Goal: Transaction & Acquisition: Book appointment/travel/reservation

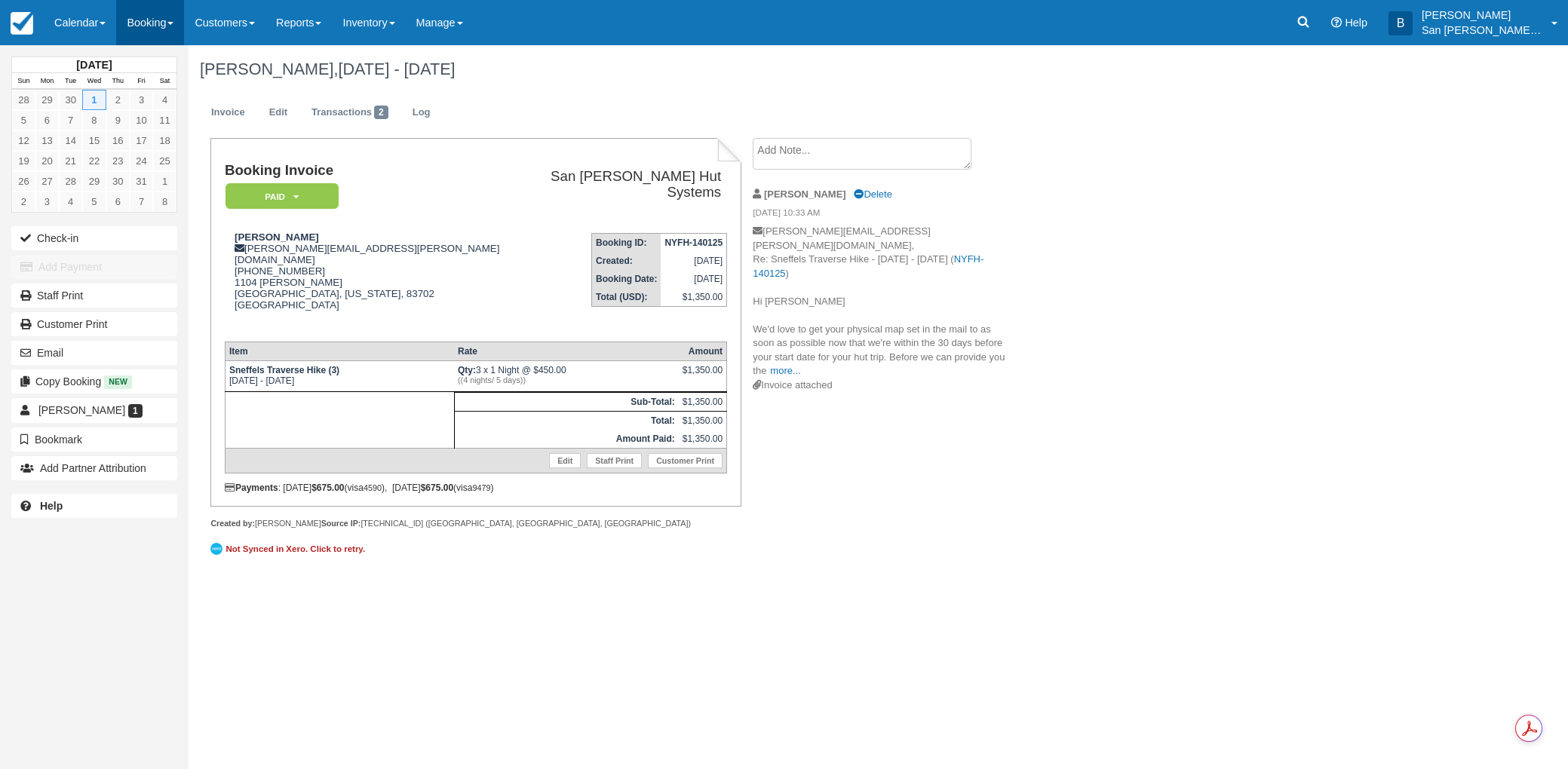
click at [144, 23] on link "Booking" at bounding box center [150, 23] width 68 height 45
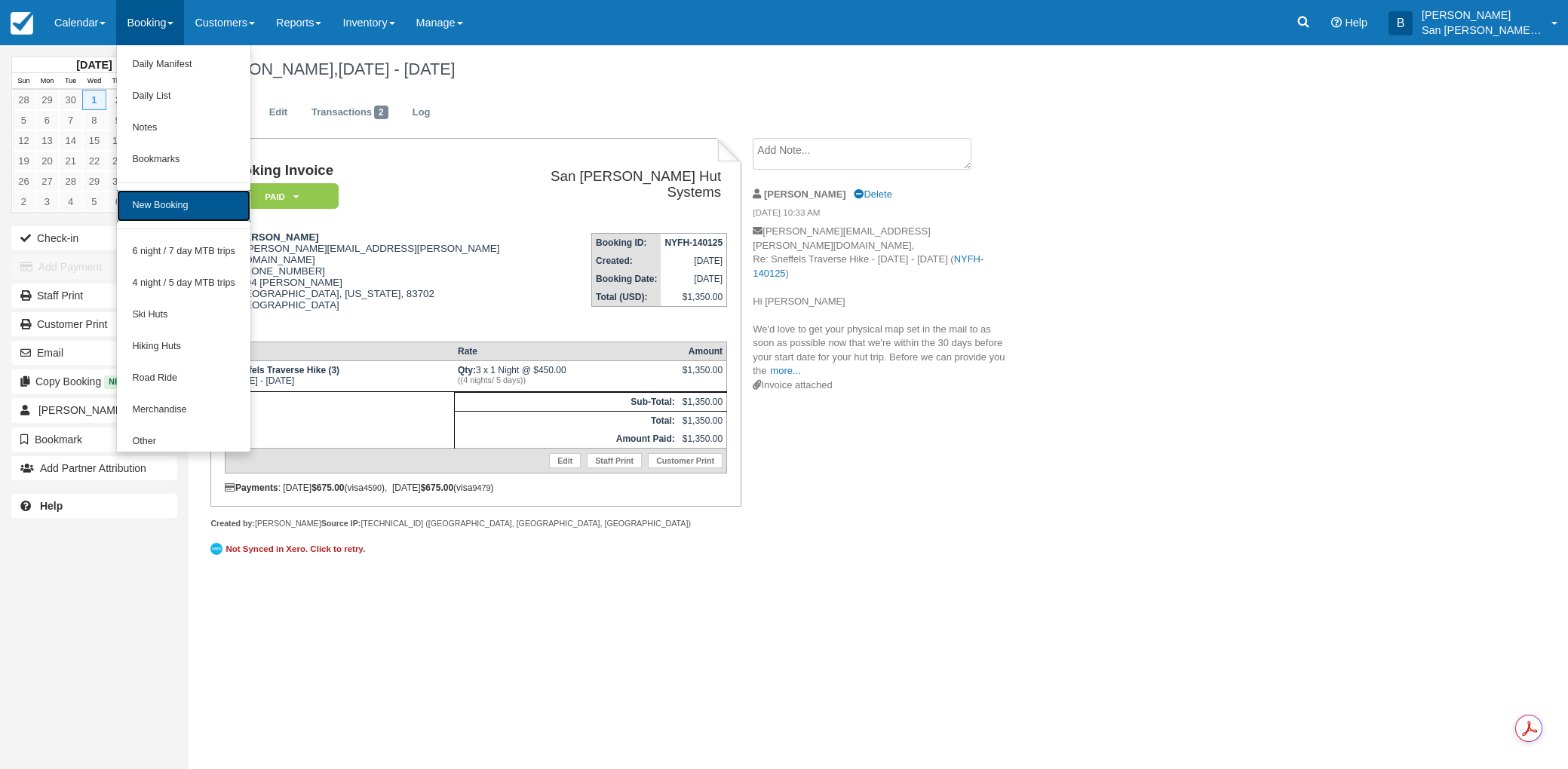
click at [187, 208] on link "New Booking" at bounding box center [183, 206] width 133 height 32
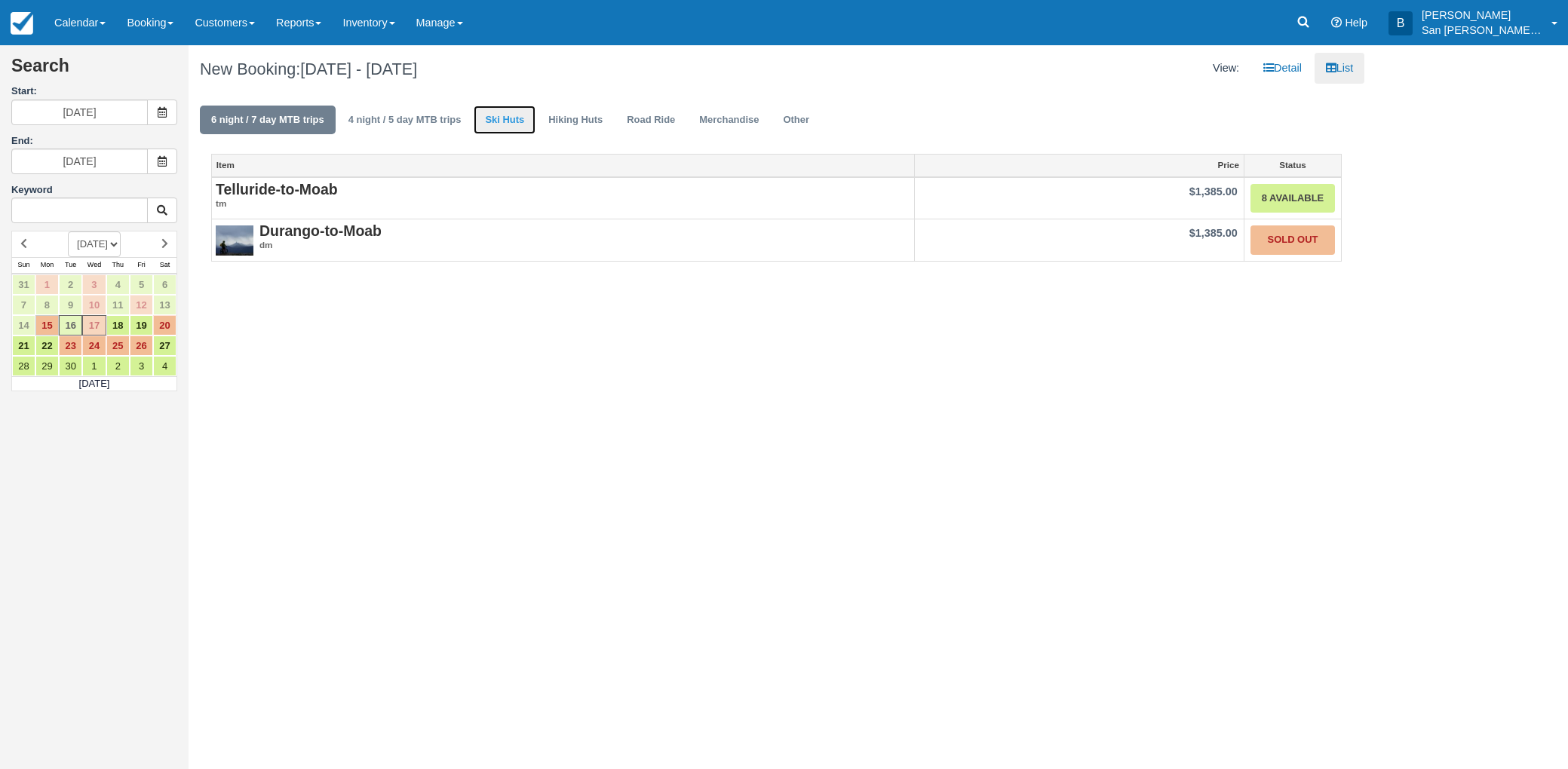
click at [515, 120] on link "Ski Huts" at bounding box center [504, 119] width 62 height 29
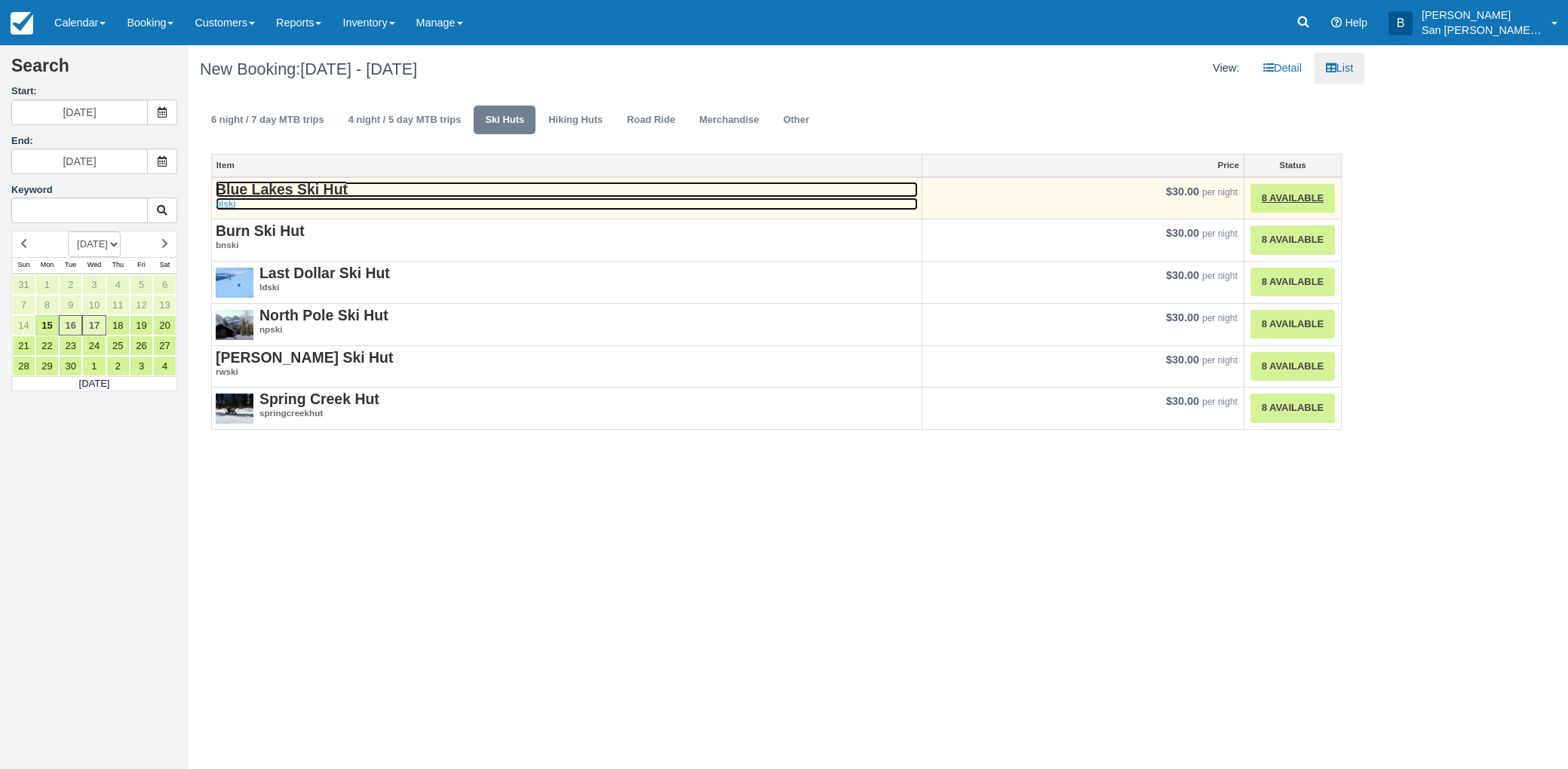
click at [271, 187] on strong "Blue Lakes Ski Hut" at bounding box center [282, 190] width 132 height 17
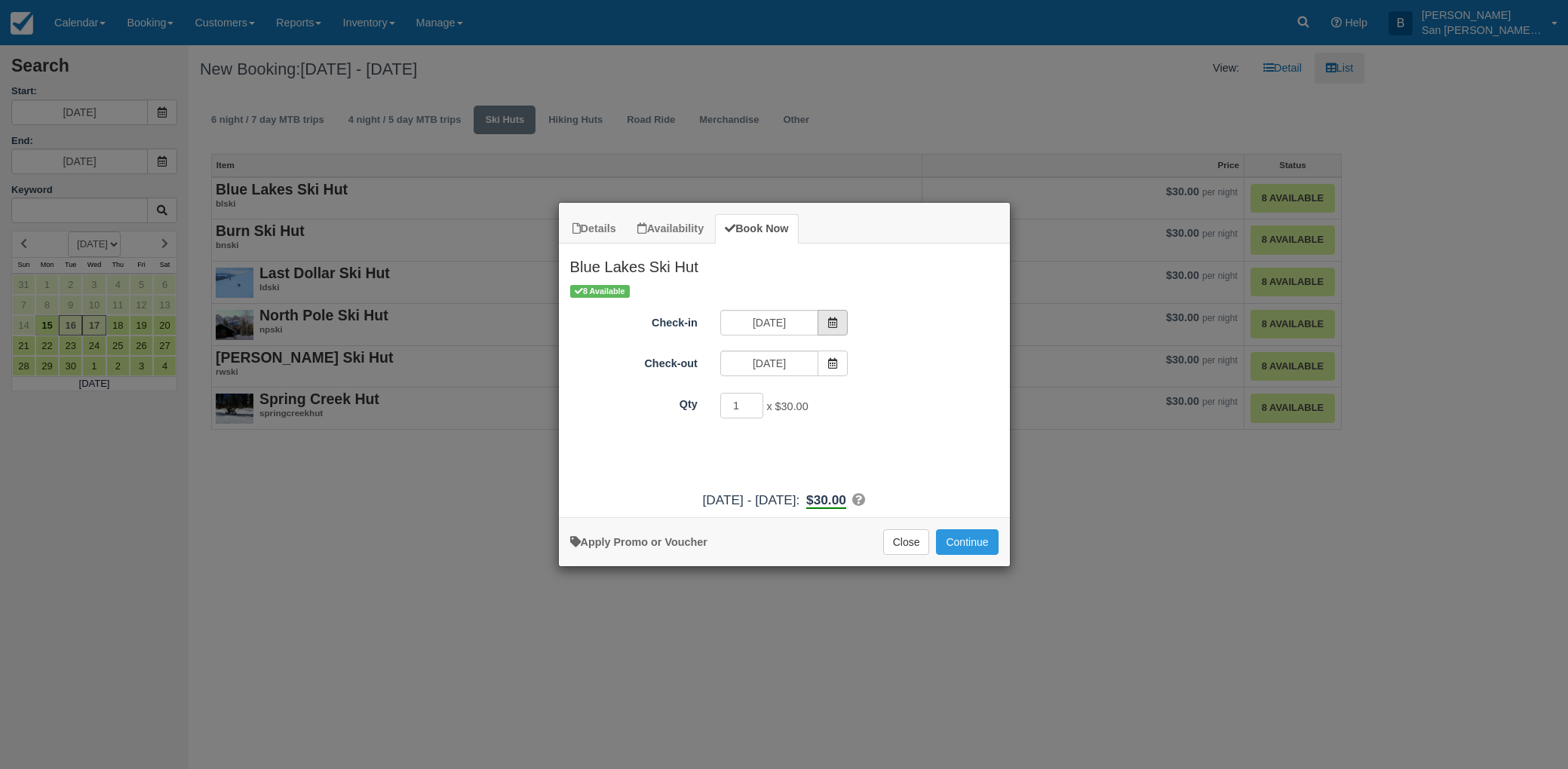
click at [844, 324] on span "Item Modal" at bounding box center [832, 322] width 30 height 25
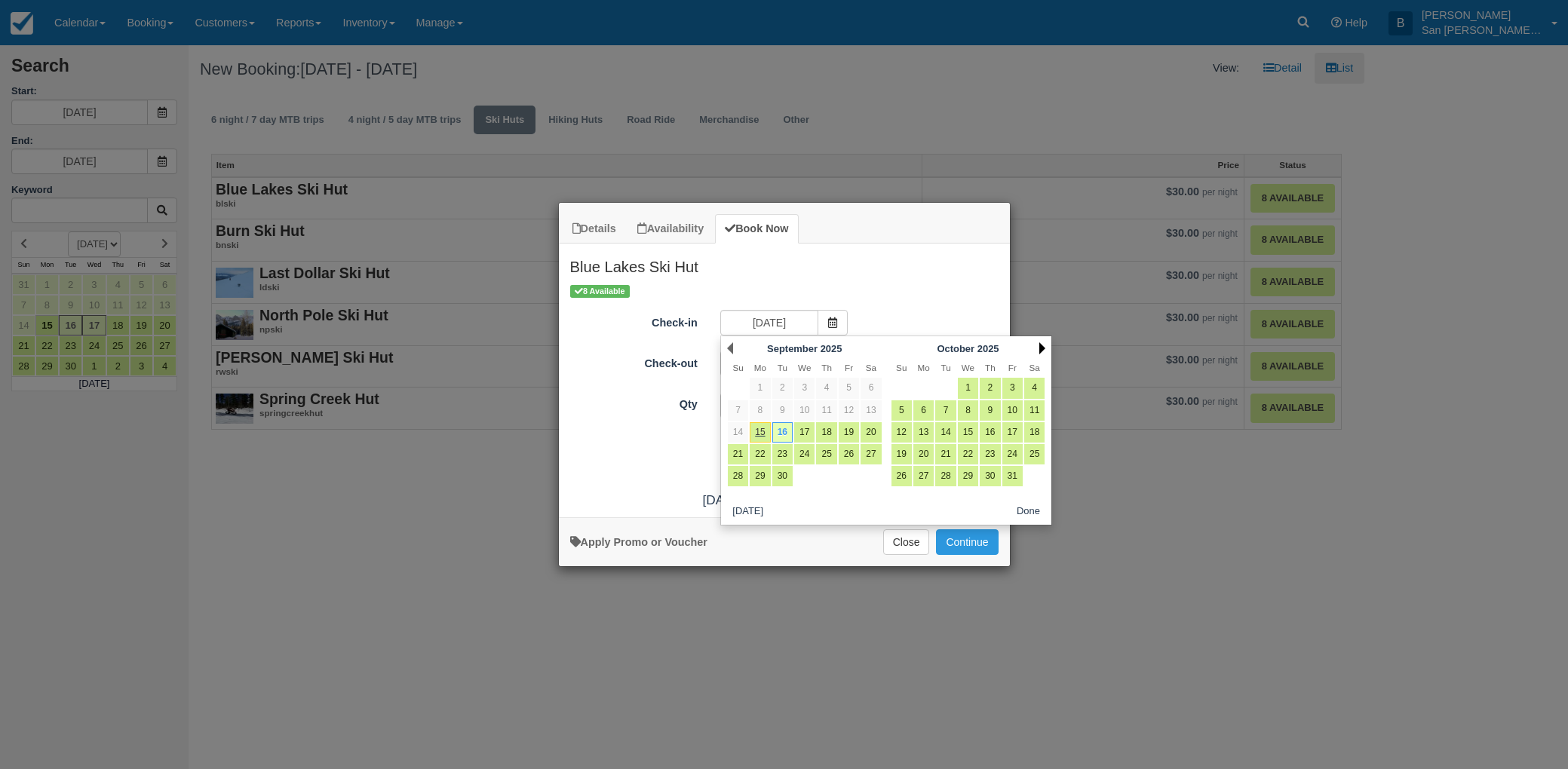
click at [1043, 345] on link "Next" at bounding box center [1042, 348] width 6 height 12
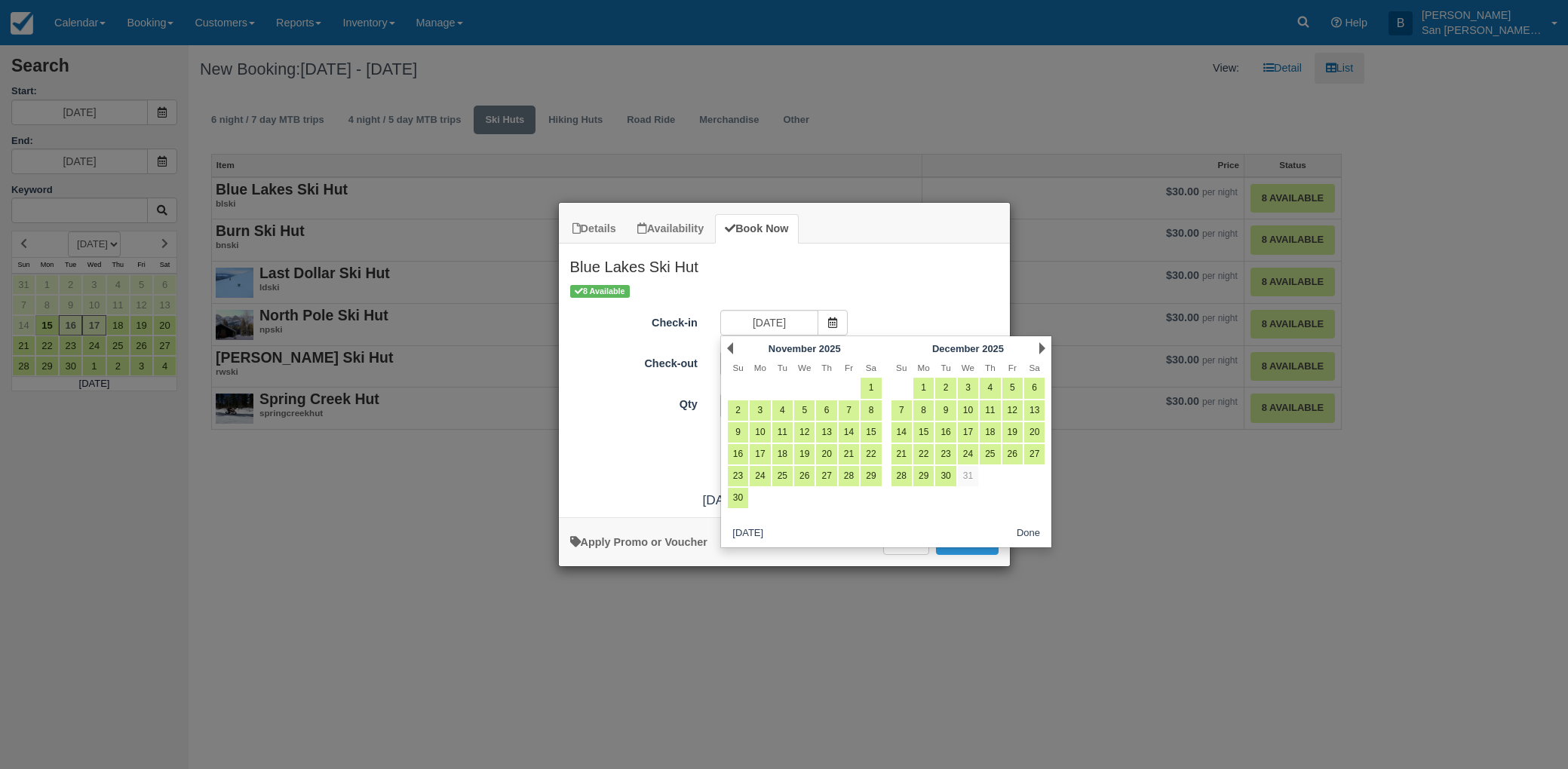
click at [1043, 344] on link "Next" at bounding box center [1042, 348] width 6 height 12
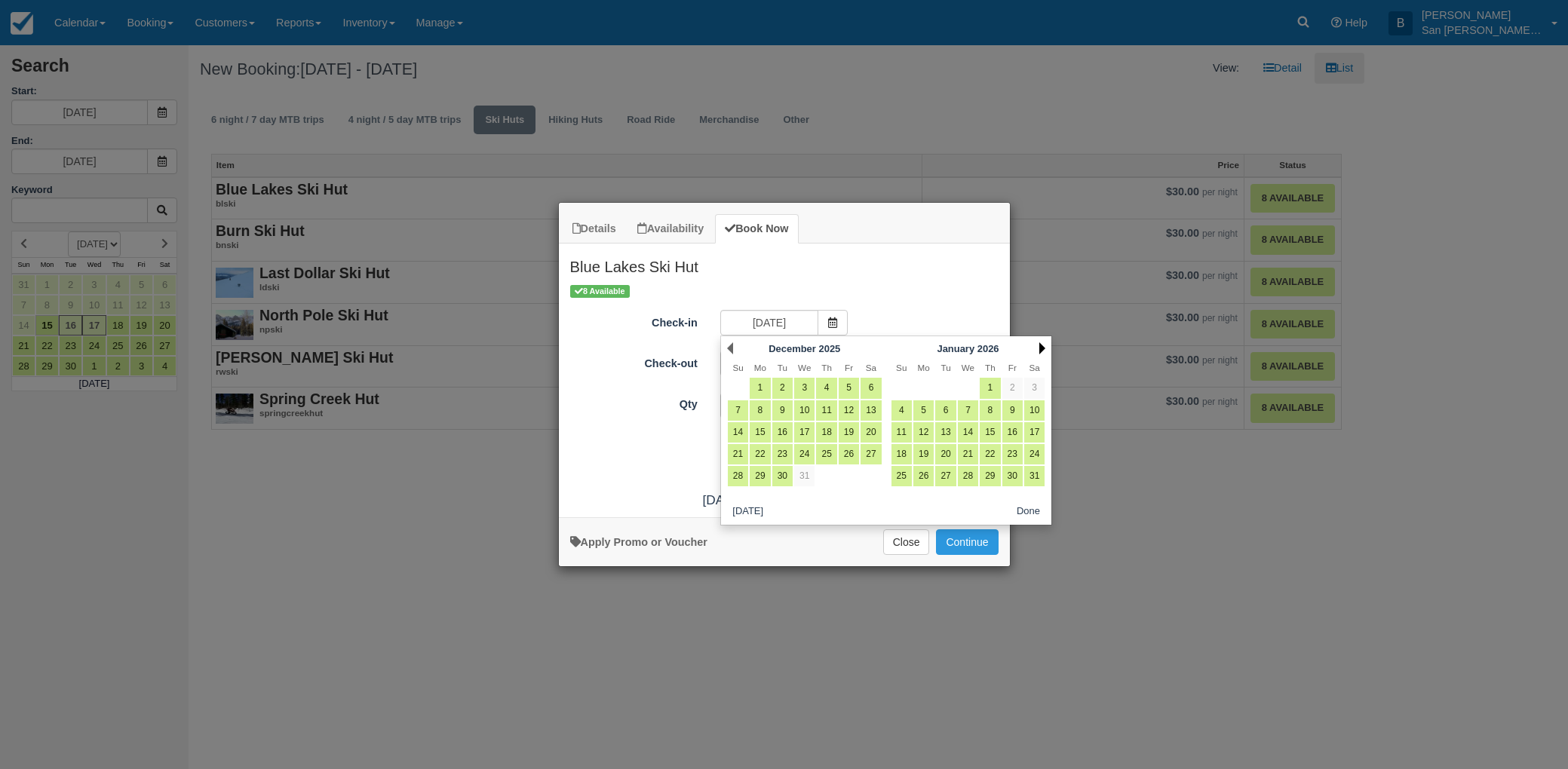
click at [1043, 344] on link "Next" at bounding box center [1042, 348] width 6 height 12
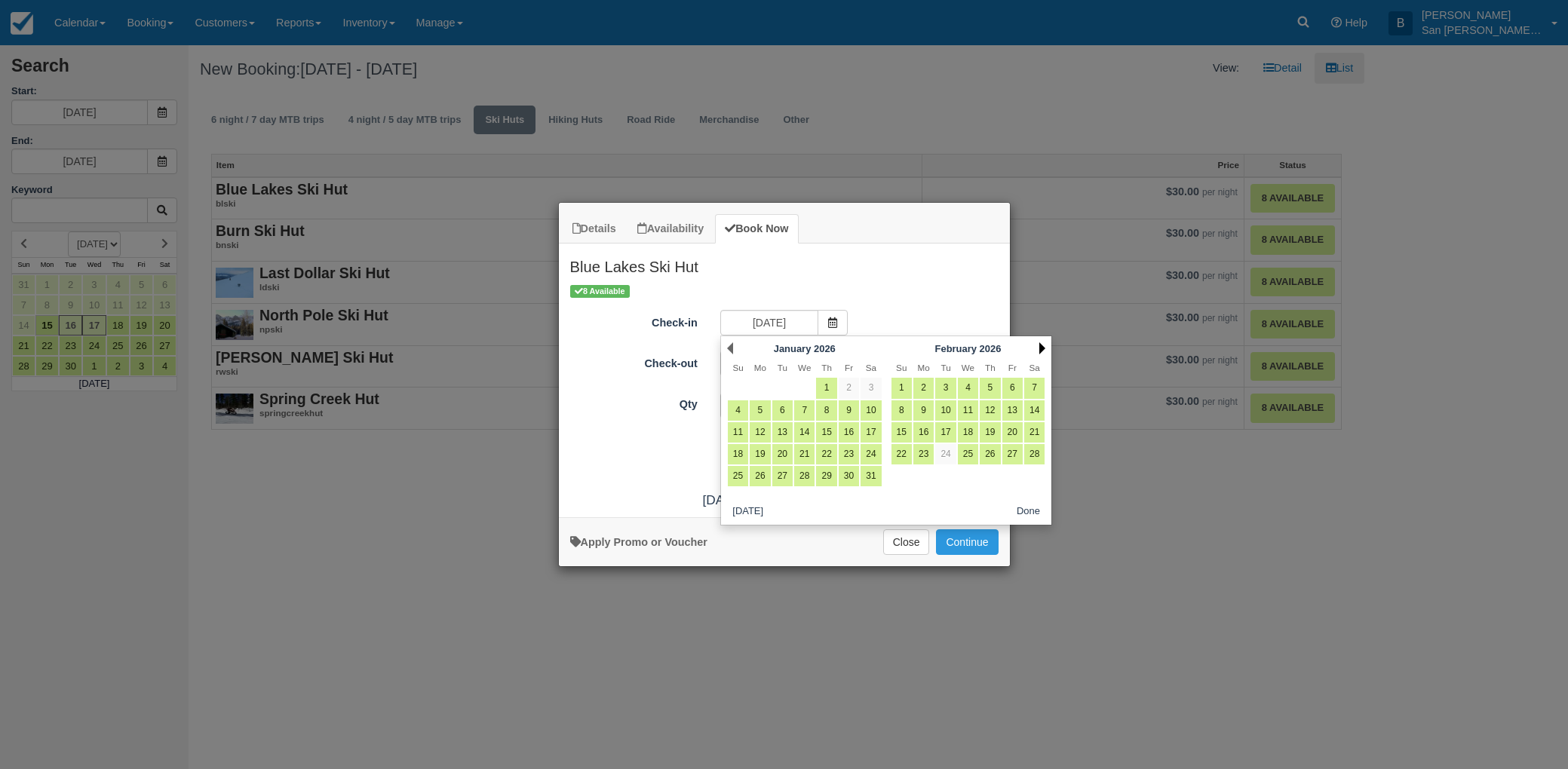
click at [1044, 344] on link "Next" at bounding box center [1042, 348] width 6 height 12
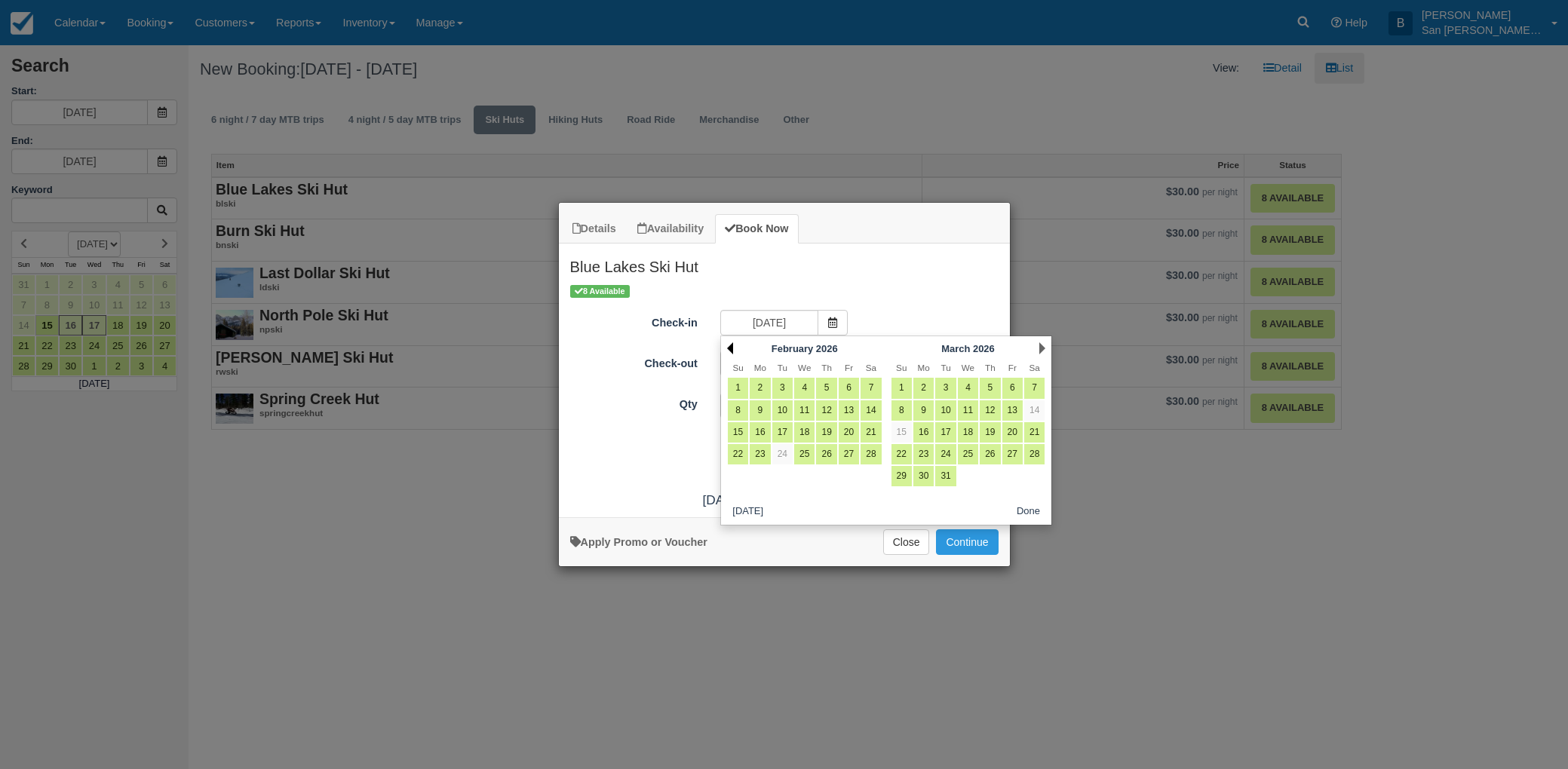
click at [730, 350] on link "Prev" at bounding box center [730, 348] width 6 height 12
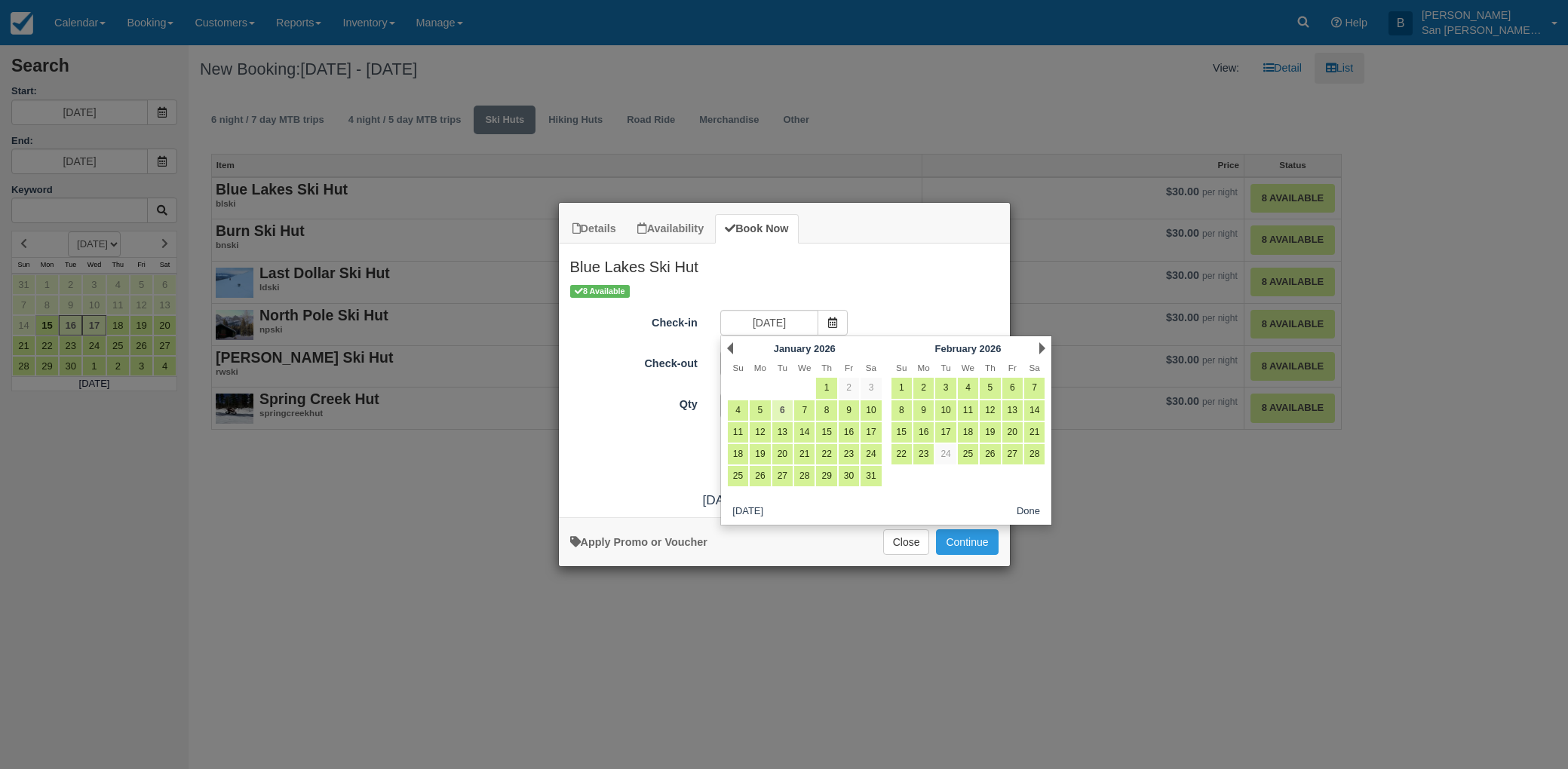
click at [782, 411] on link "6" at bounding box center [782, 410] width 21 height 21
type input "[DATE]"
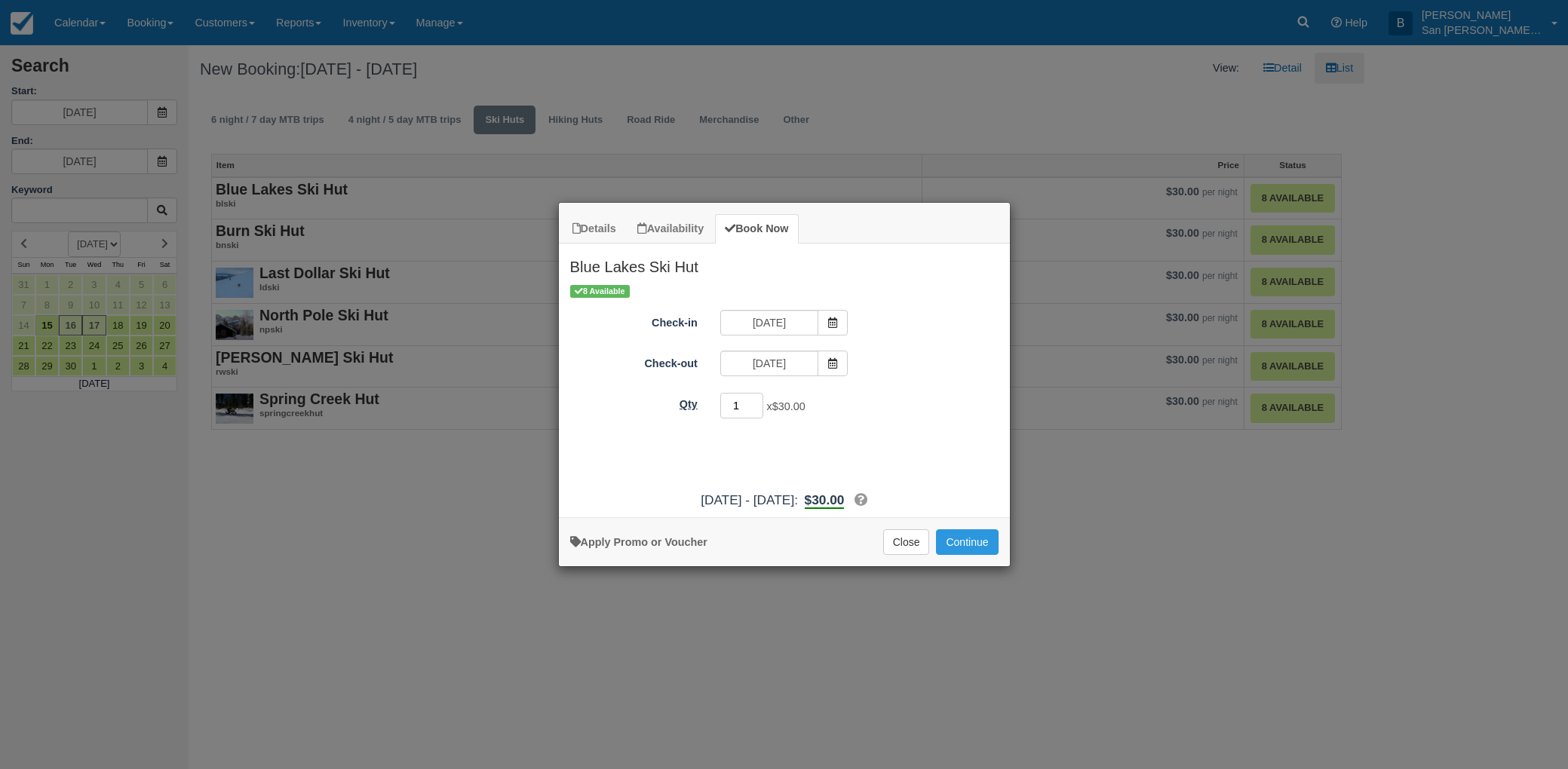
drag, startPoint x: 741, startPoint y: 403, endPoint x: 660, endPoint y: 402, distance: 81.0
click at [660, 402] on div "Qty 1 x $30.00 Required." at bounding box center [784, 406] width 451 height 29
type input "2"
click at [971, 545] on button "Continue" at bounding box center [967, 542] width 62 height 25
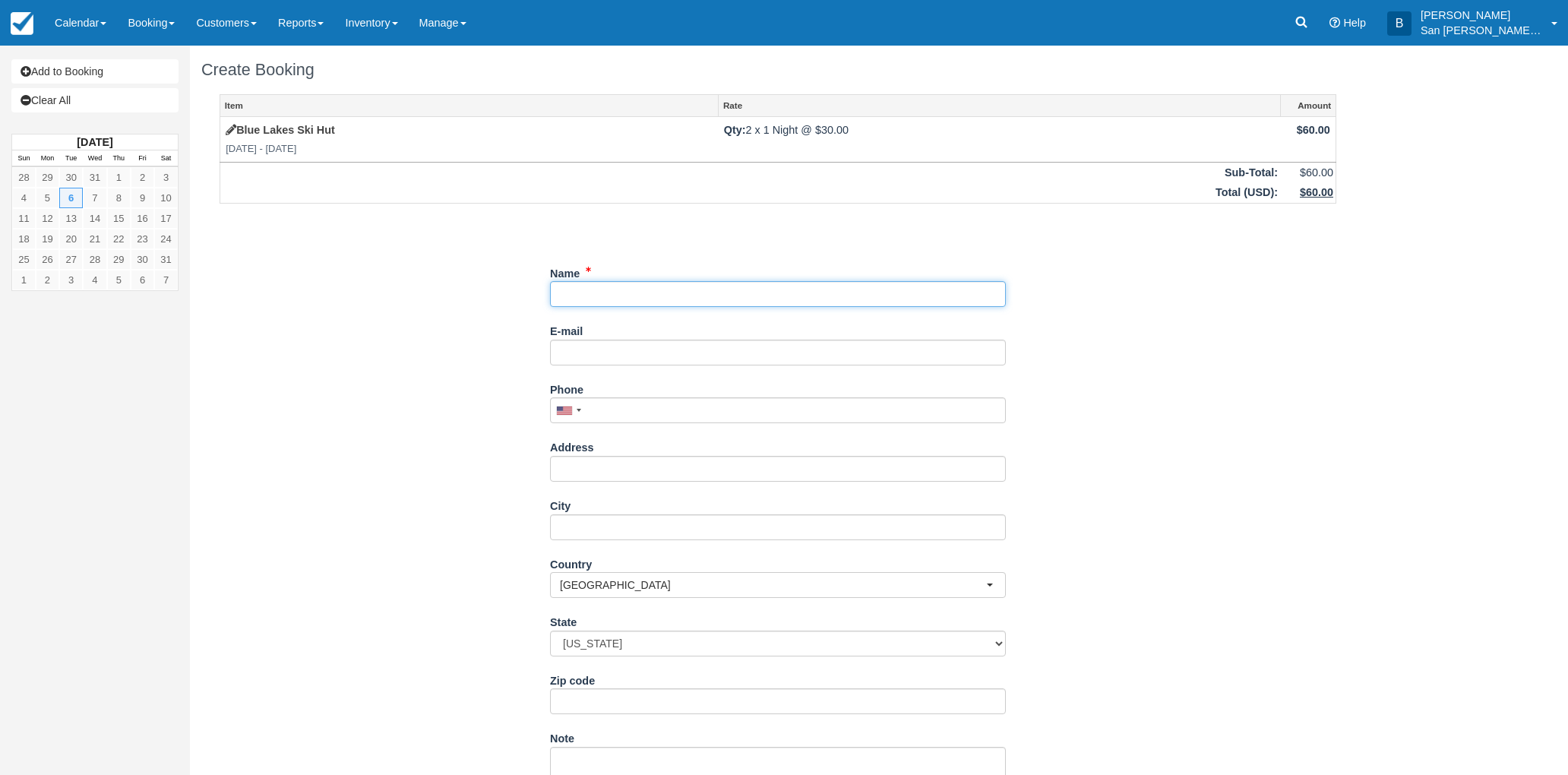
drag, startPoint x: 593, startPoint y: 295, endPoint x: 631, endPoint y: 302, distance: 38.6
click at [593, 296] on input "Name" at bounding box center [778, 293] width 456 height 26
type input "[PERSON_NAME]"
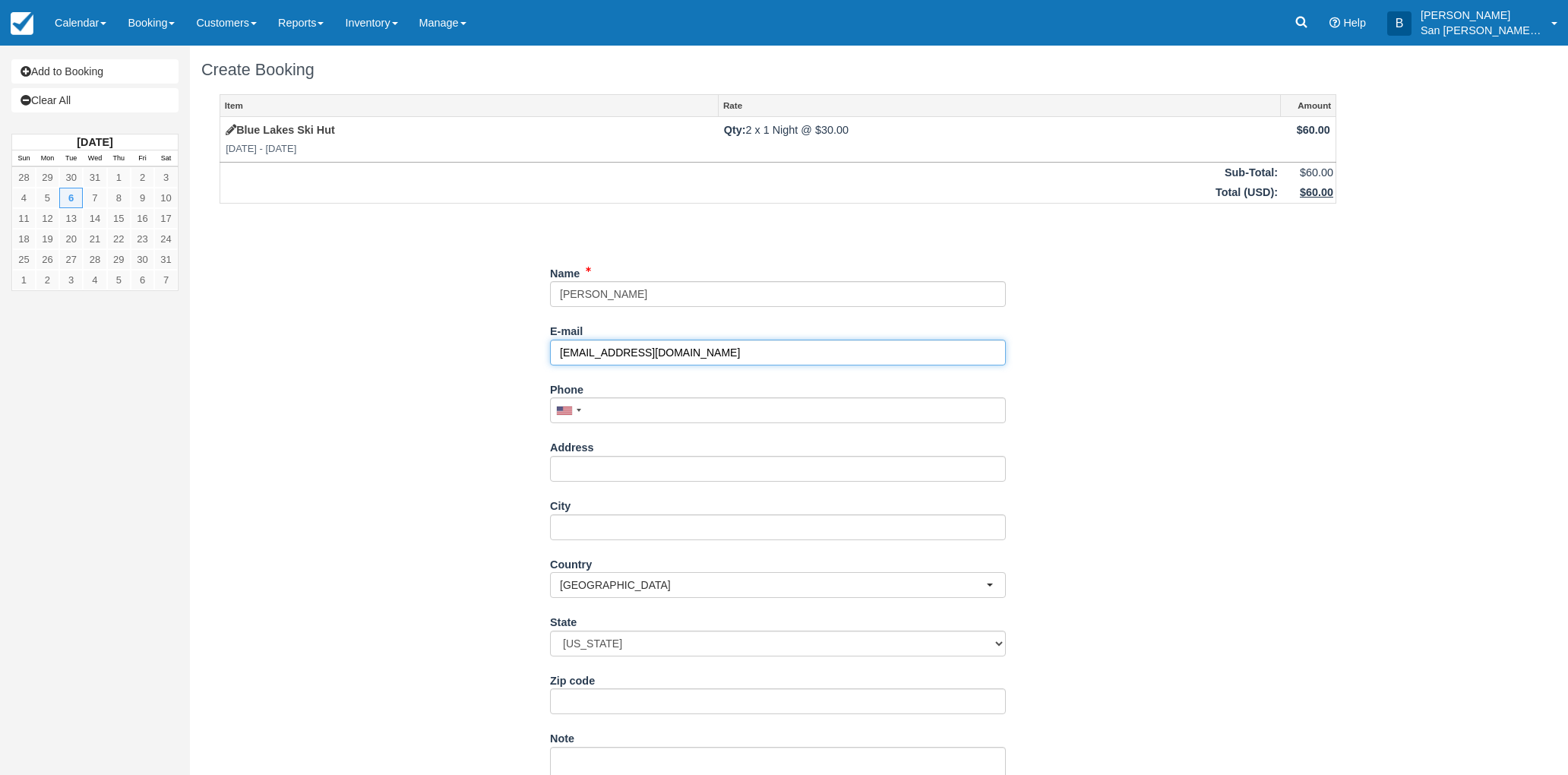
type input "[EMAIL_ADDRESS][DOMAIN_NAME]"
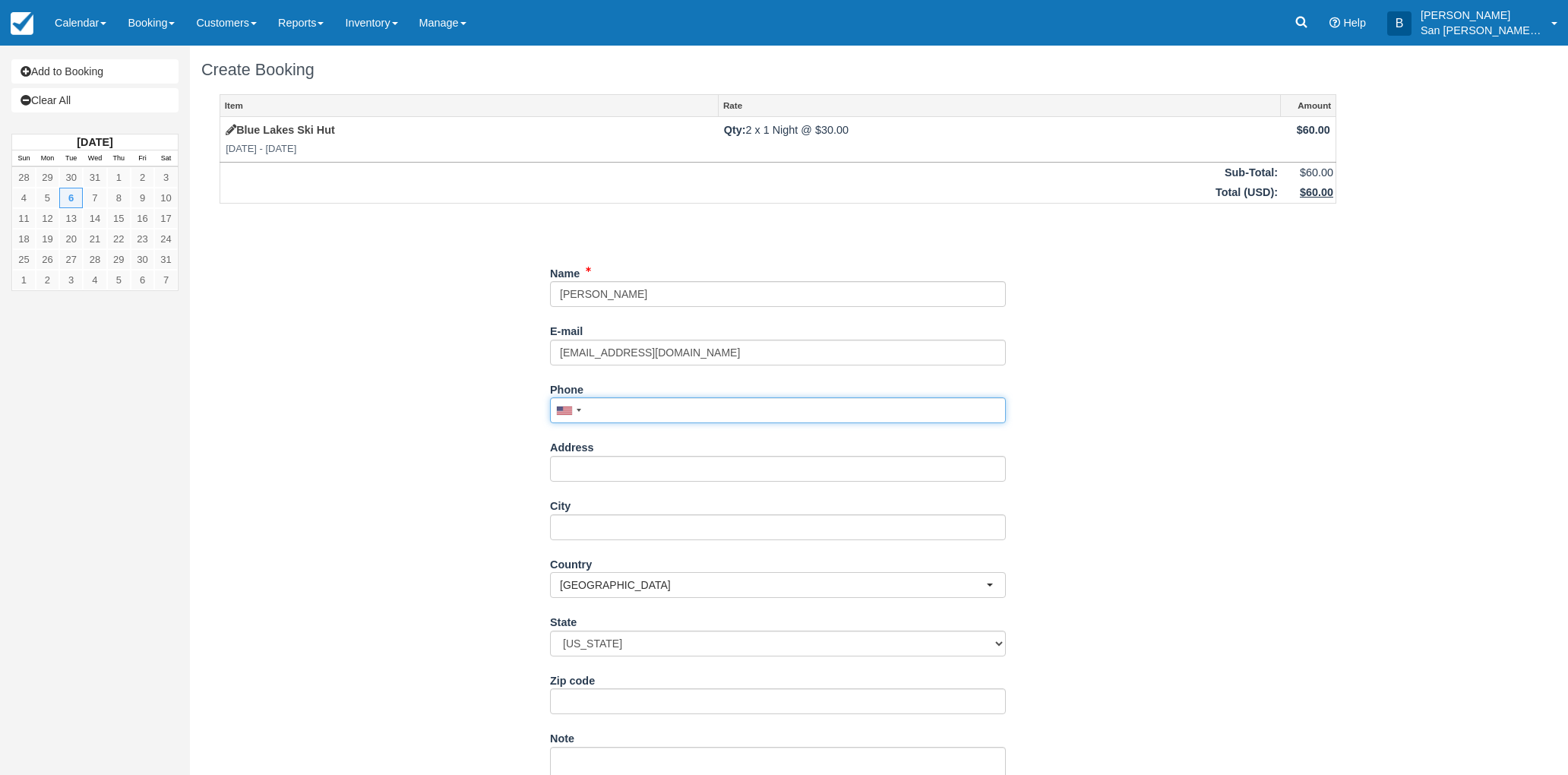
drag, startPoint x: 607, startPoint y: 411, endPoint x: 958, endPoint y: 438, distance: 352.0
click at [606, 411] on input "Phone" at bounding box center [778, 410] width 456 height 26
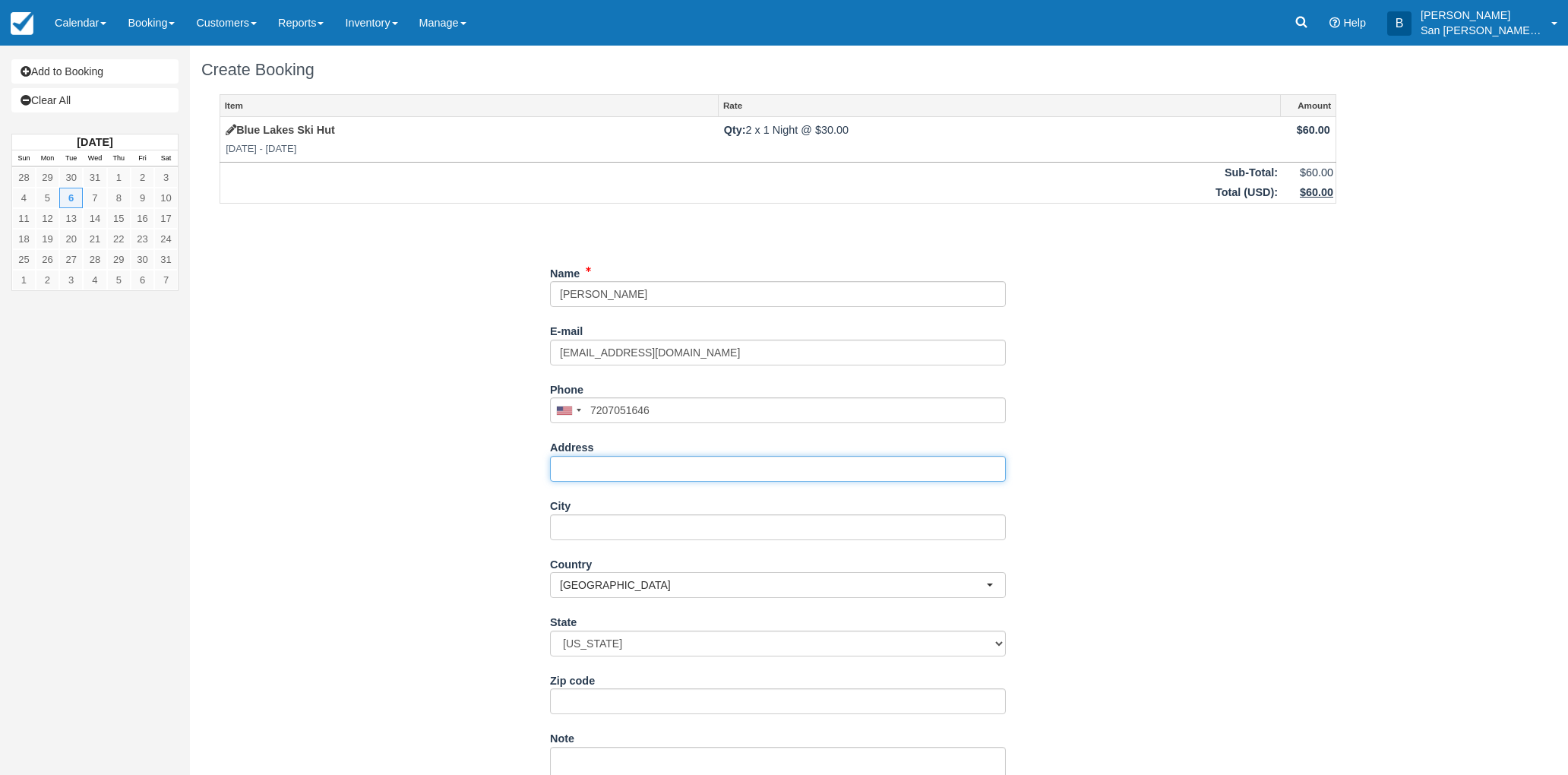
type input "[PHONE_NUMBER]"
click at [645, 472] on input "Address" at bounding box center [778, 468] width 456 height 26
click at [672, 469] on input "6851 S Gaylord St" at bounding box center [778, 468] width 456 height 26
type input "[STREET_ADDRESS][PERSON_NAME]"
click at [611, 526] on input "City" at bounding box center [778, 527] width 456 height 26
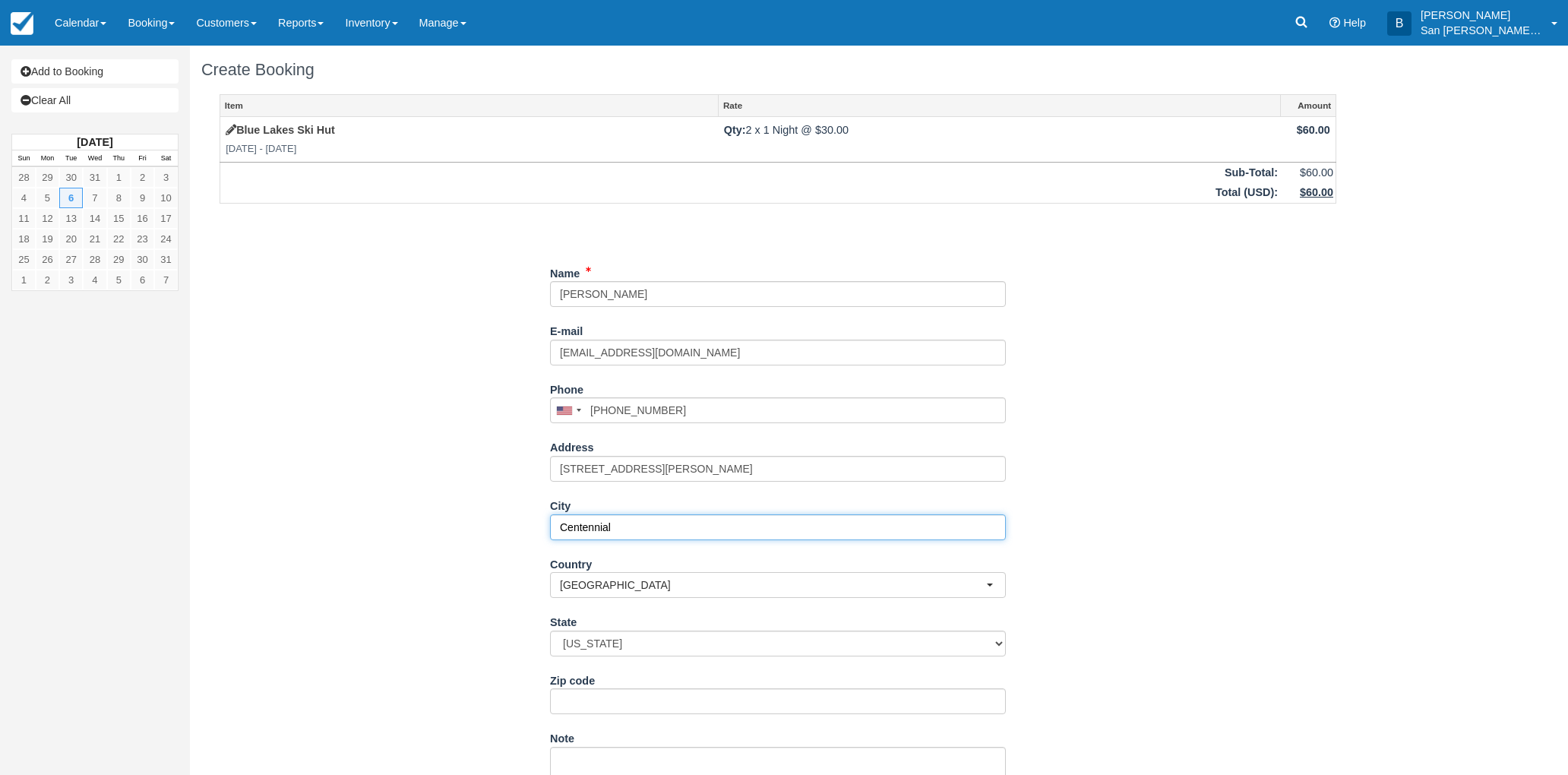
type input "Centennial"
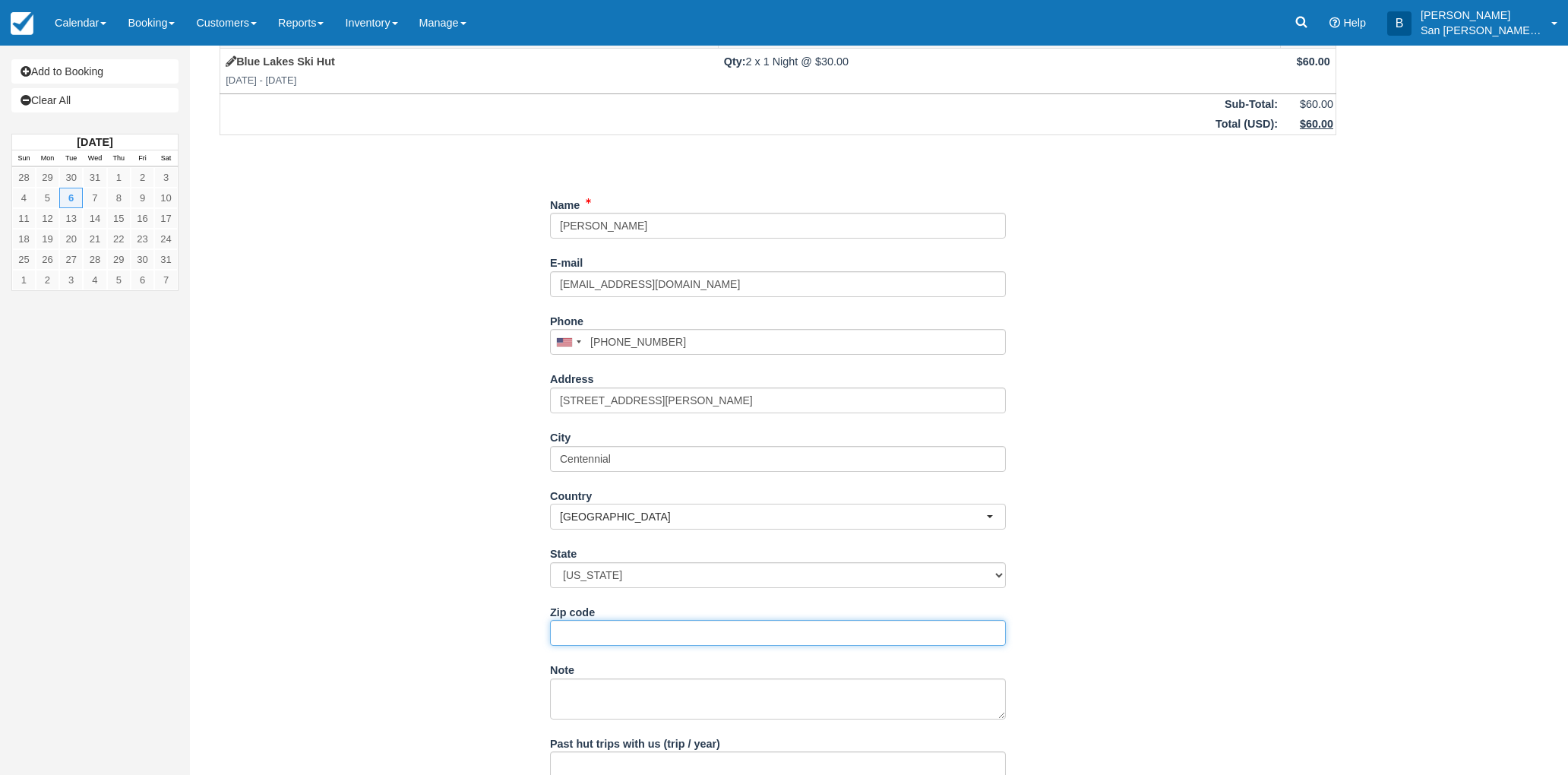
scroll to position [76, 0]
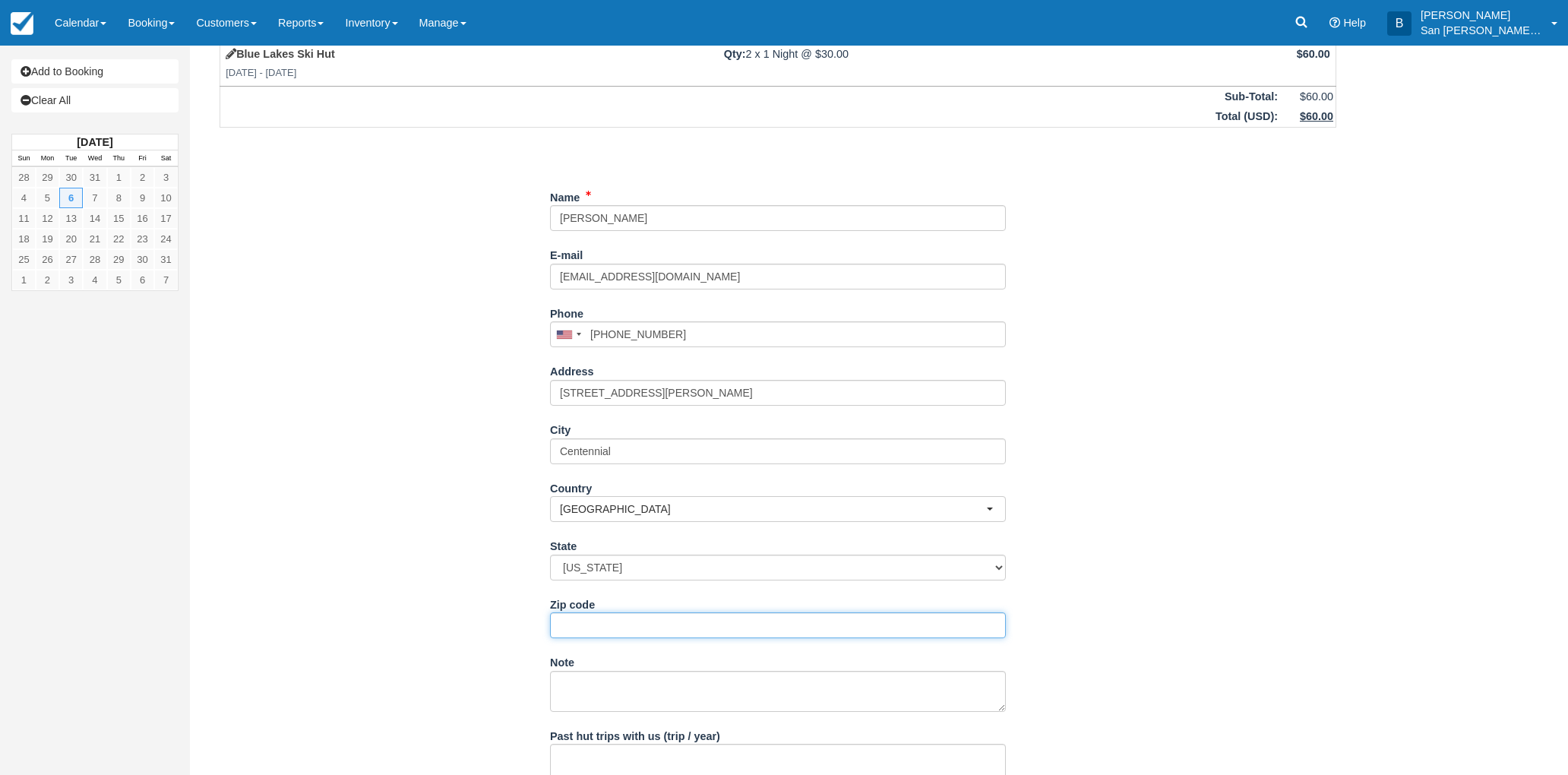
drag, startPoint x: 594, startPoint y: 619, endPoint x: 608, endPoint y: 621, distance: 14.1
click at [594, 619] on input "Zip code" at bounding box center [778, 625] width 456 height 26
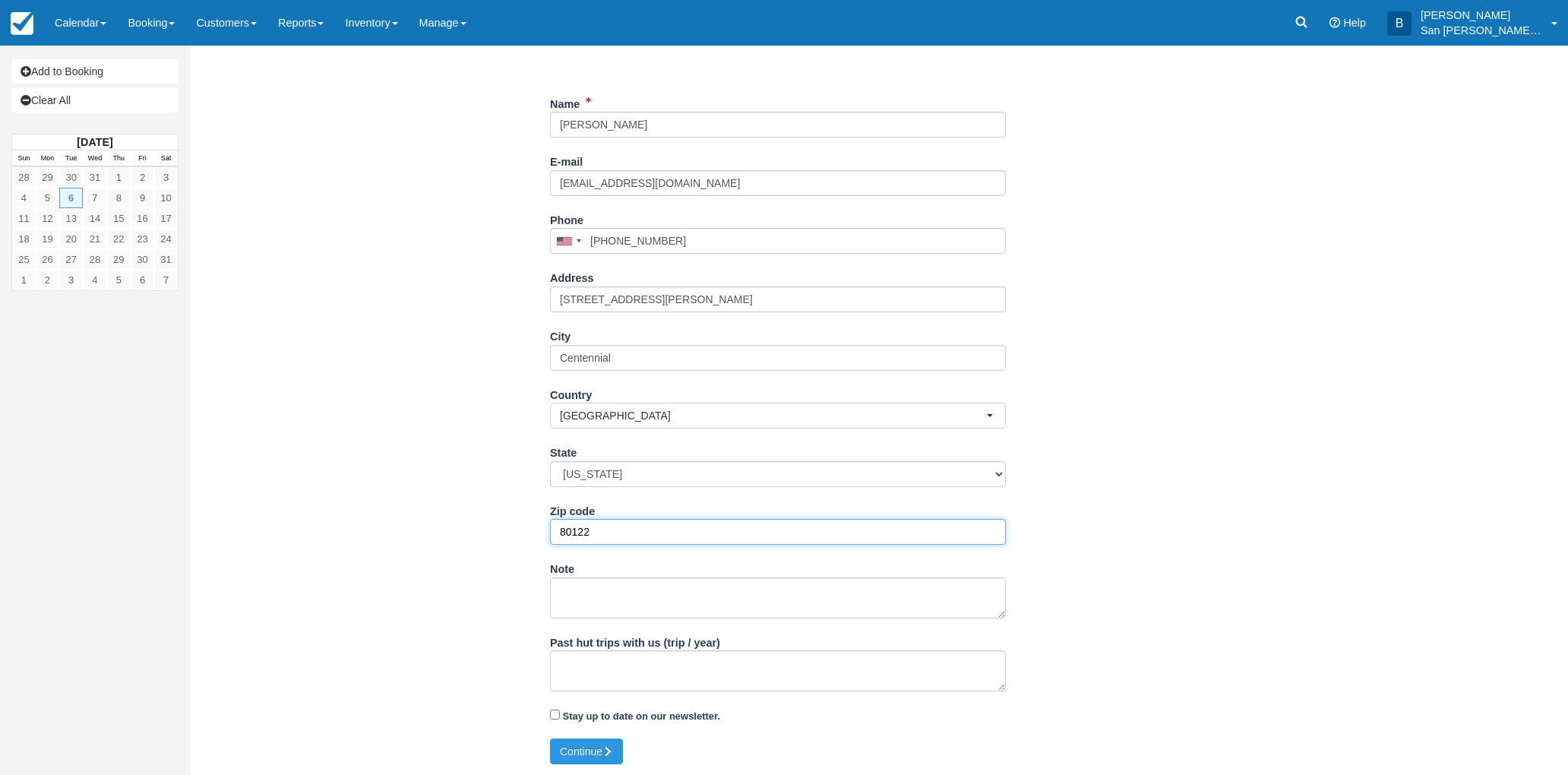
scroll to position [170, 0]
type input "80122"
click at [727, 672] on textarea "Past hut trips with us (trip / year)" at bounding box center [778, 670] width 456 height 41
click at [604, 753] on button "Continue" at bounding box center [586, 750] width 73 height 26
type input "[PHONE_NUMBER]"
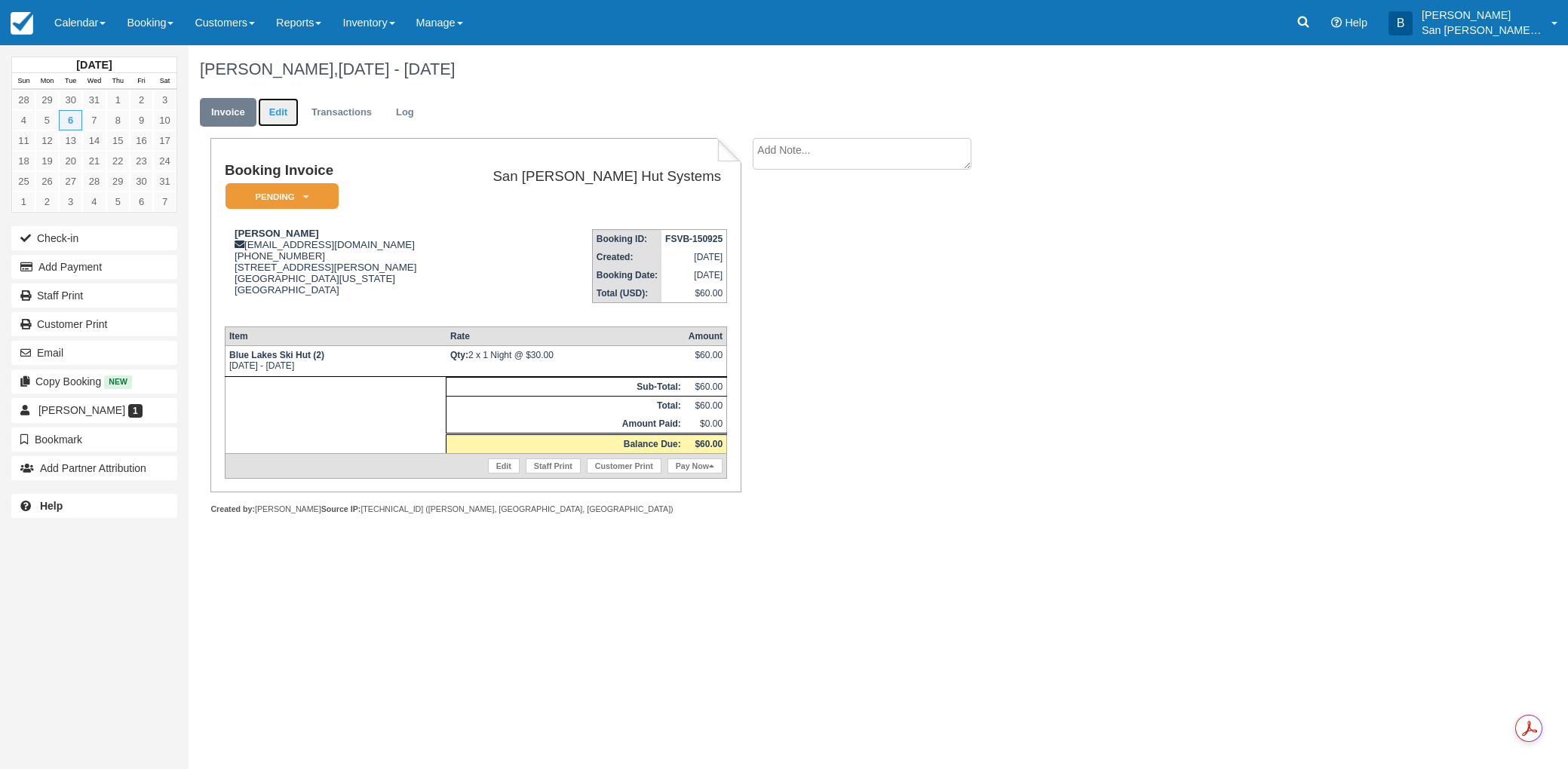
click at [268, 110] on link "Edit" at bounding box center [278, 112] width 40 height 29
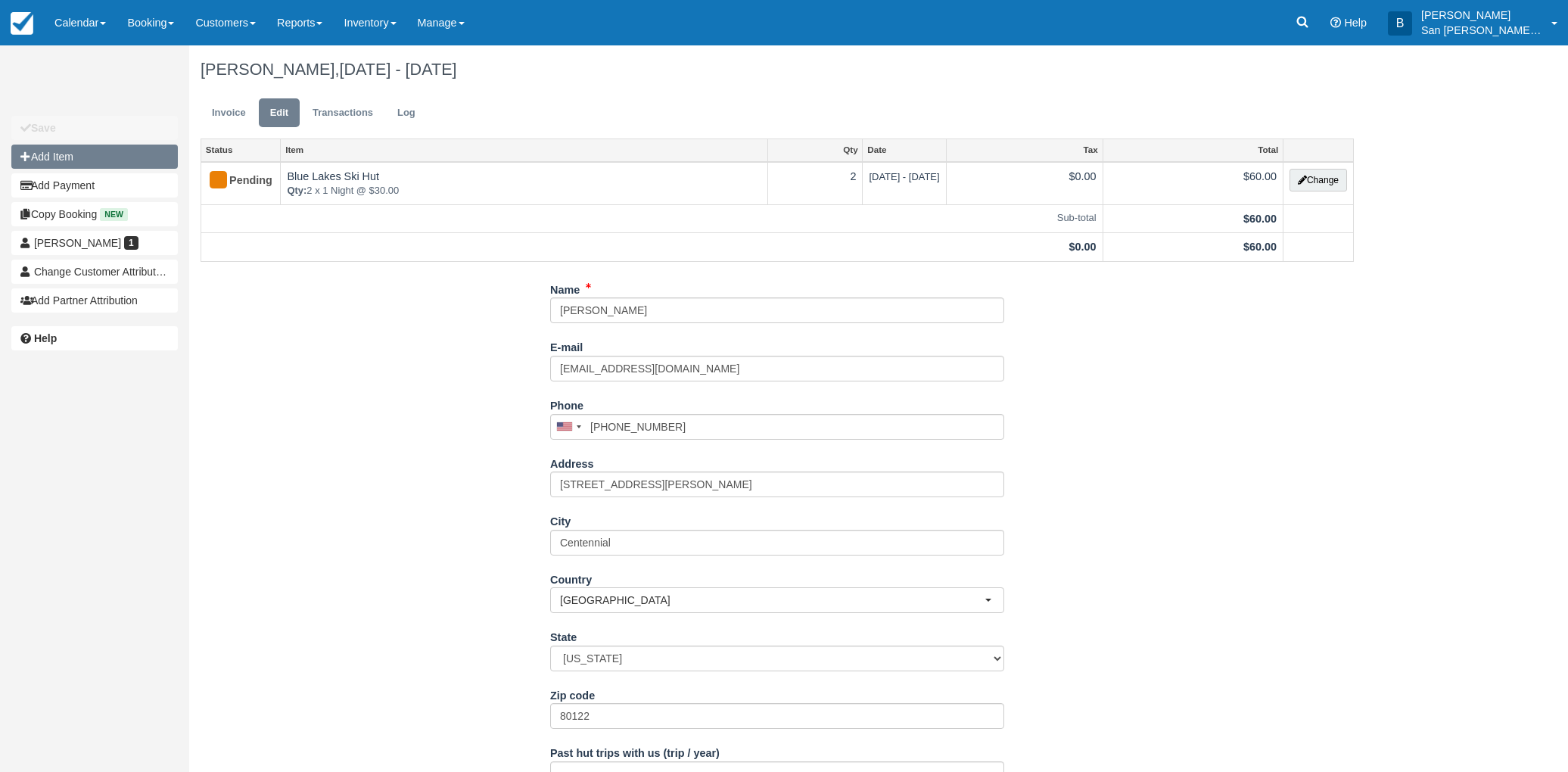
click at [54, 162] on button "Add Item" at bounding box center [94, 156] width 167 height 25
type input "0.00"
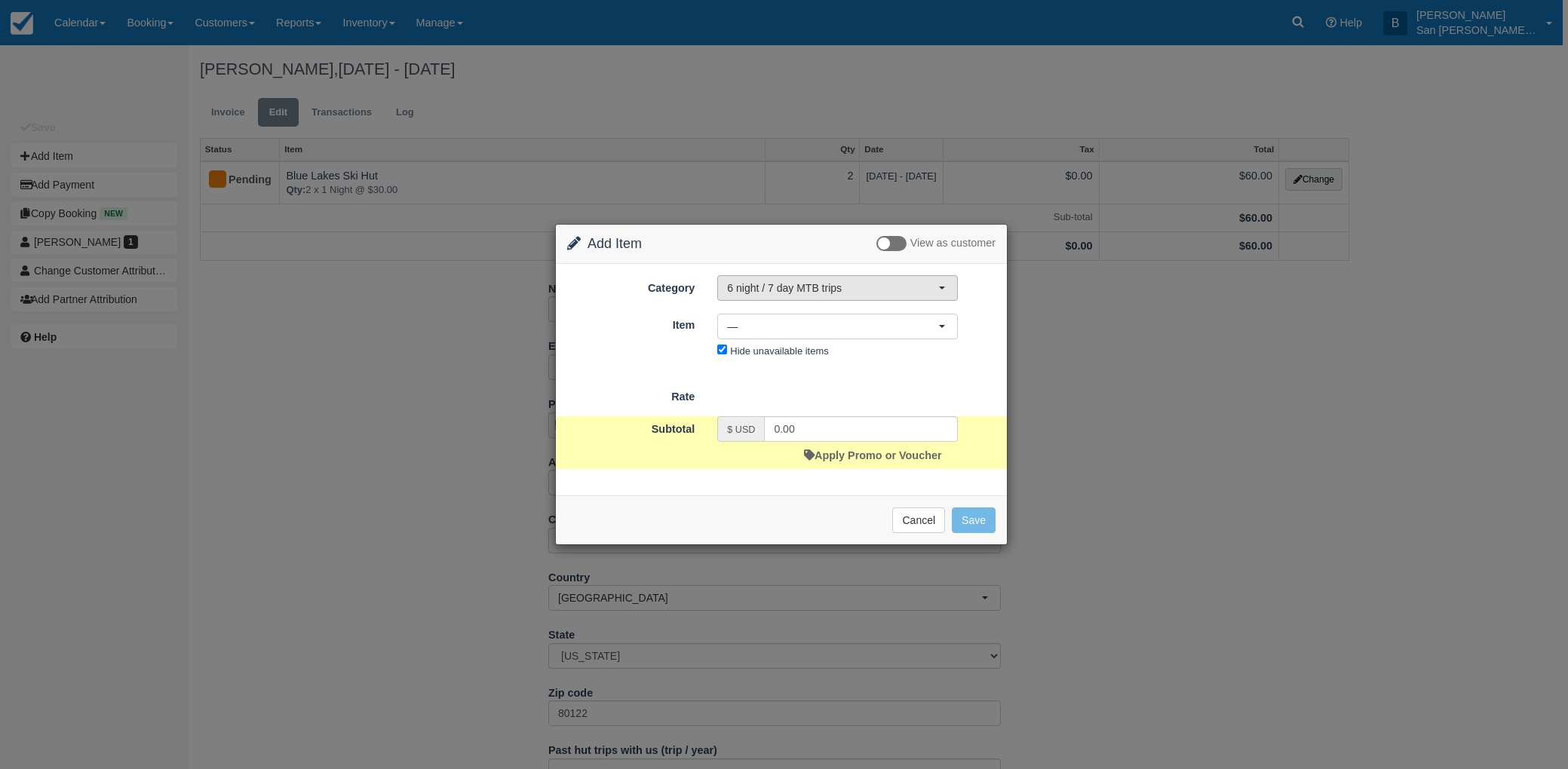
click at [806, 290] on span "6 night / 7 day MTB trips" at bounding box center [832, 288] width 211 height 15
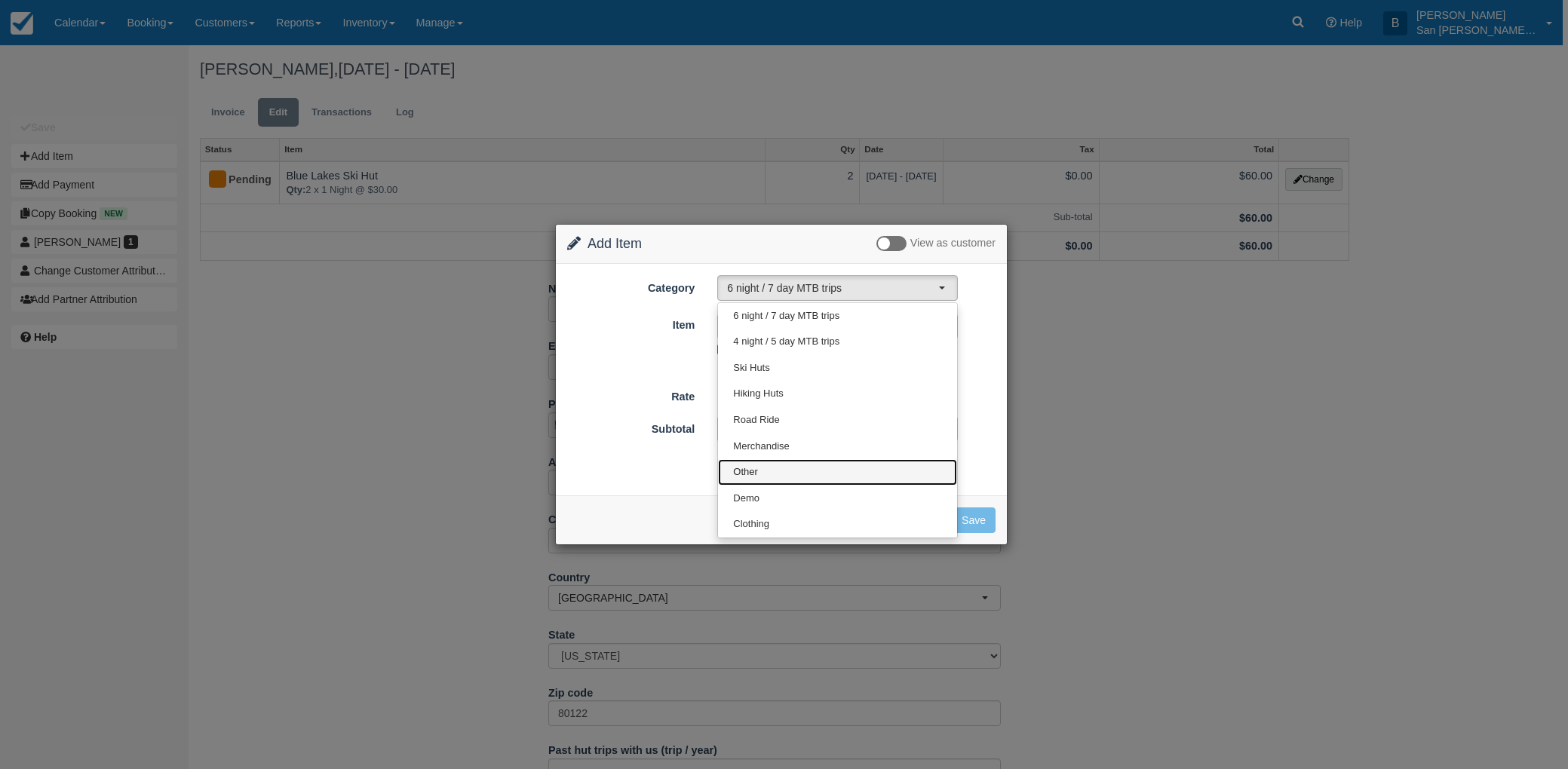
click at [748, 469] on span "Other" at bounding box center [746, 471] width 25 height 14
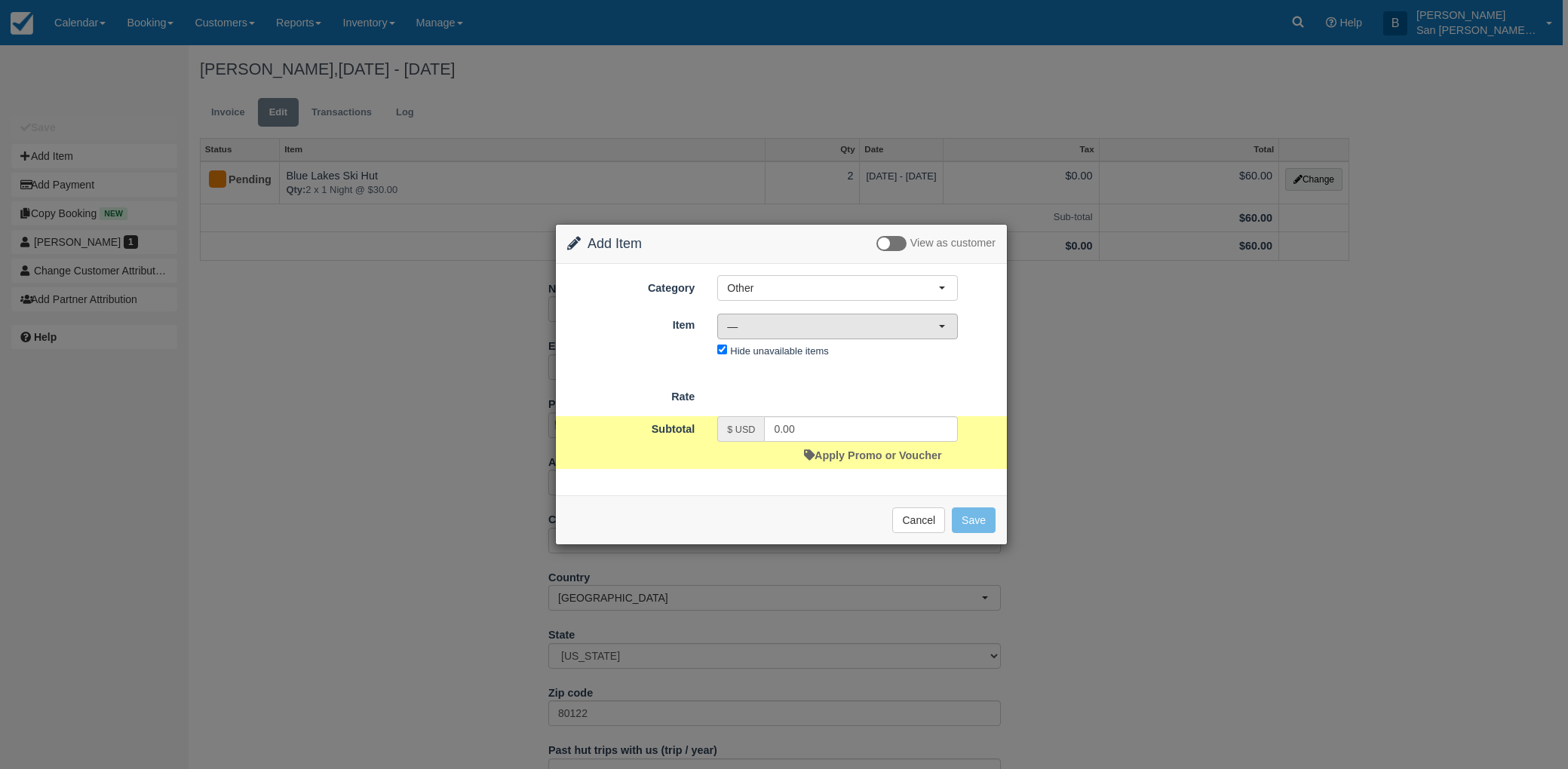
click at [756, 331] on span "—" at bounding box center [832, 327] width 211 height 15
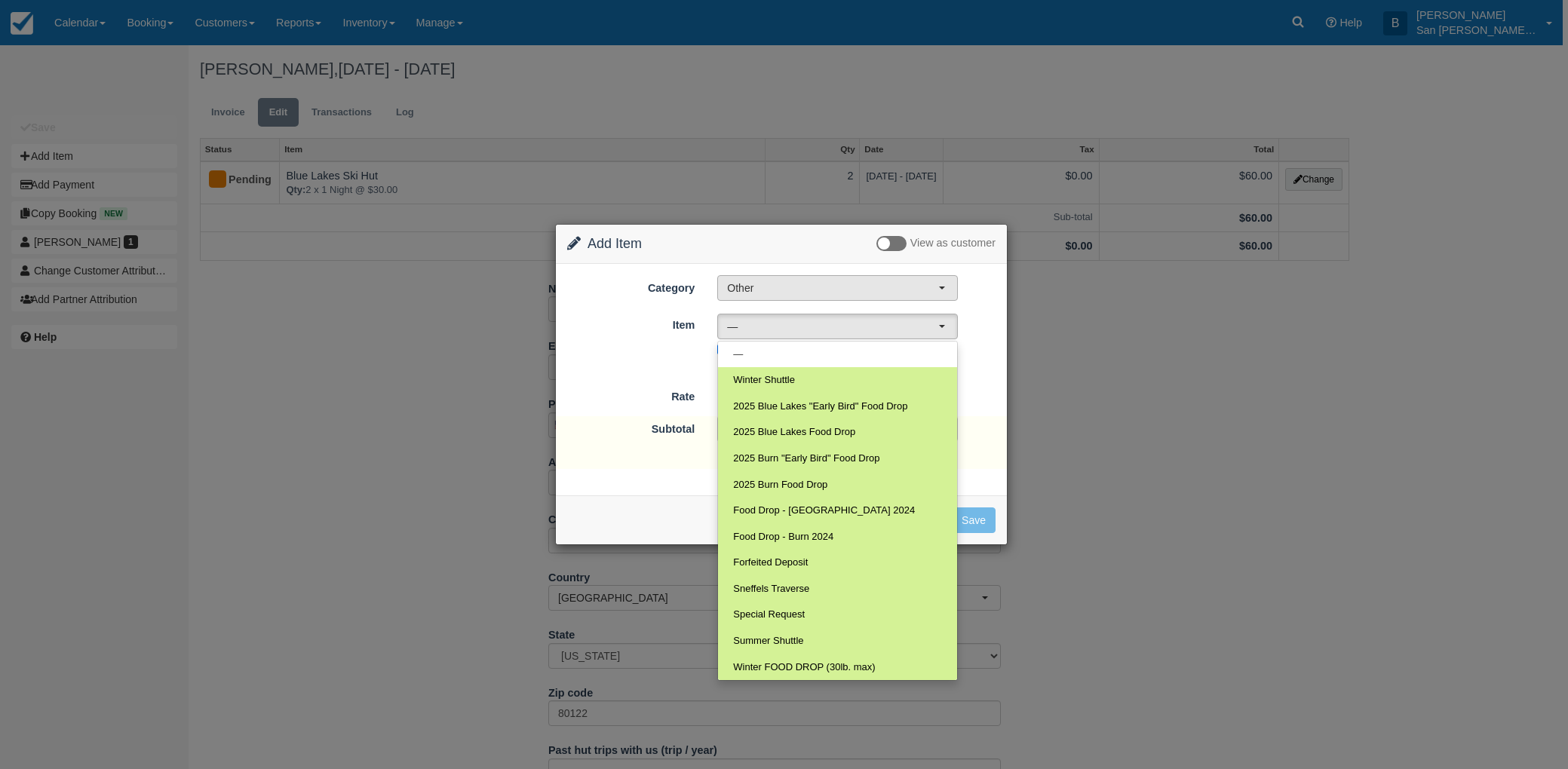
click at [754, 286] on span "Other" at bounding box center [832, 288] width 211 height 15
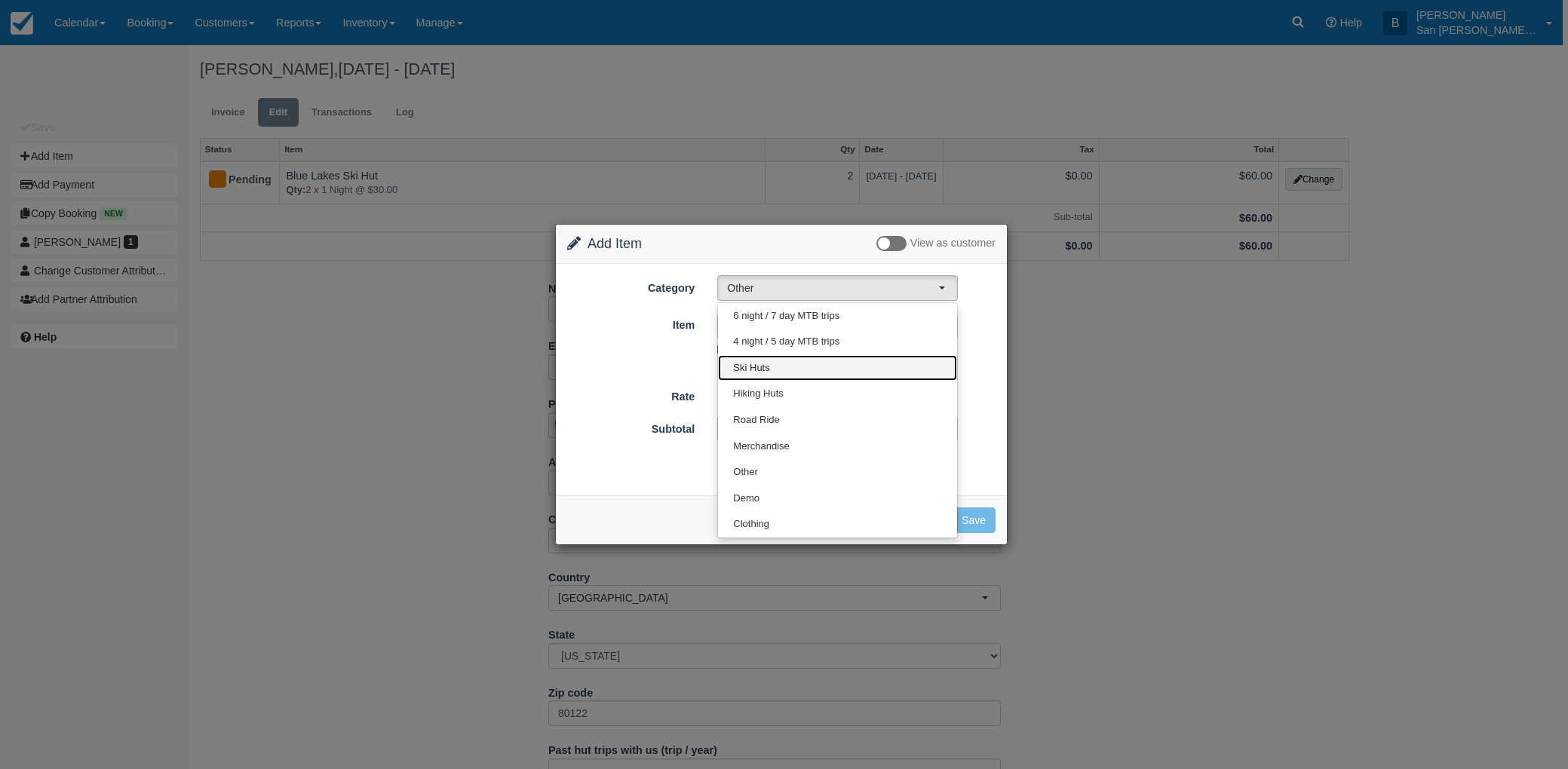
click at [760, 369] on span "Ski Huts" at bounding box center [751, 368] width 37 height 14
select select "2"
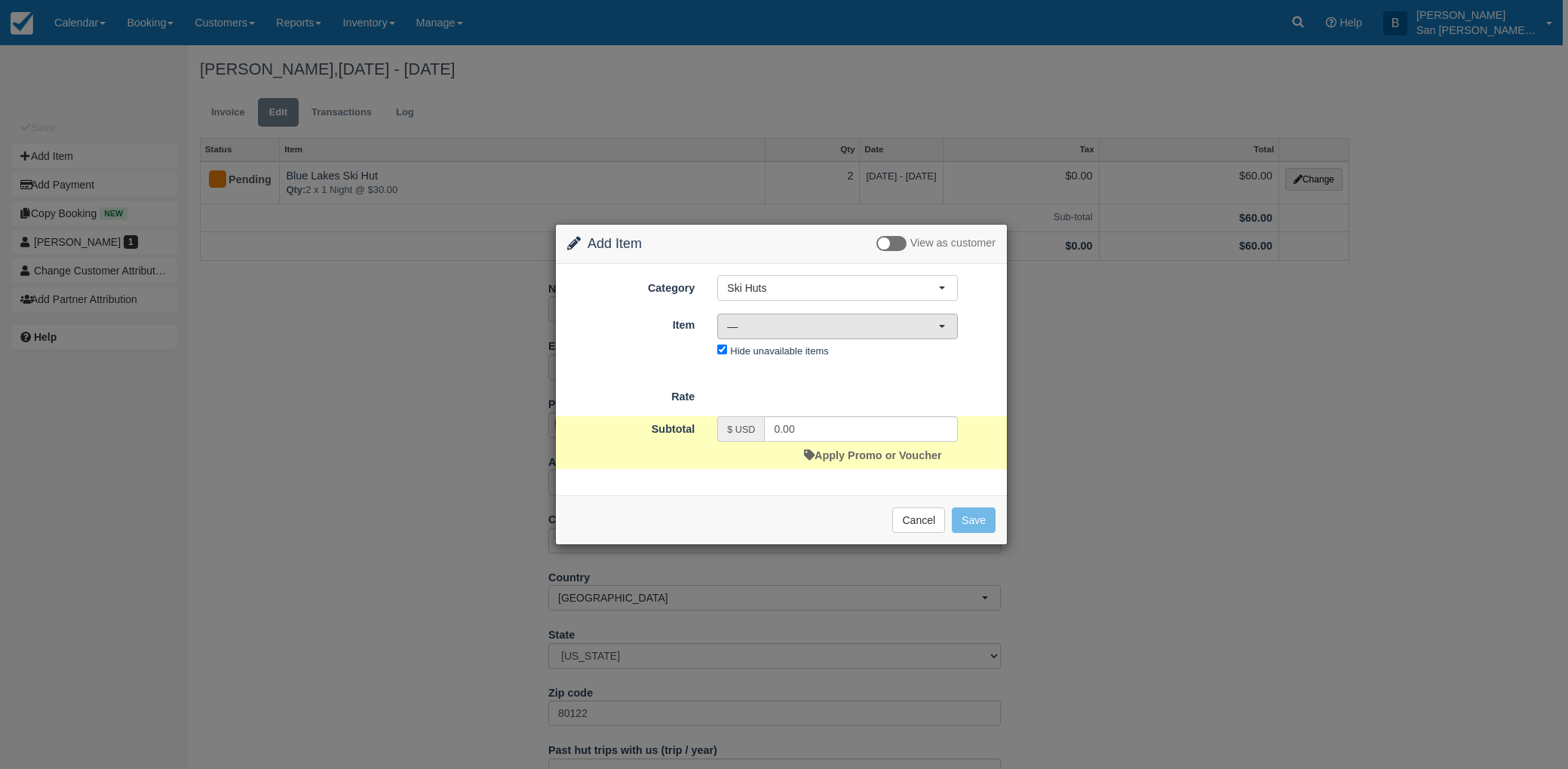
click at [748, 328] on span "—" at bounding box center [832, 327] width 211 height 15
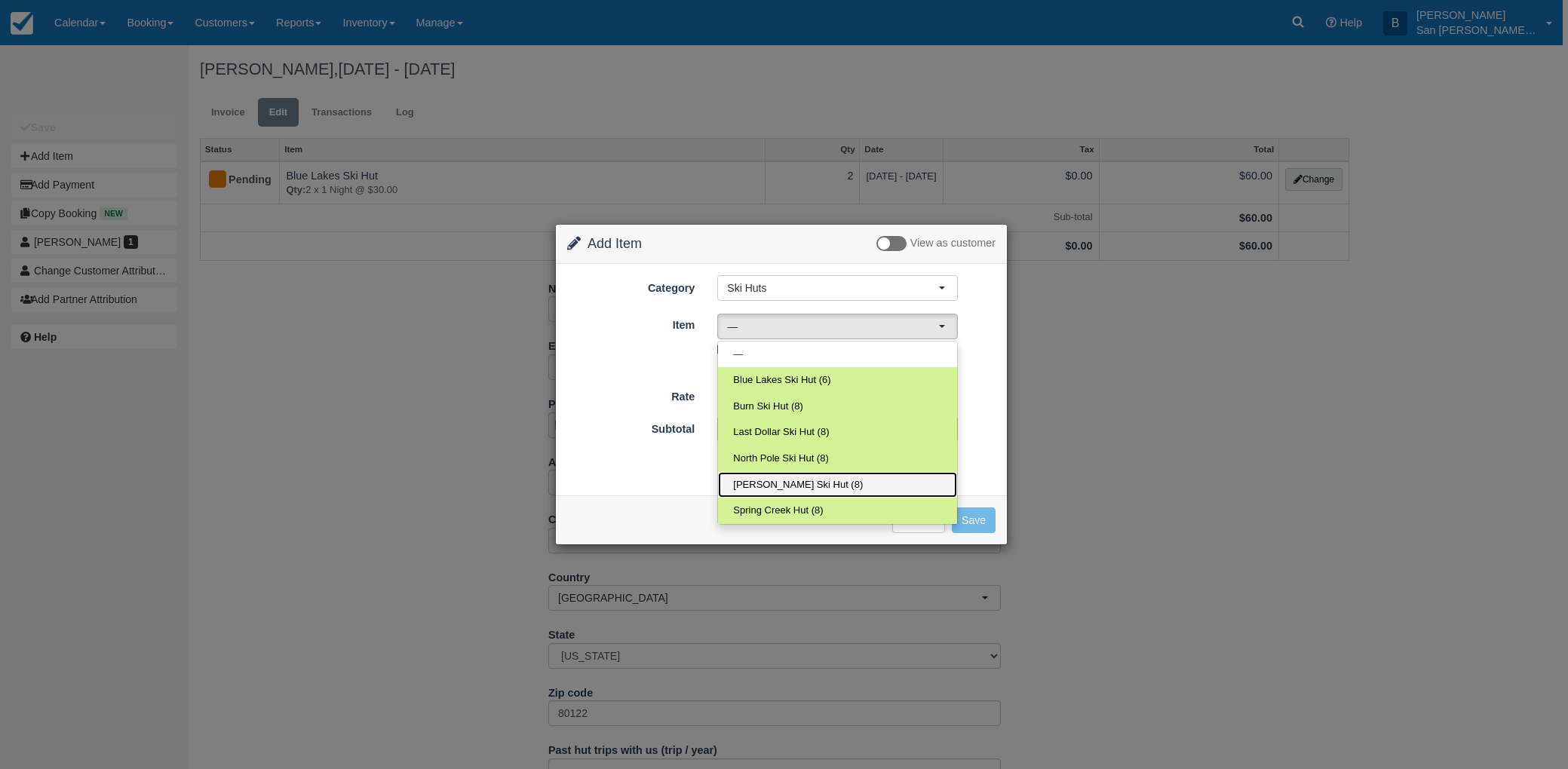
click at [759, 484] on span "[PERSON_NAME] Ski Hut (8)" at bounding box center [798, 484] width 130 height 14
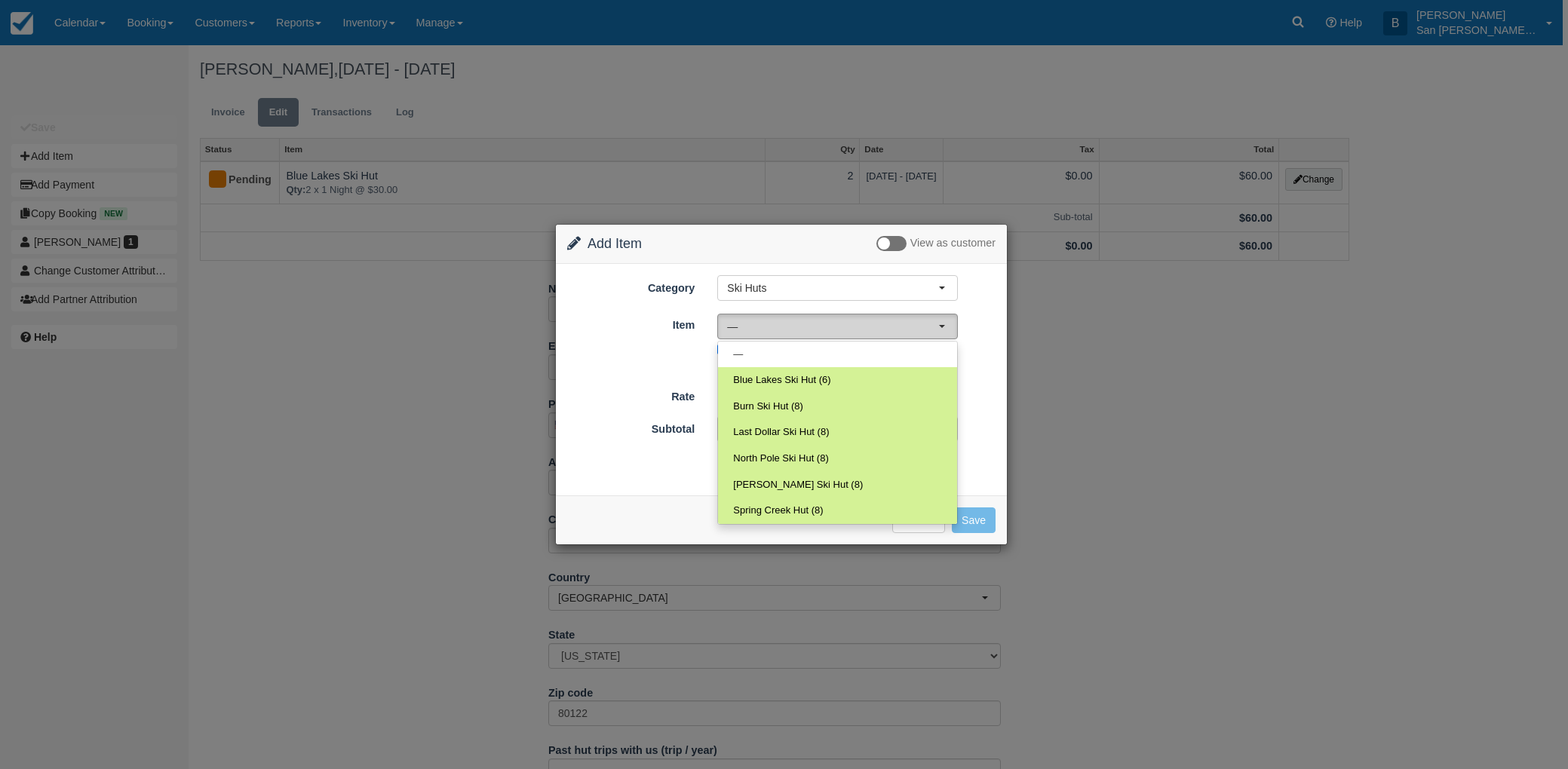
select select "6"
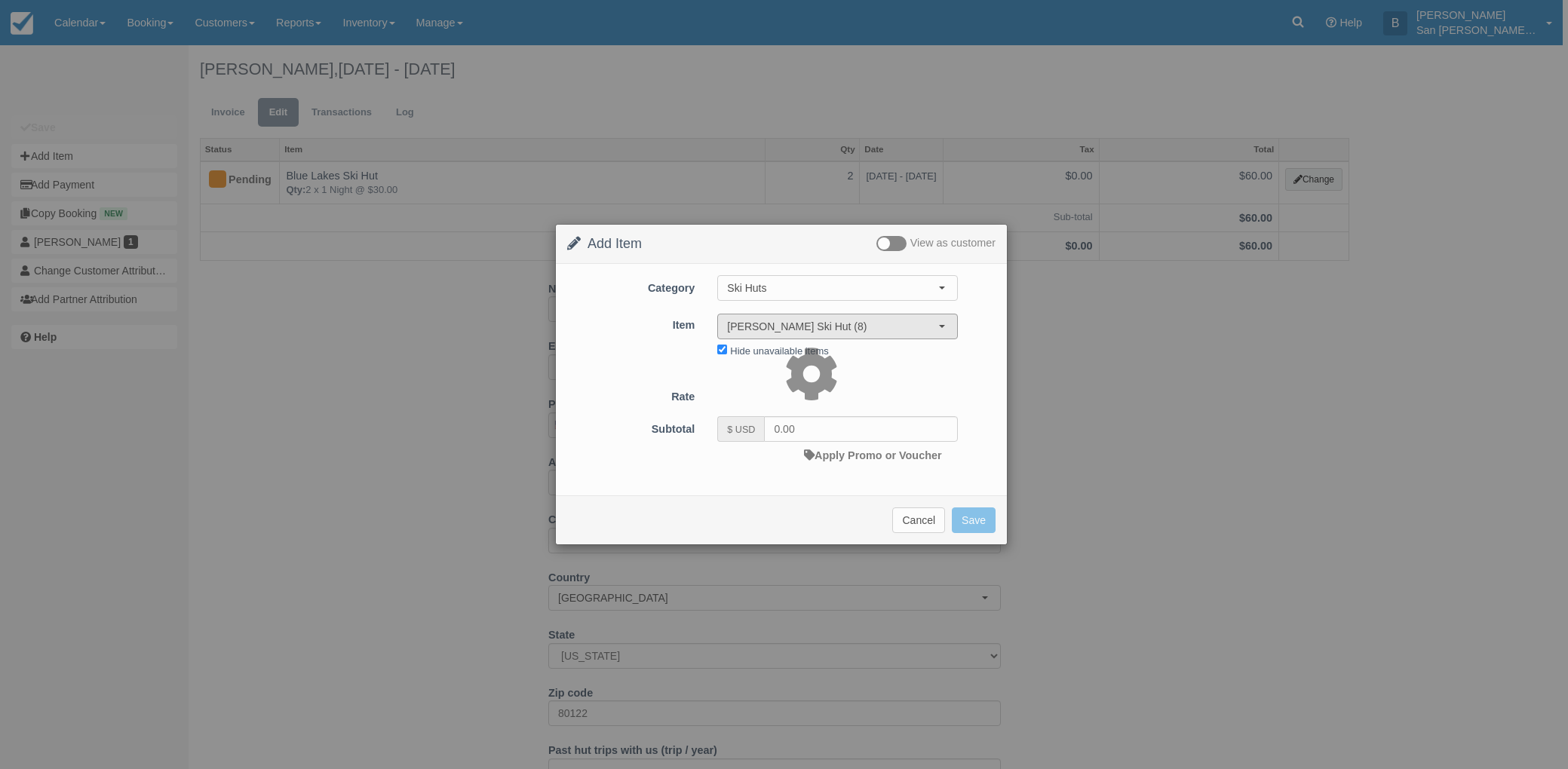
type input "30.00"
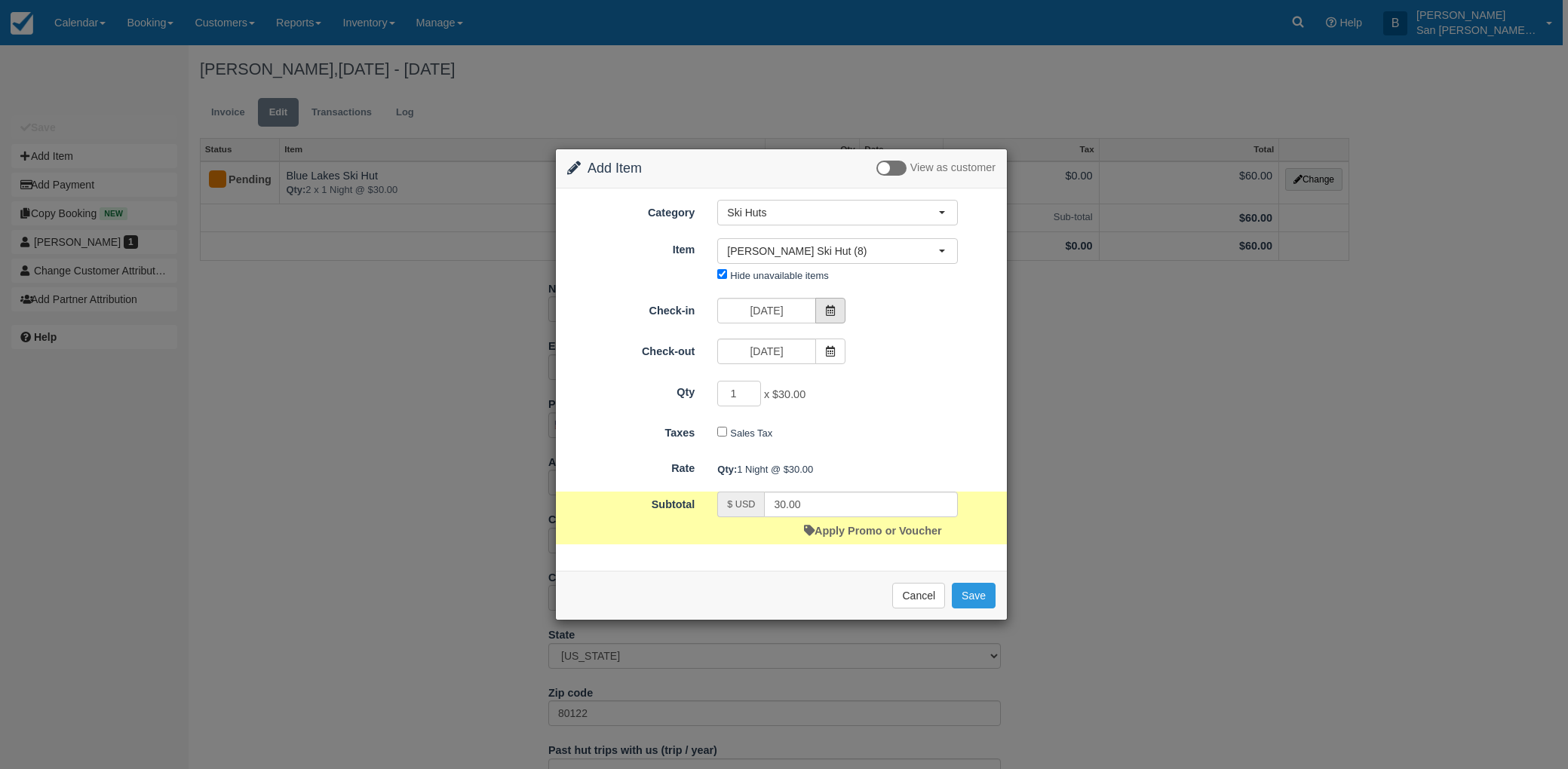
click at [828, 312] on icon at bounding box center [830, 310] width 10 height 10
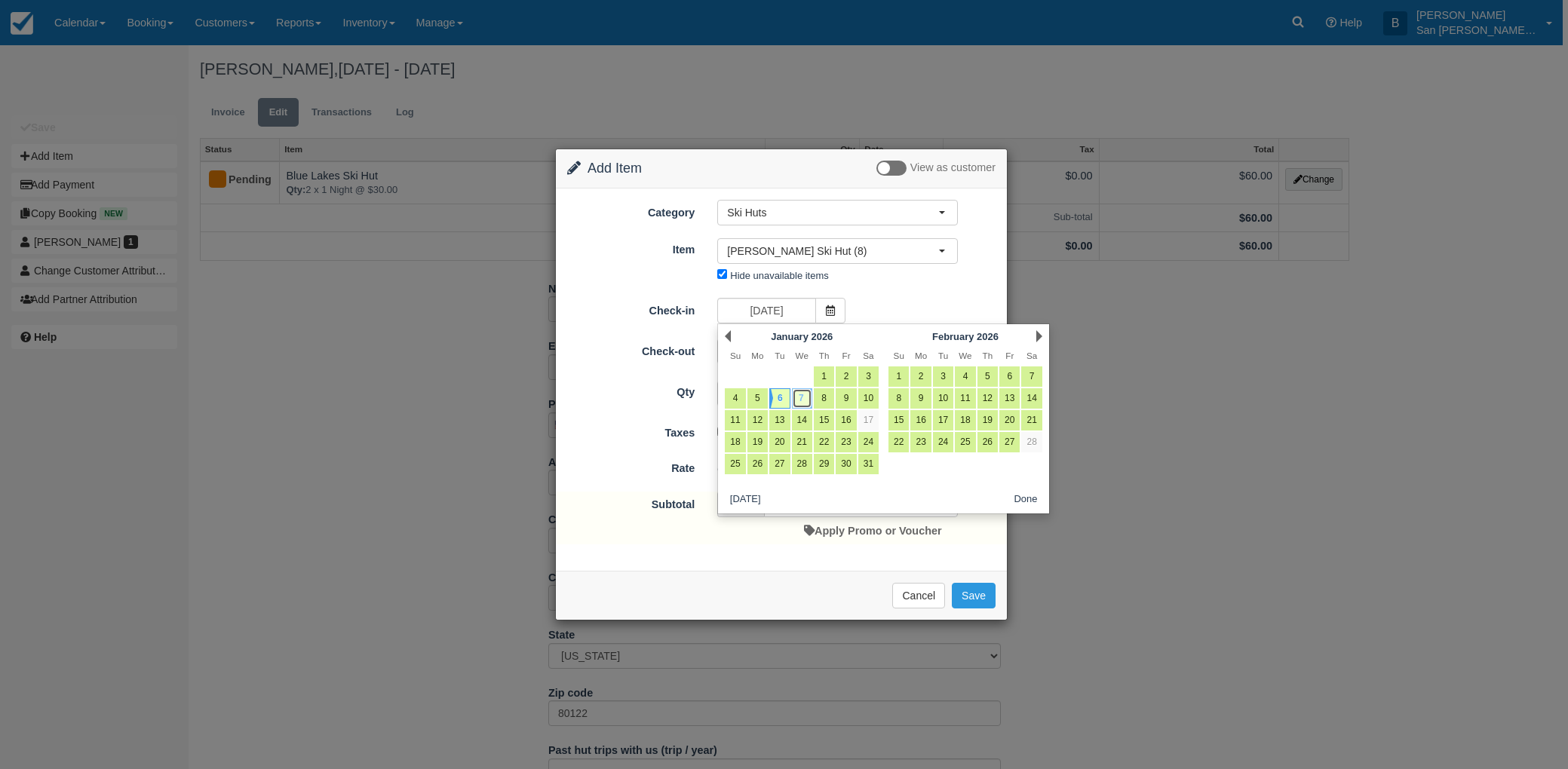
click at [803, 400] on link "7" at bounding box center [802, 399] width 21 height 21
type input "[DATE]"
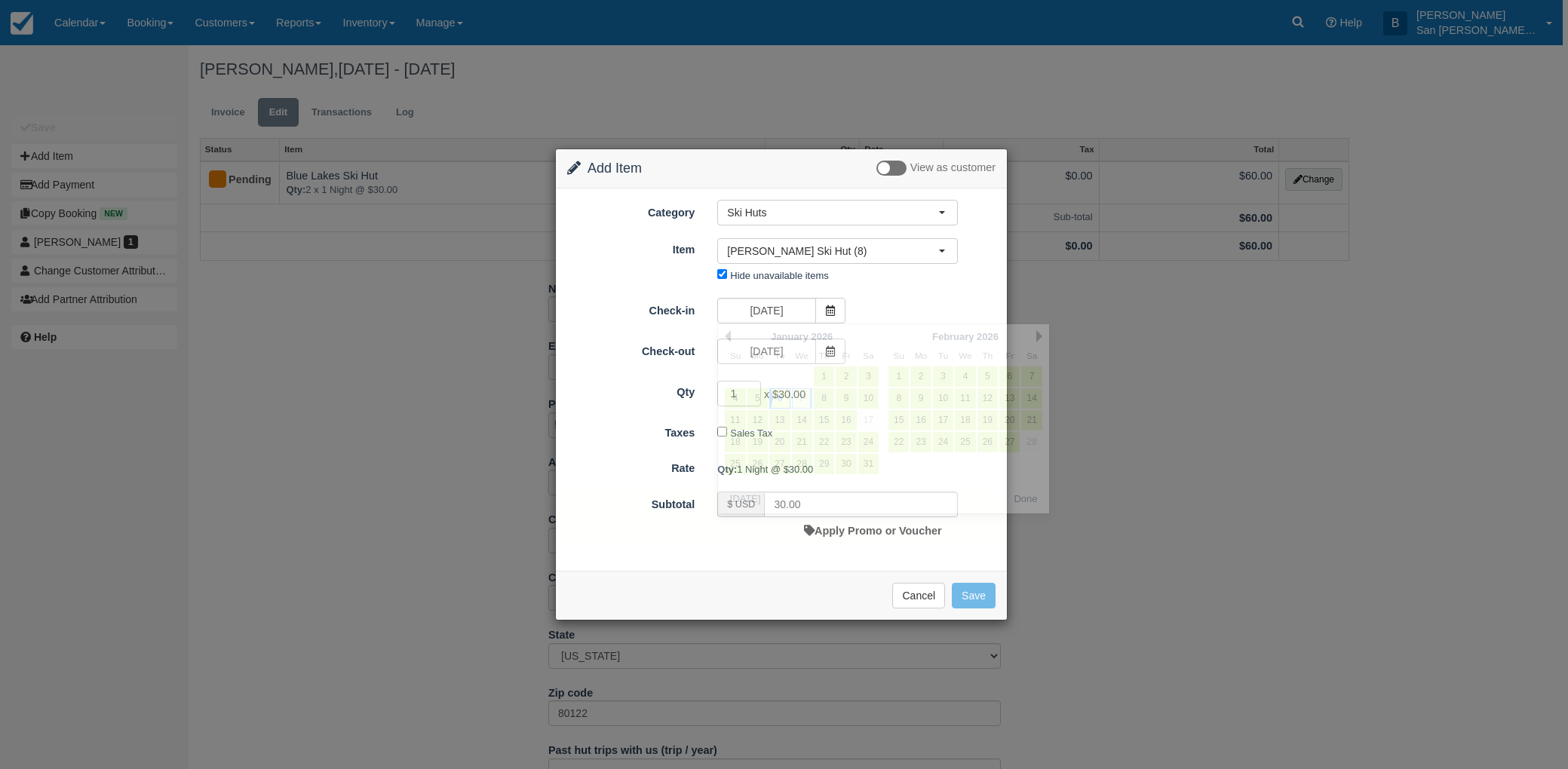
type input "0.00"
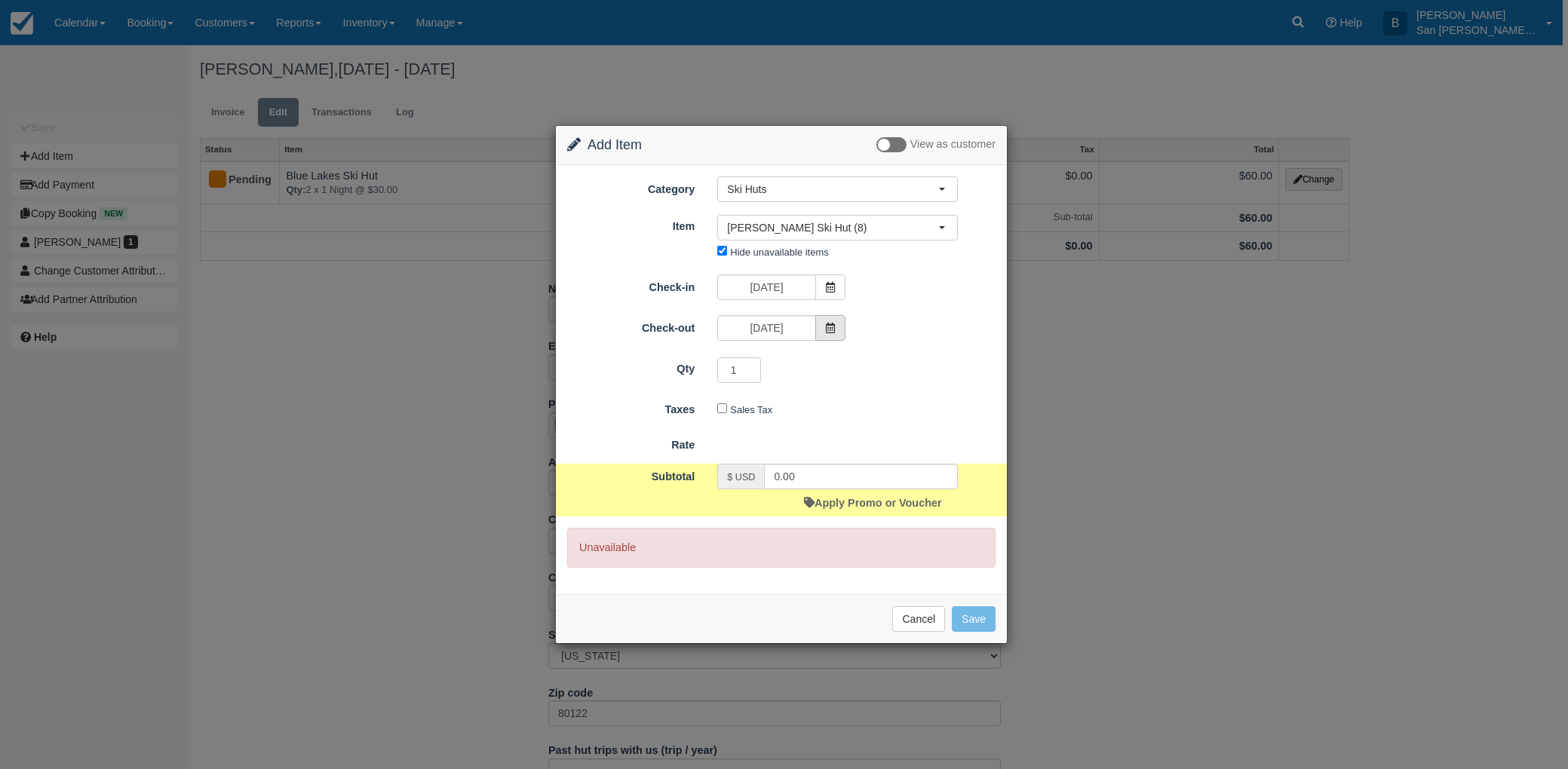
click at [838, 324] on span at bounding box center [830, 328] width 30 height 25
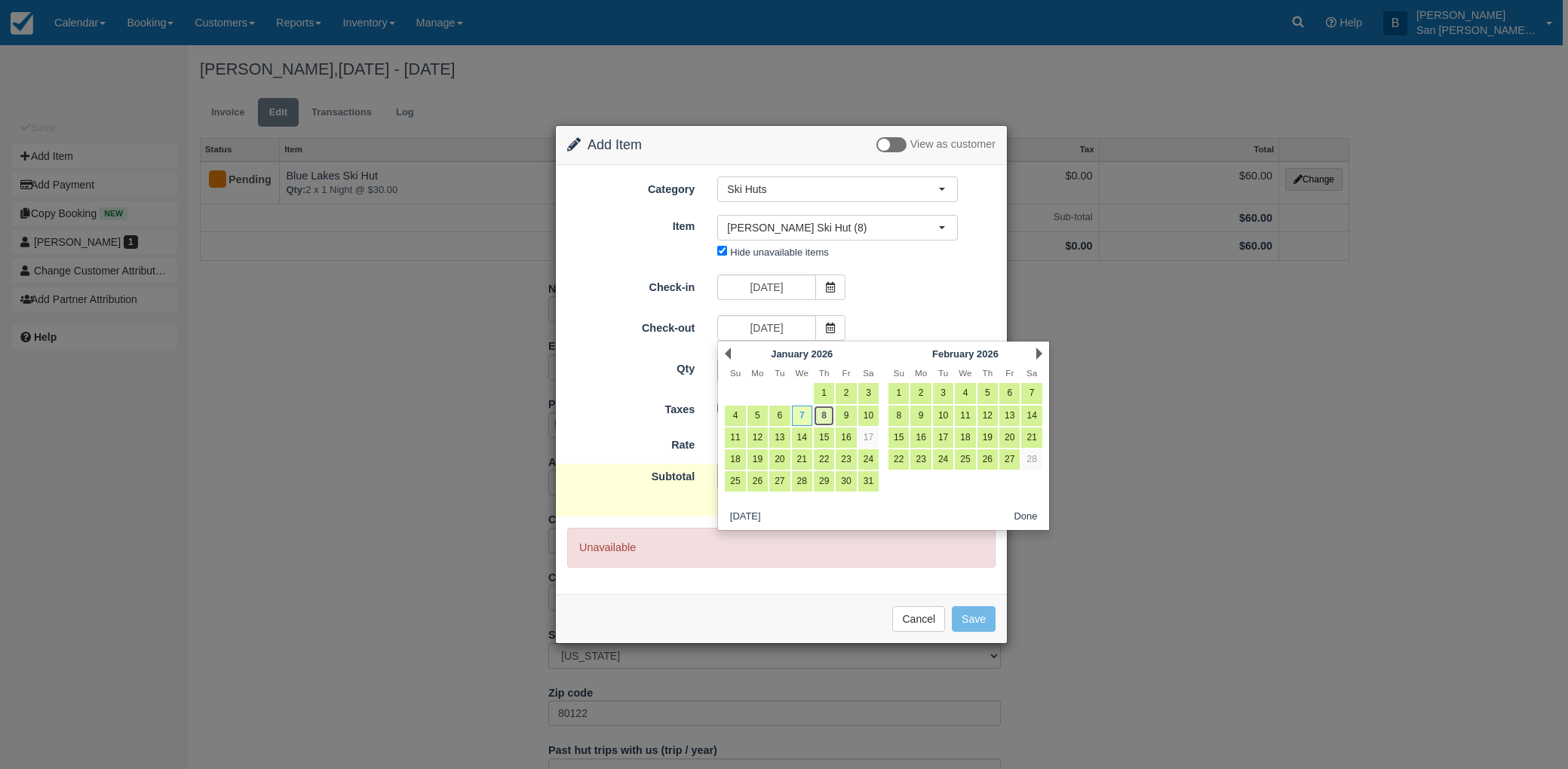
click at [818, 415] on link "8" at bounding box center [823, 416] width 21 height 21
type input "01/08/26"
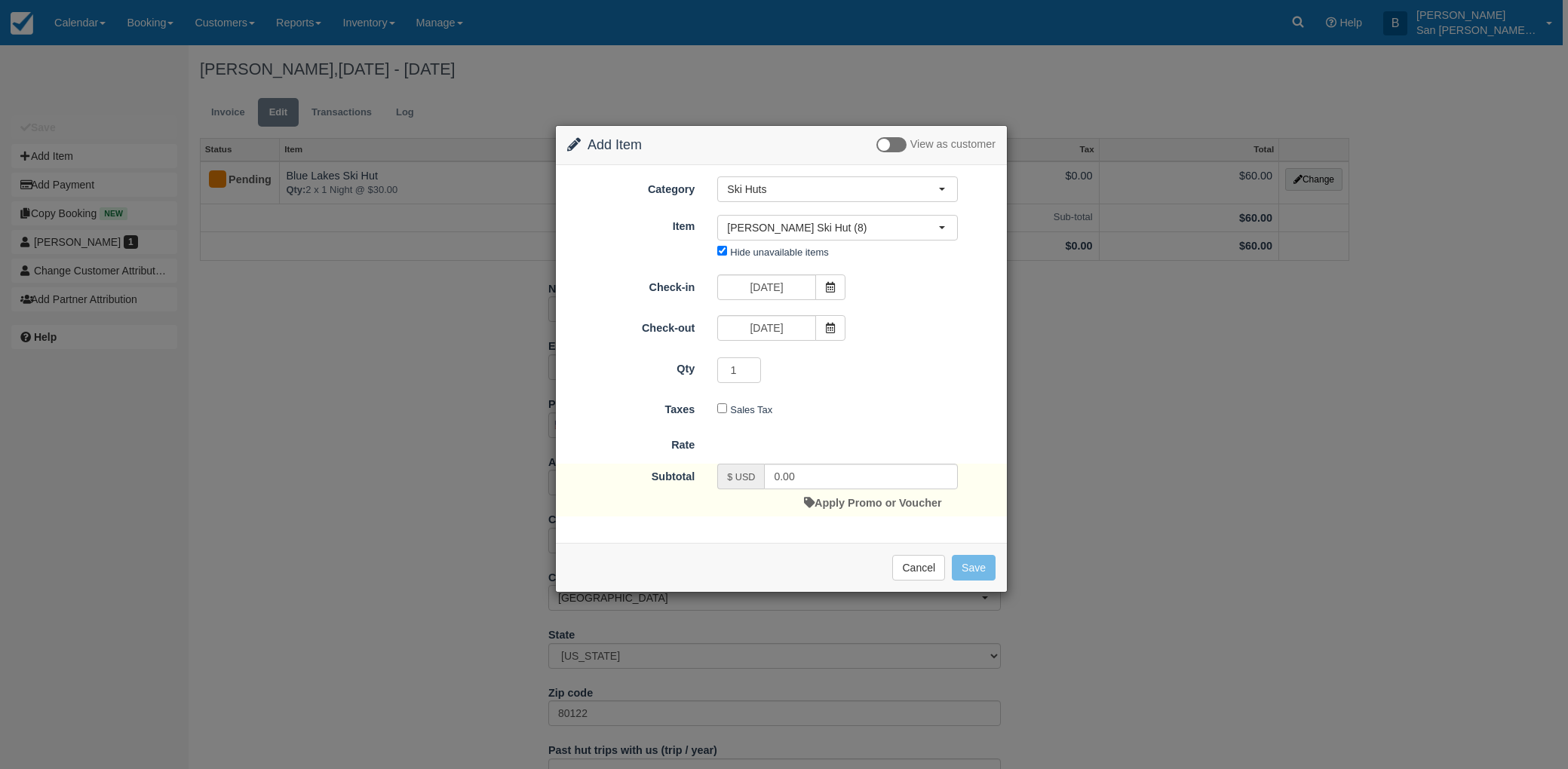
type input "30.00"
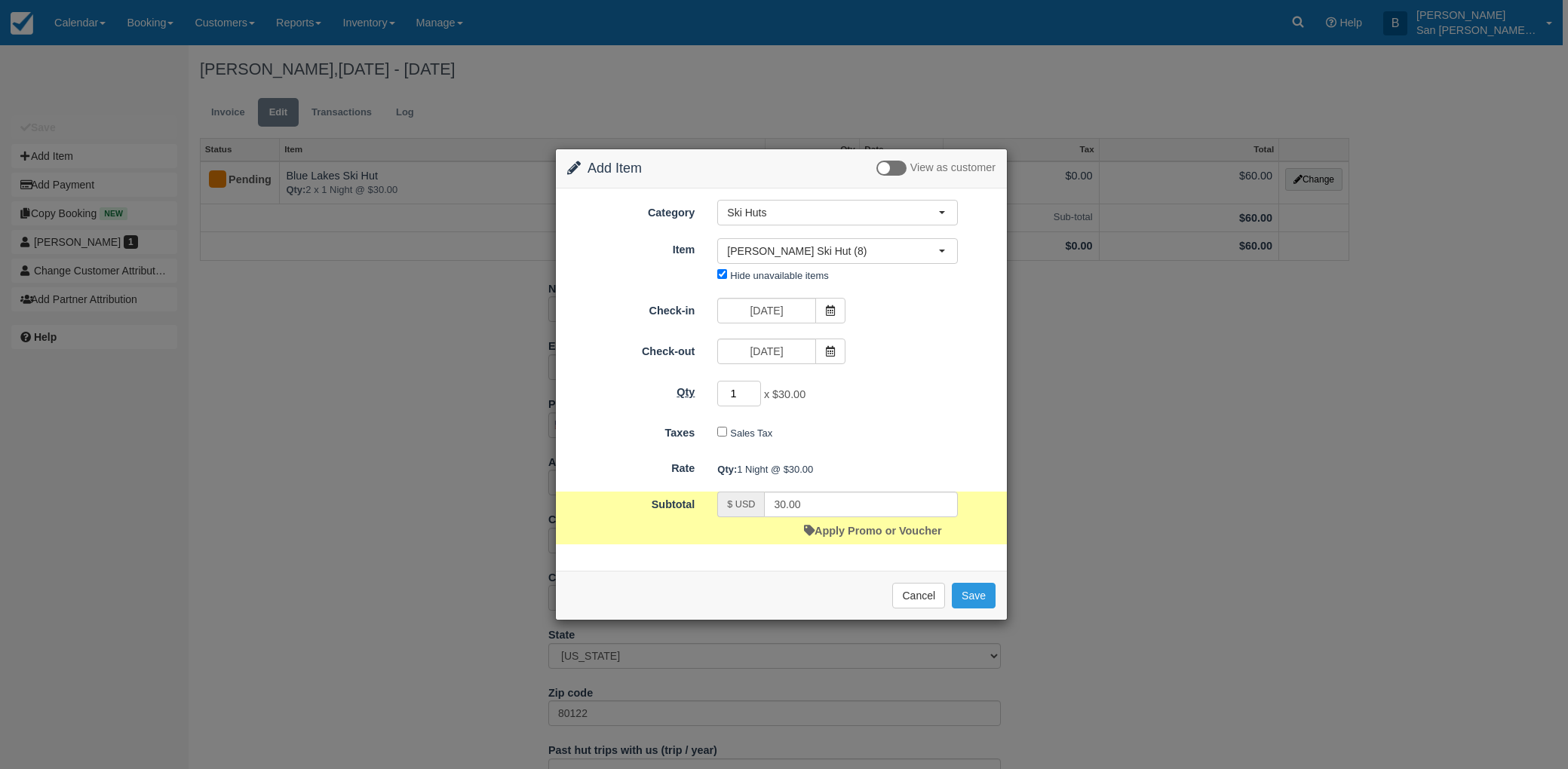
drag, startPoint x: 735, startPoint y: 385, endPoint x: 699, endPoint y: 382, distance: 36.1
click at [699, 382] on div "Qty 1 x $30.00 Required." at bounding box center [781, 393] width 451 height 29
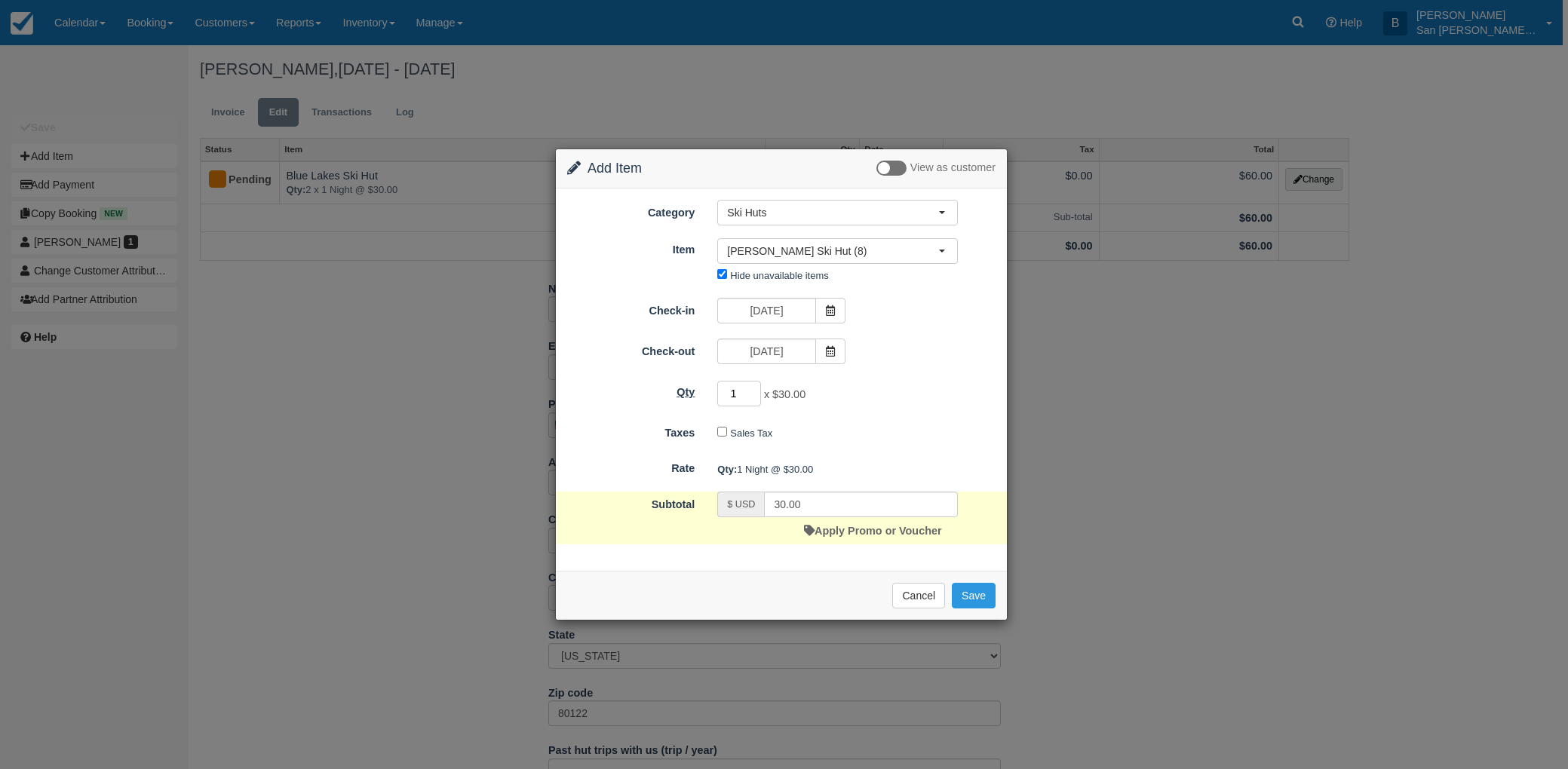
type input "2"
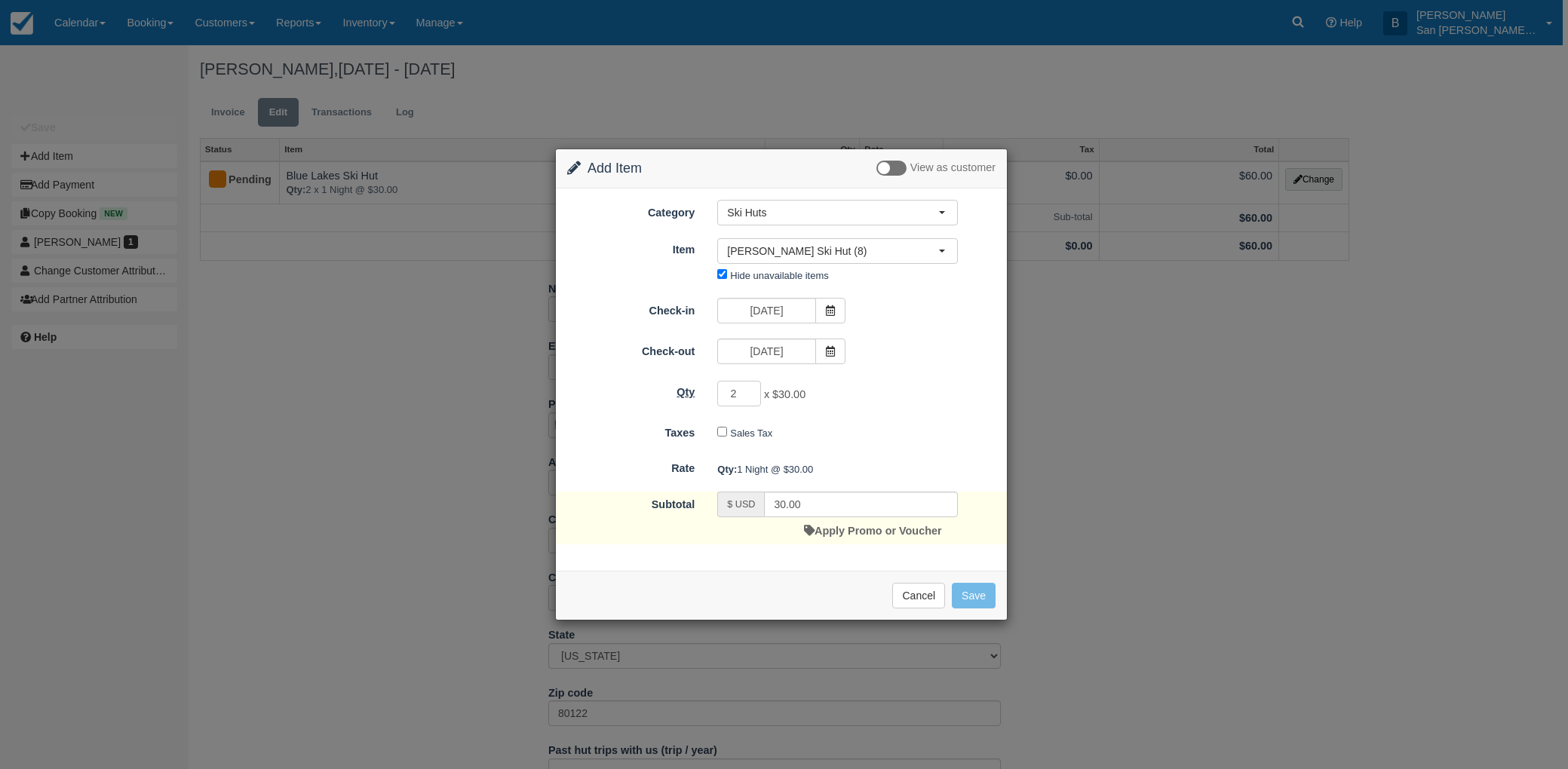
type input "60.00"
click at [984, 593] on button "Save" at bounding box center [973, 595] width 44 height 25
checkbox input "false"
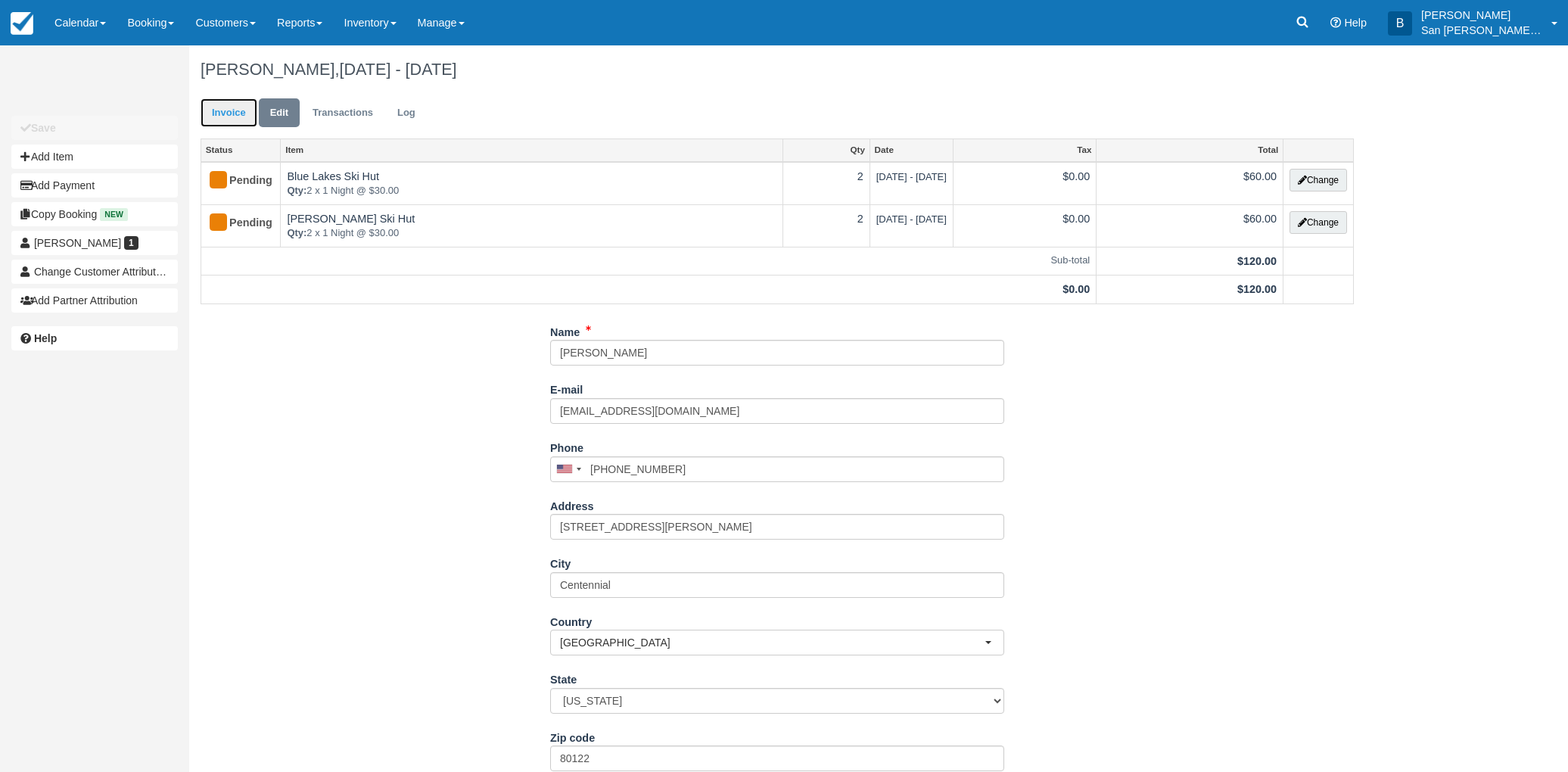
click at [239, 113] on link "Invoice" at bounding box center [229, 112] width 57 height 29
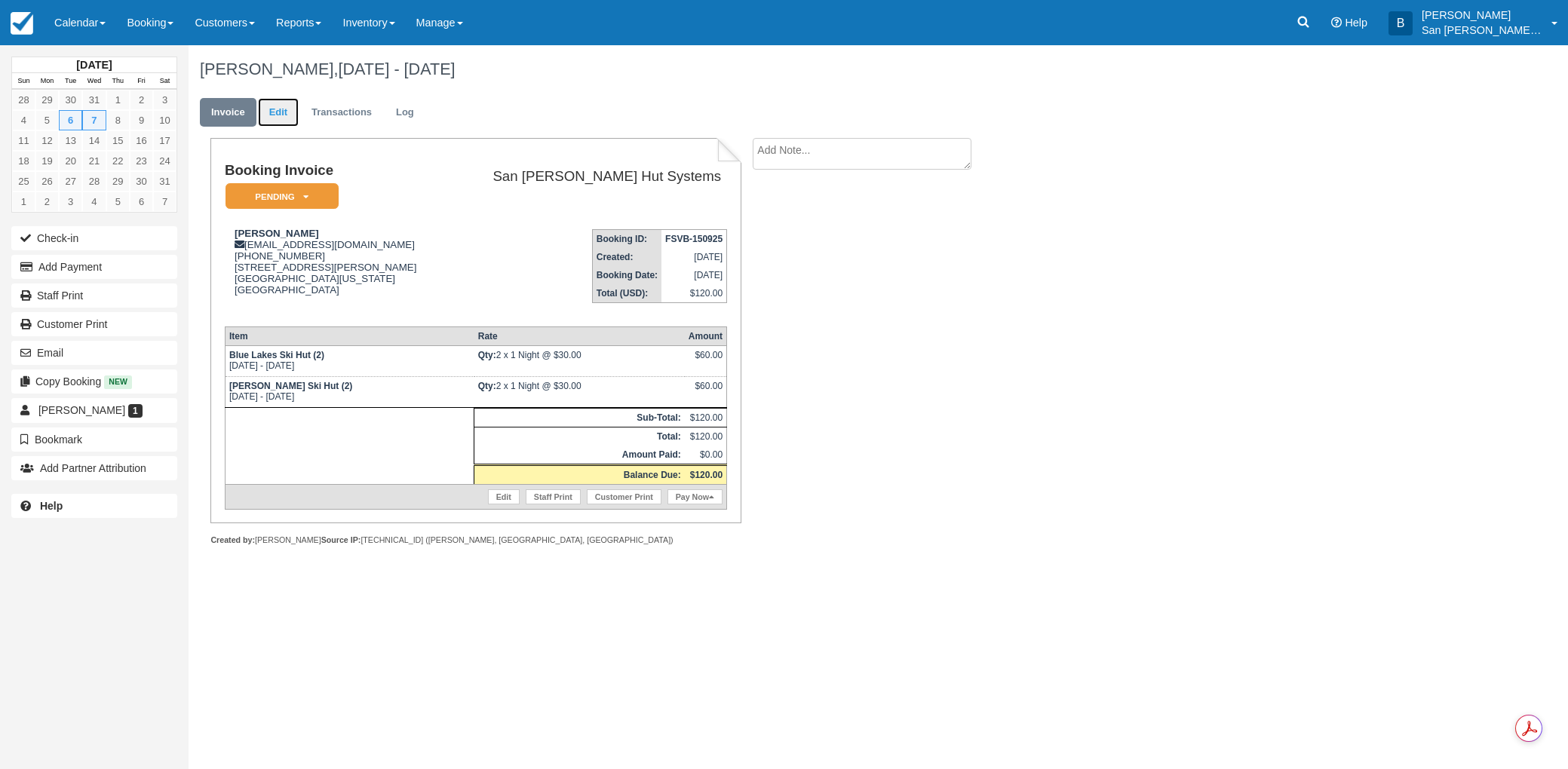
click at [278, 115] on link "Edit" at bounding box center [278, 112] width 40 height 29
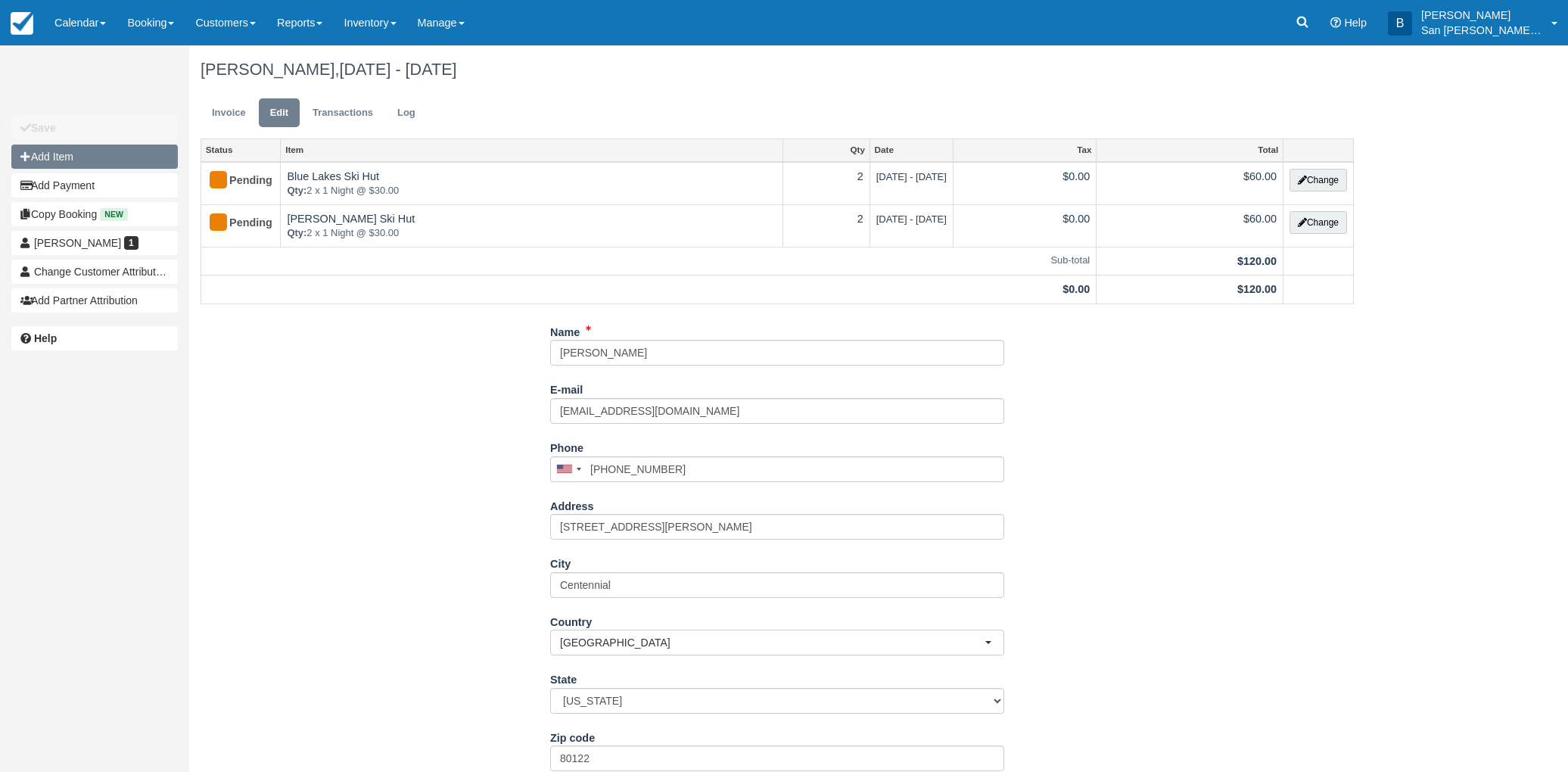
click at [80, 152] on button "Add Item" at bounding box center [94, 156] width 167 height 25
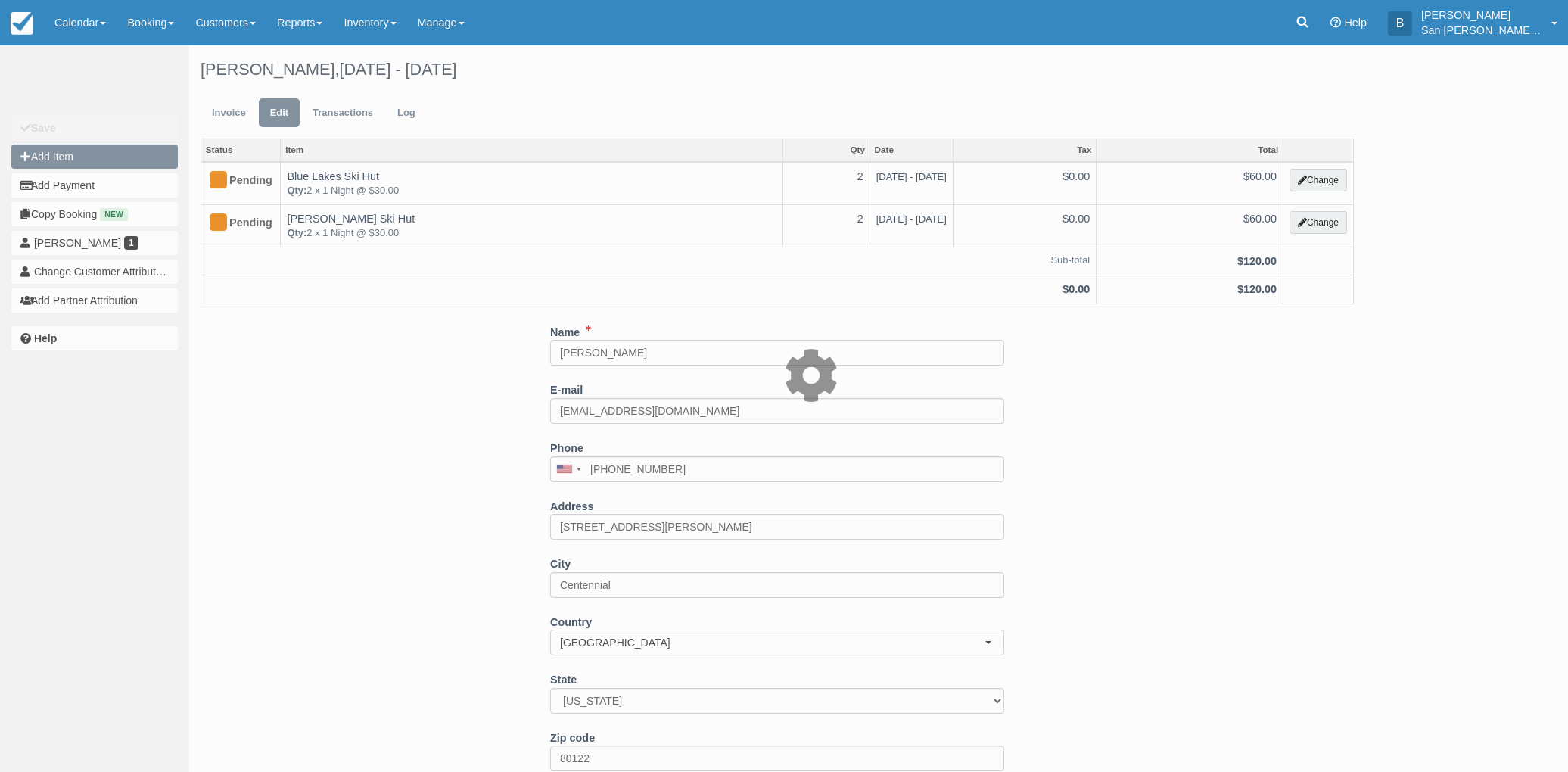
type input "0.00"
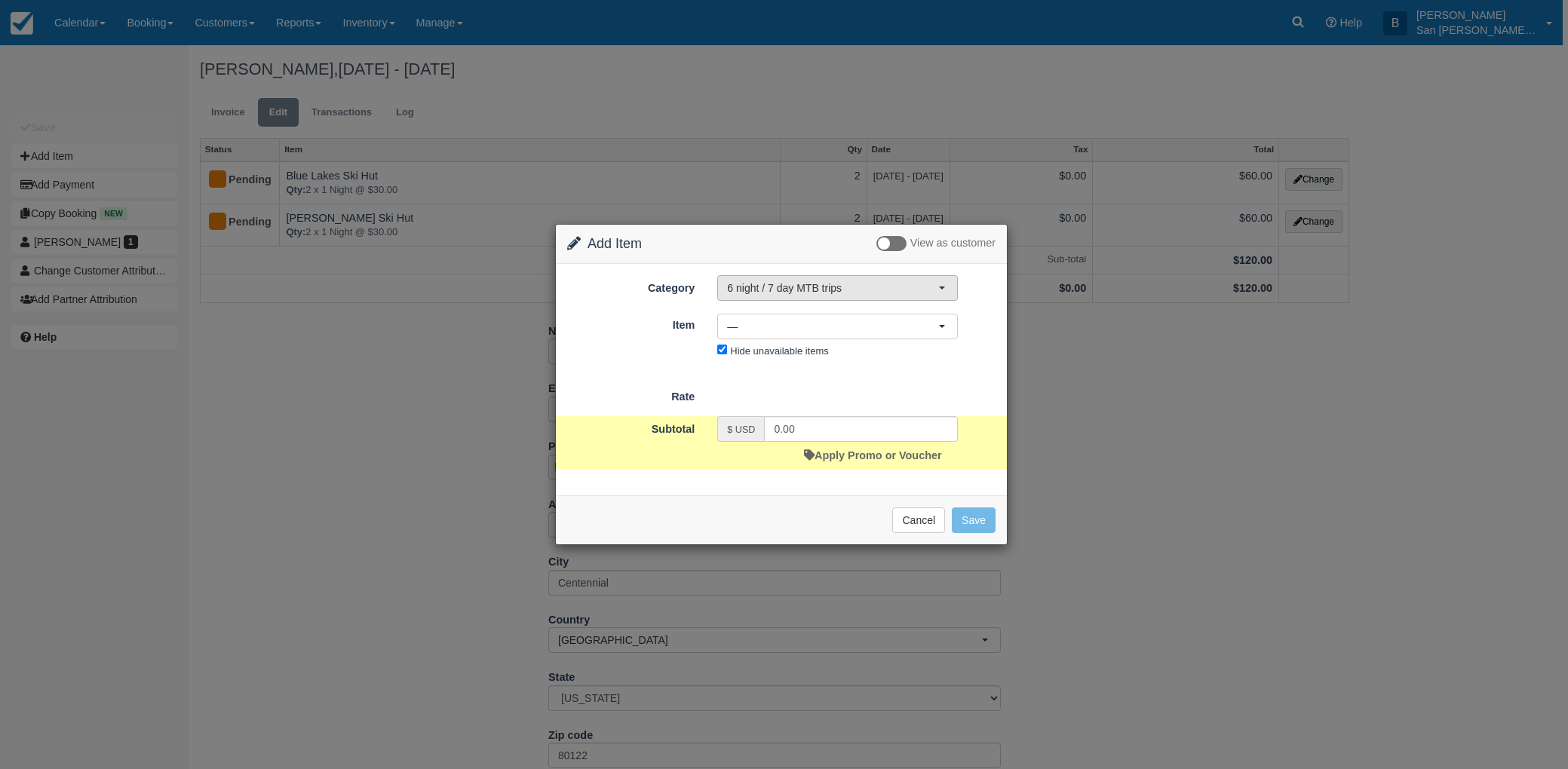
click at [789, 291] on span "6 night / 7 day MTB trips" at bounding box center [832, 288] width 211 height 15
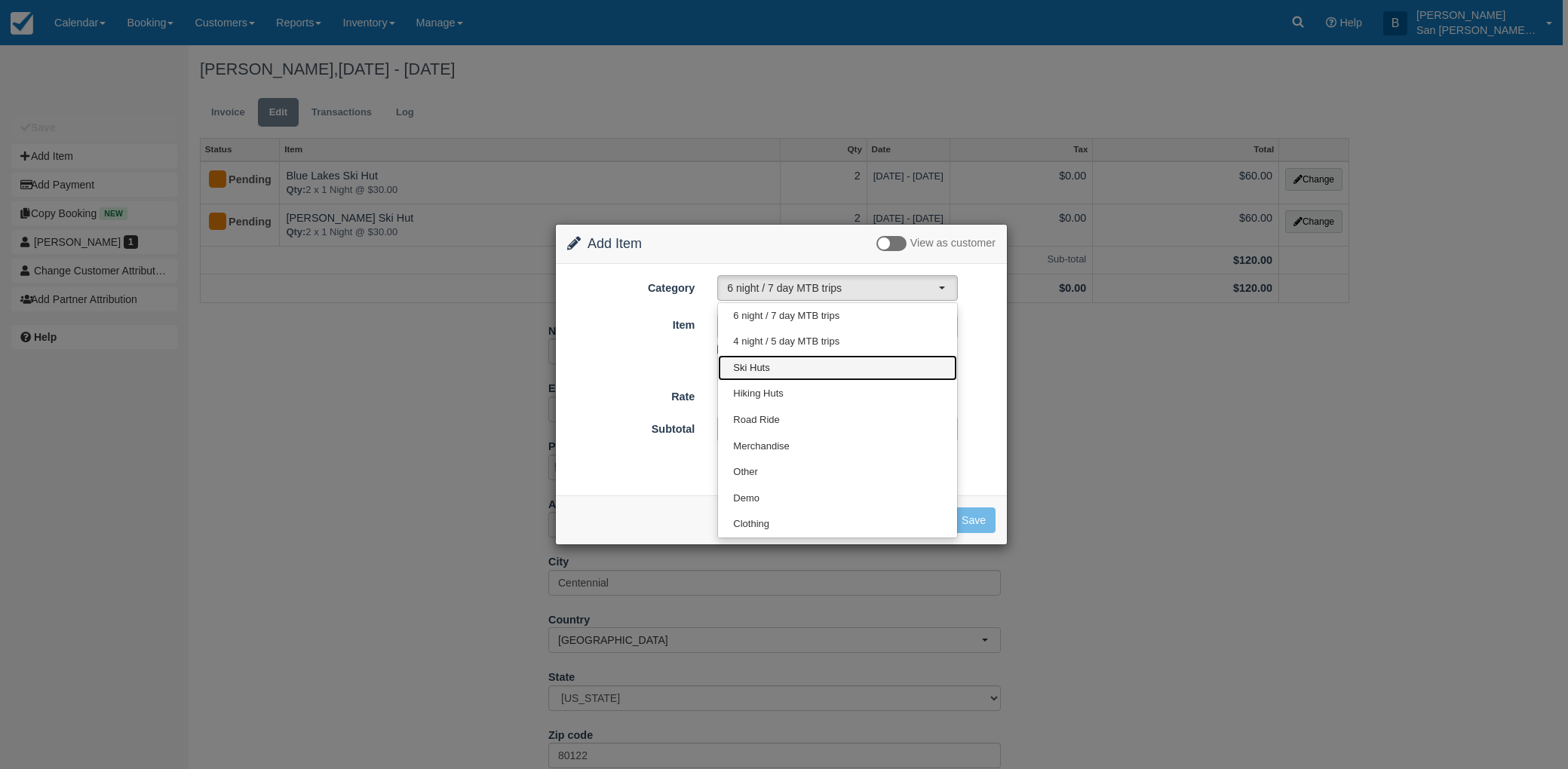
click at [746, 358] on link "Ski Huts" at bounding box center [837, 368] width 239 height 26
select select "2"
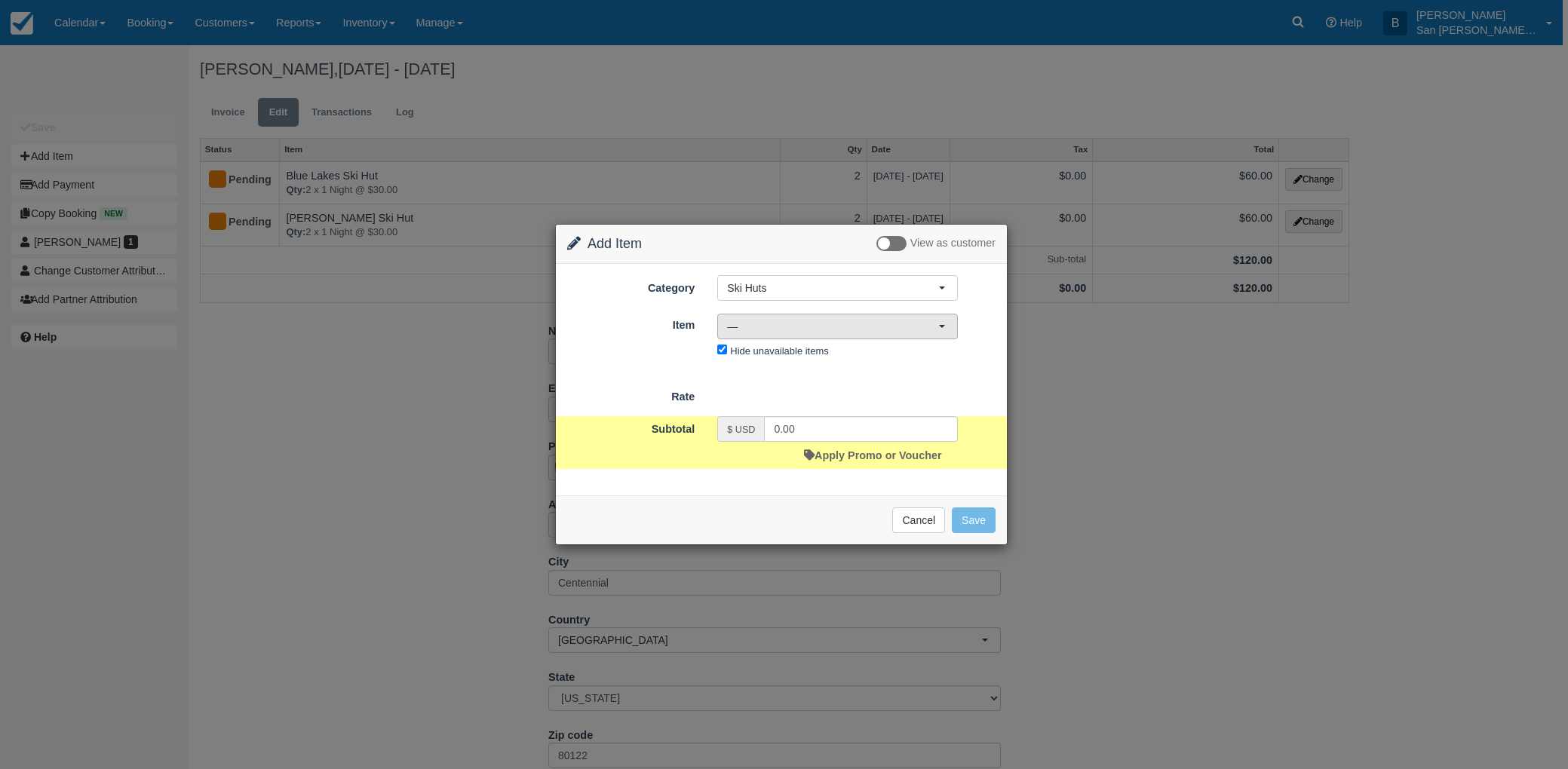
click at [750, 330] on span "—" at bounding box center [832, 327] width 211 height 15
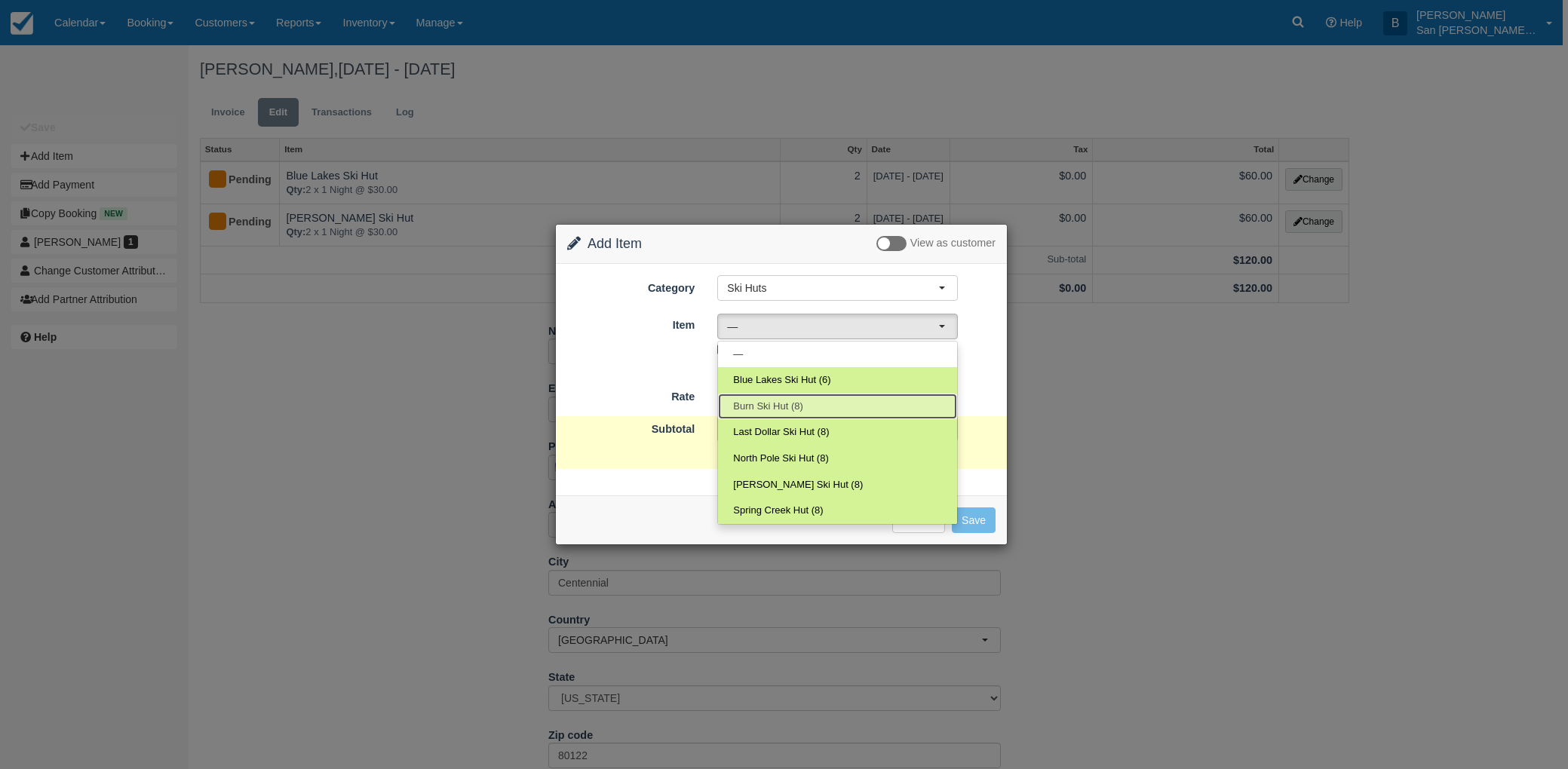
click at [800, 404] on span "Burn Ski Hut (8)" at bounding box center [768, 407] width 69 height 14
select select "7"
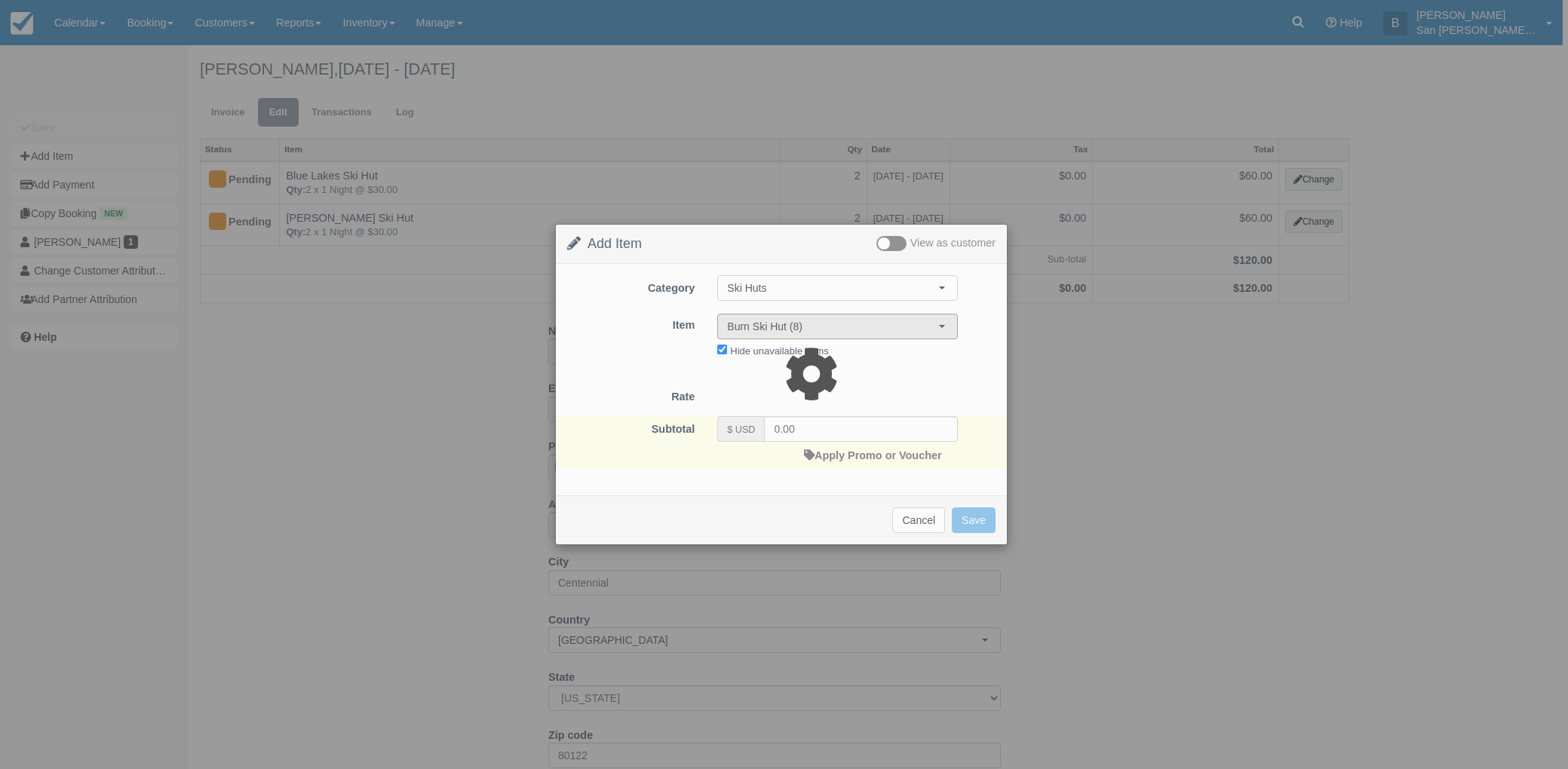
type input "30.00"
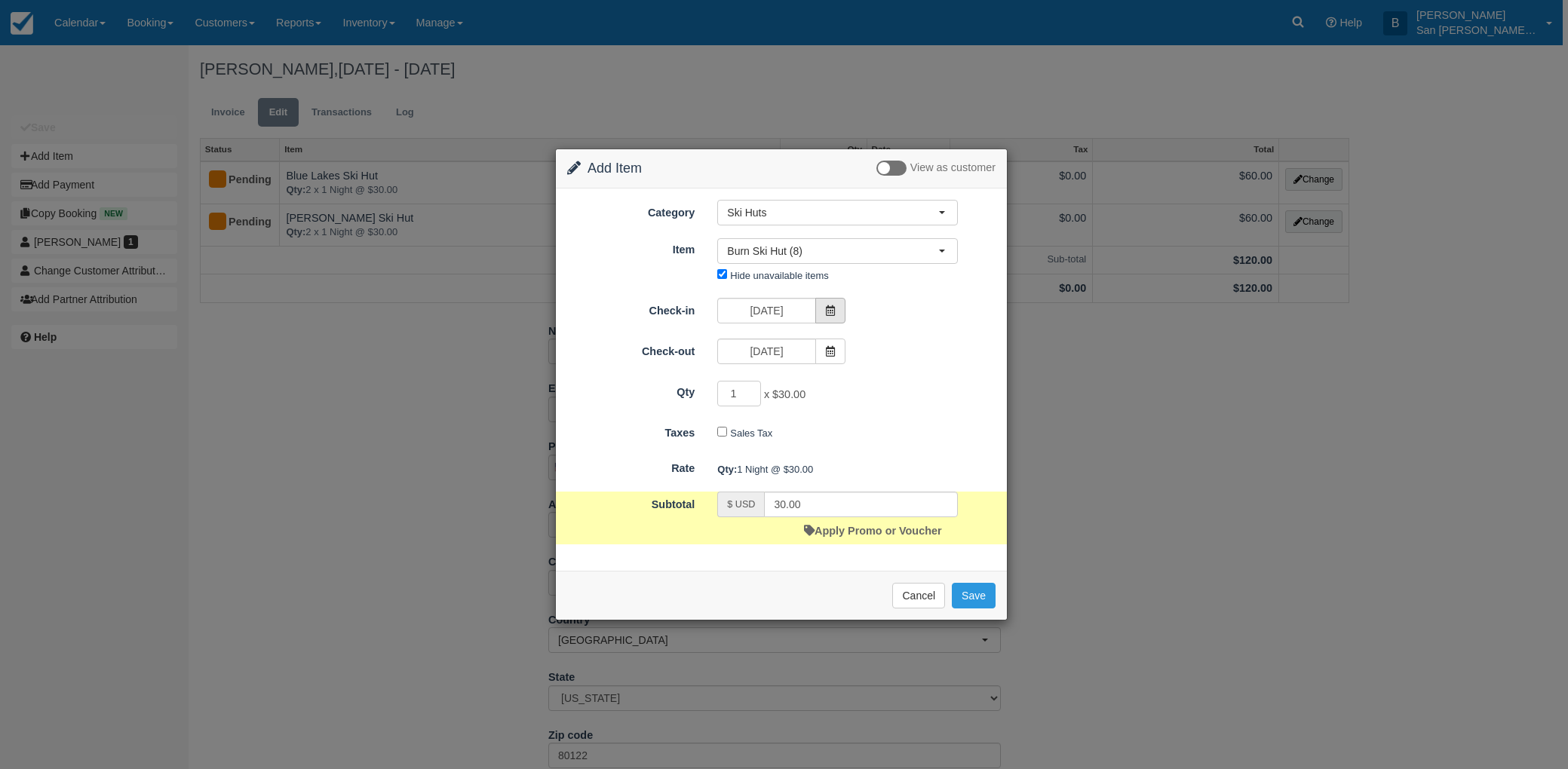
click at [833, 310] on icon at bounding box center [830, 310] width 10 height 10
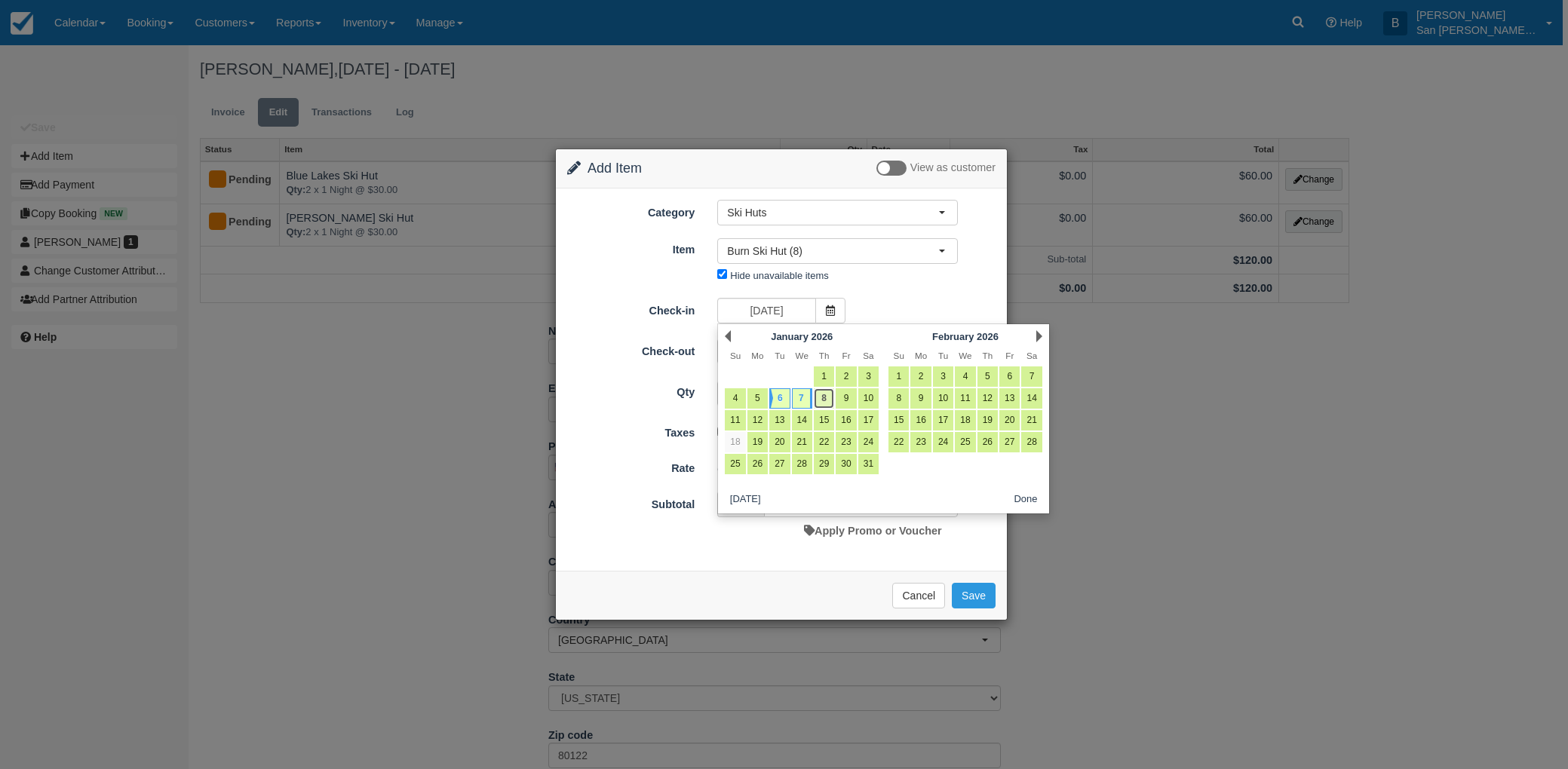
click at [820, 394] on link "8" at bounding box center [823, 399] width 21 height 21
type input "01/08/26"
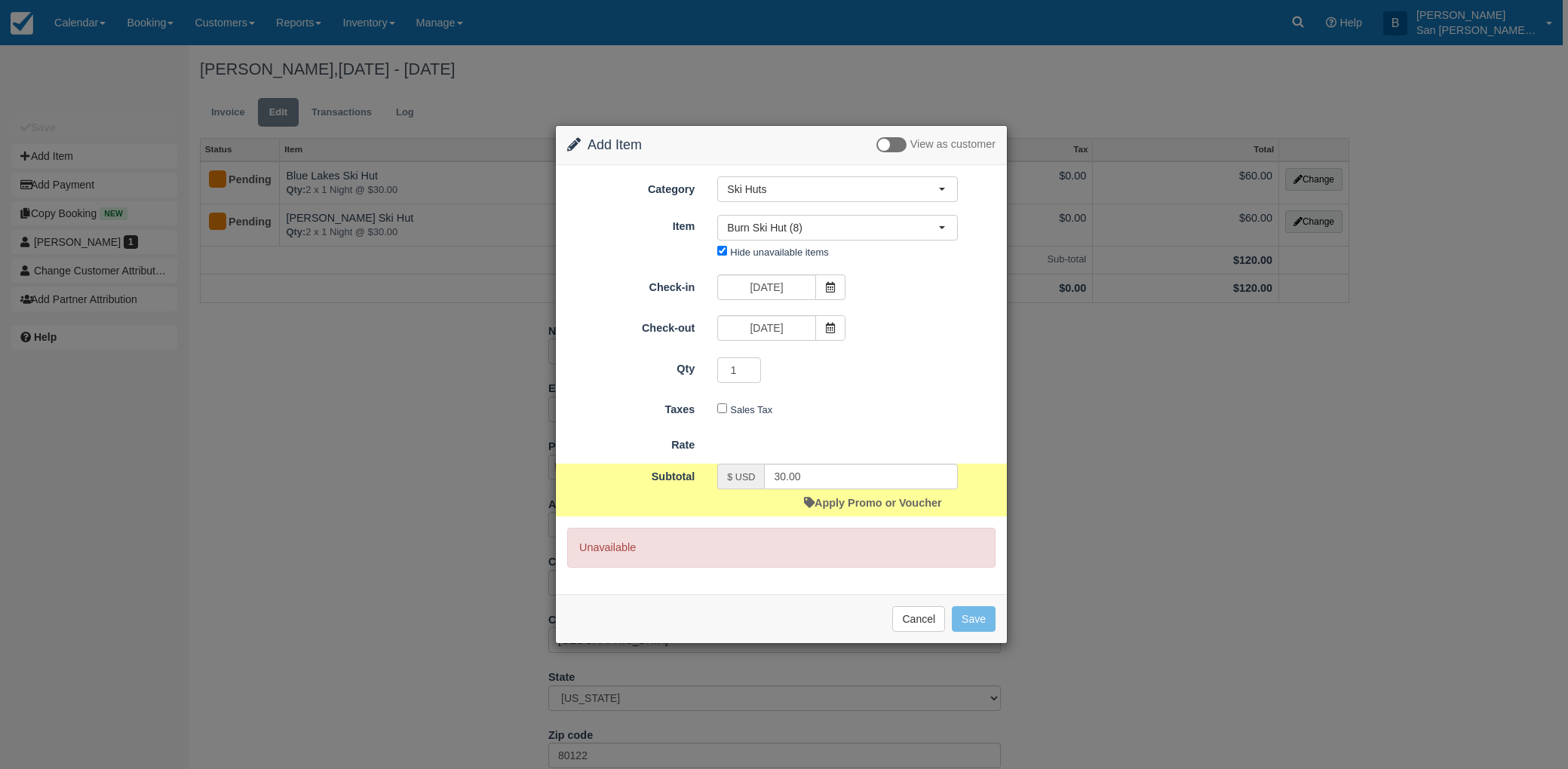
type input "0.00"
click at [828, 324] on icon at bounding box center [830, 328] width 10 height 10
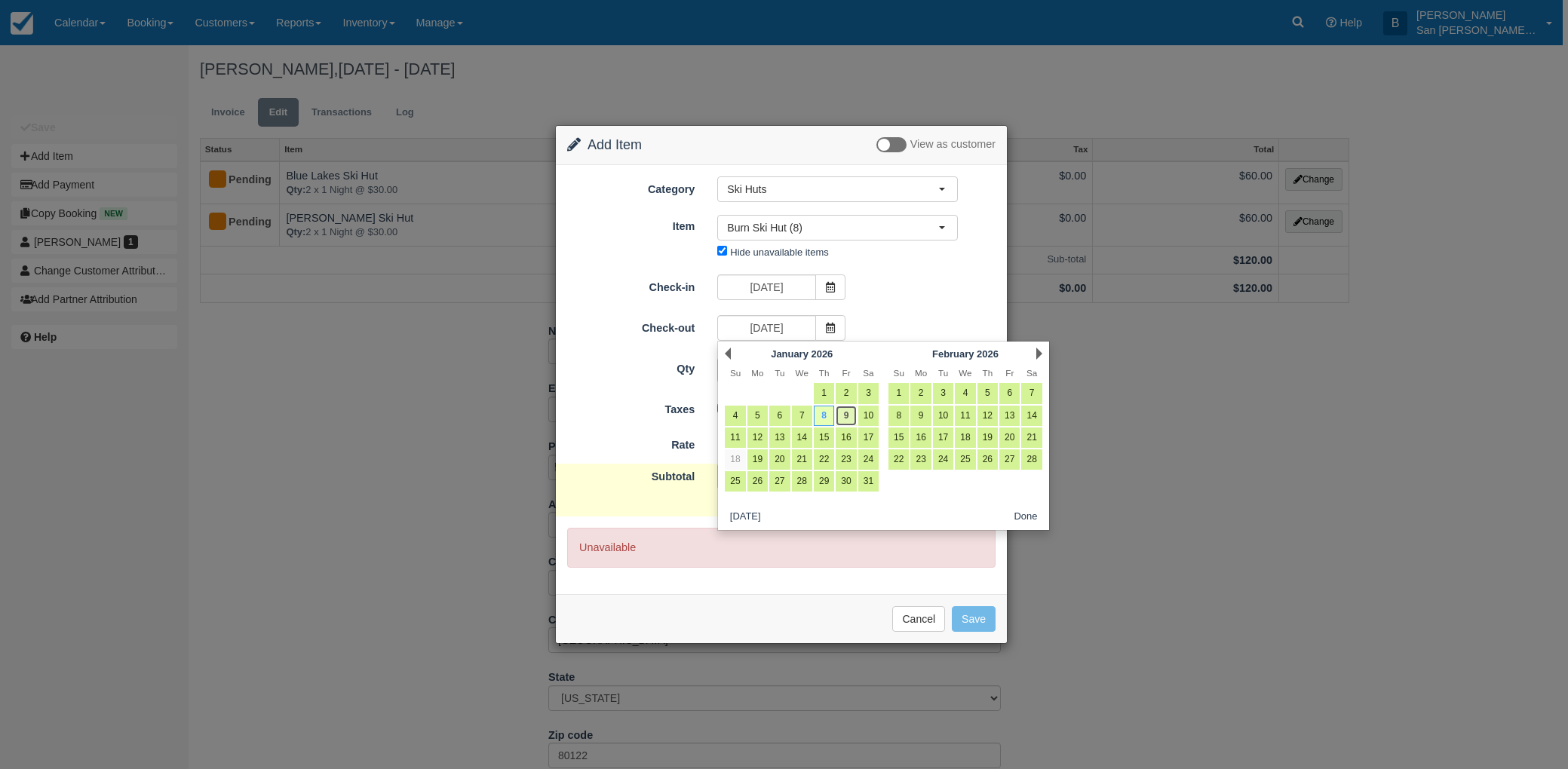
click at [853, 413] on link "9" at bounding box center [846, 416] width 21 height 21
type input "01/09/26"
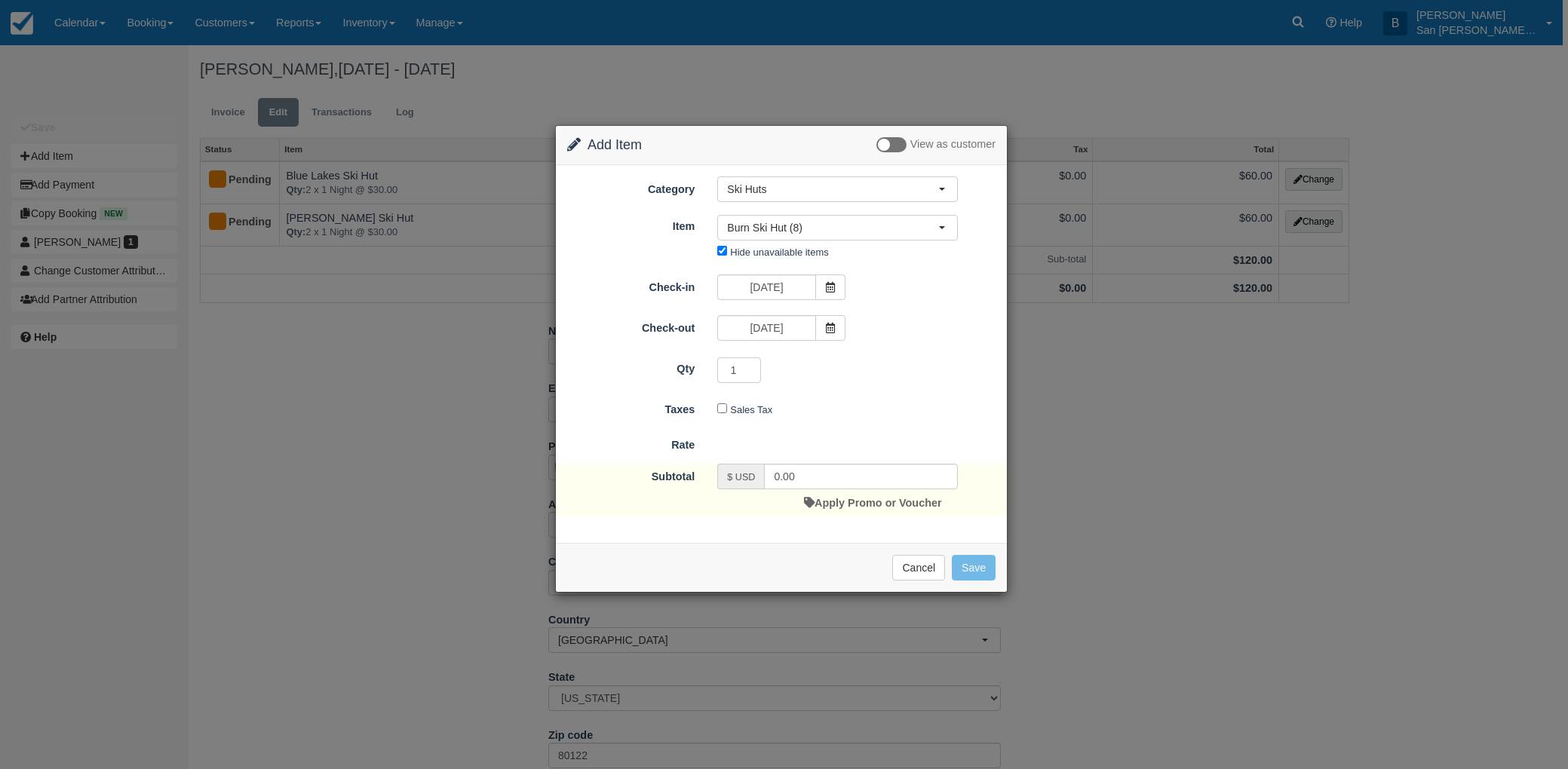
type input "30.00"
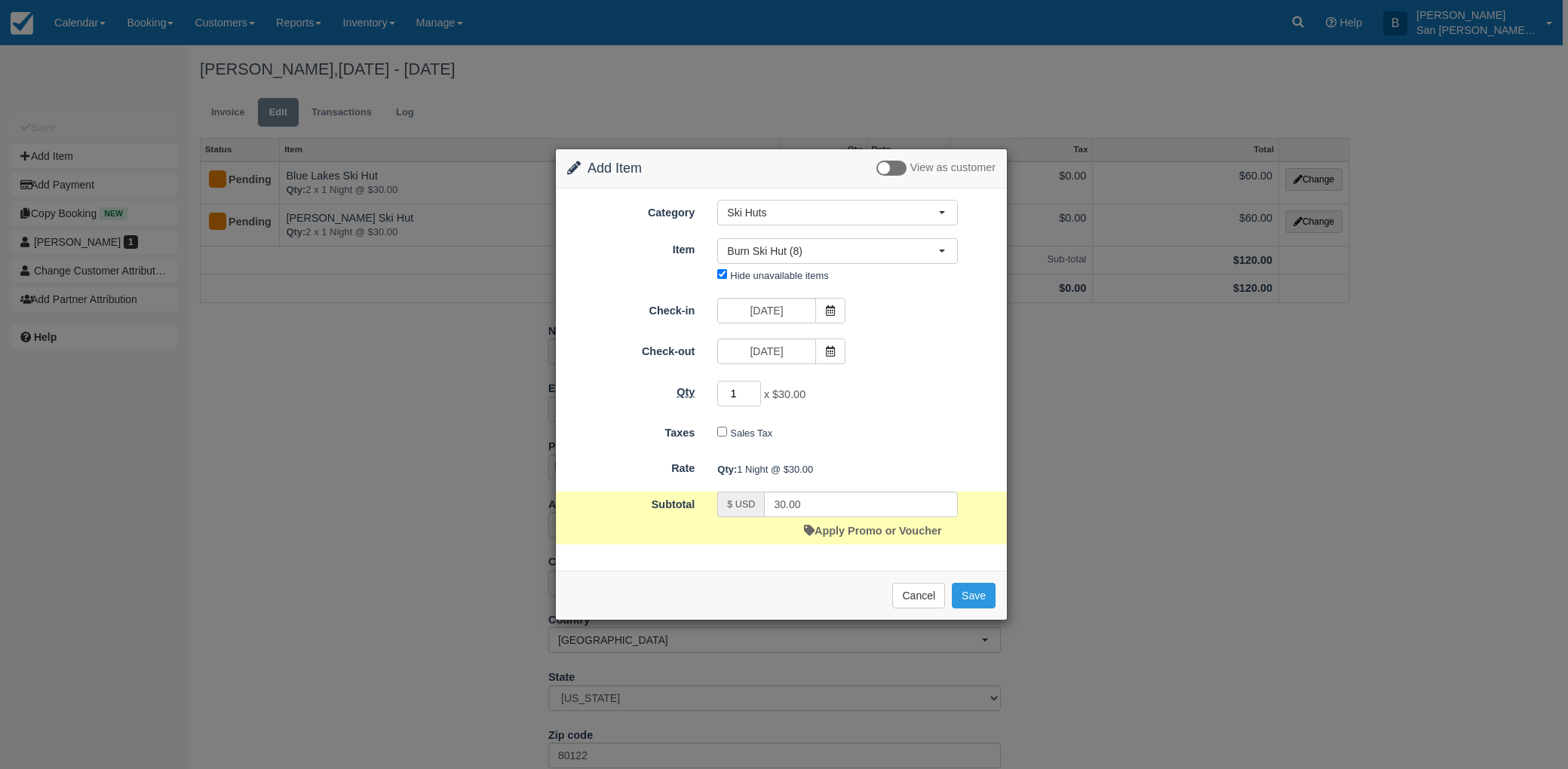
drag, startPoint x: 733, startPoint y: 393, endPoint x: 661, endPoint y: 384, distance: 72.6
click at [660, 384] on div "Qty 1 x $30.00 Required." at bounding box center [781, 393] width 451 height 29
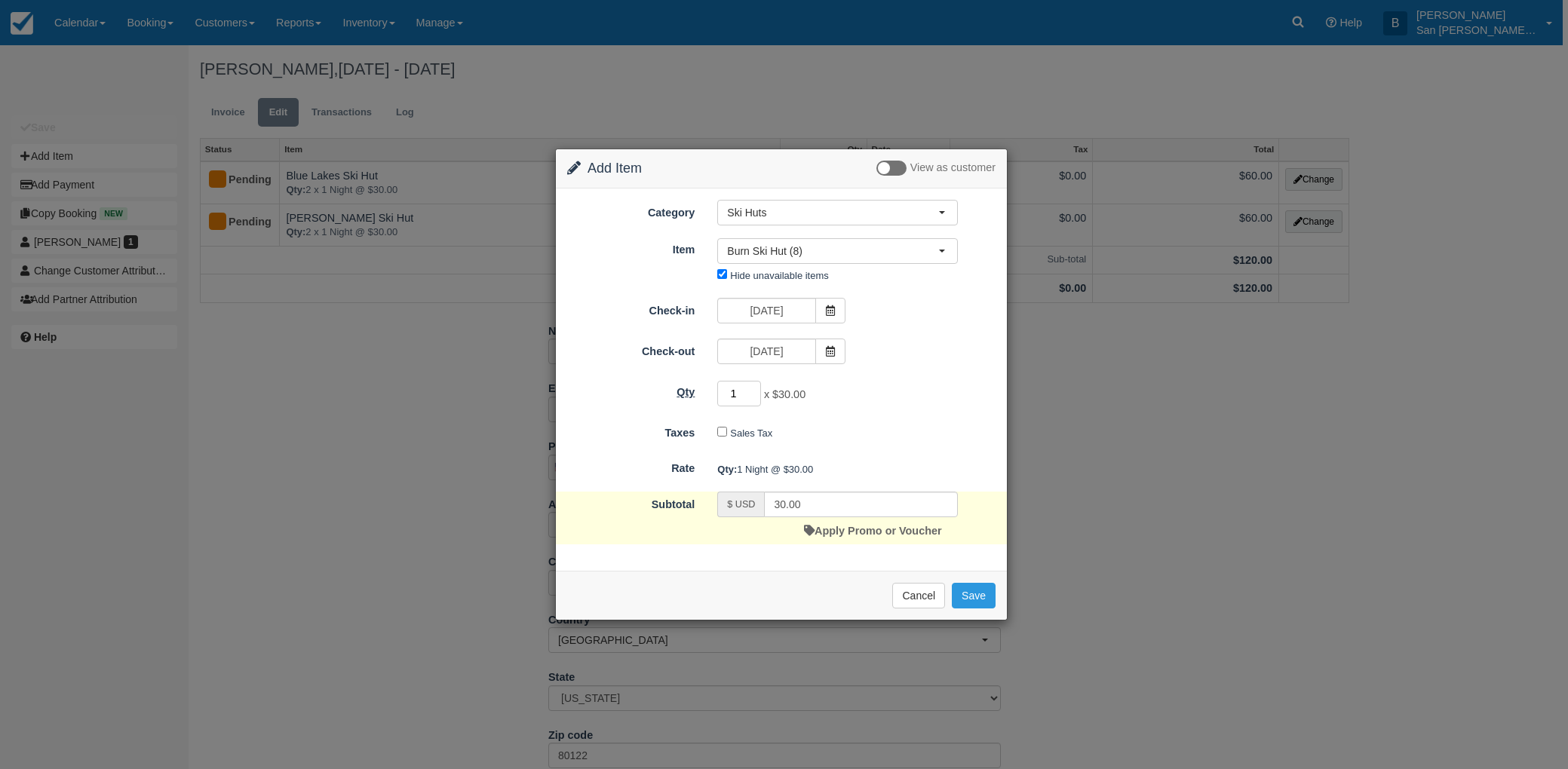
type input "2"
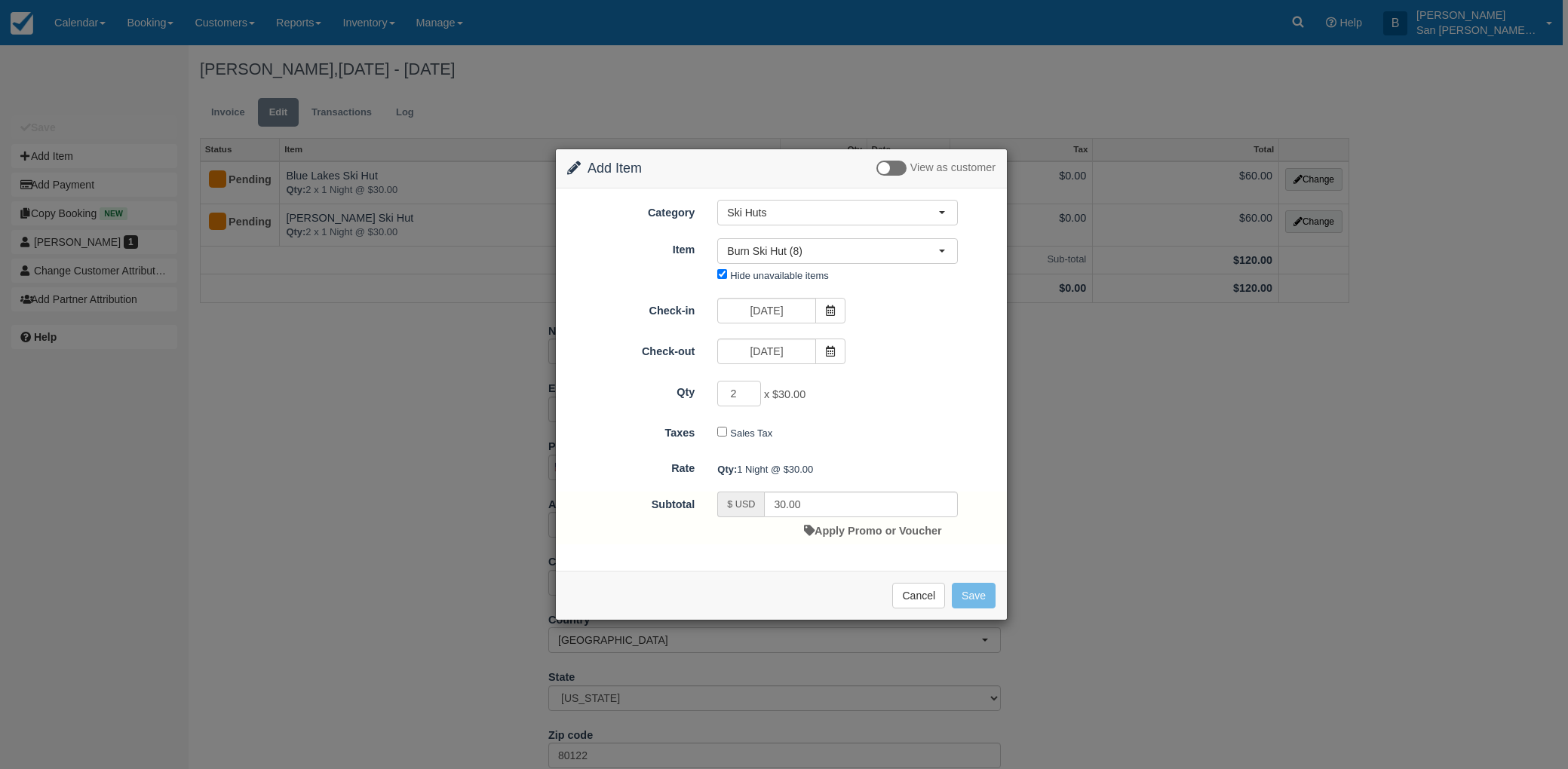
type input "60.00"
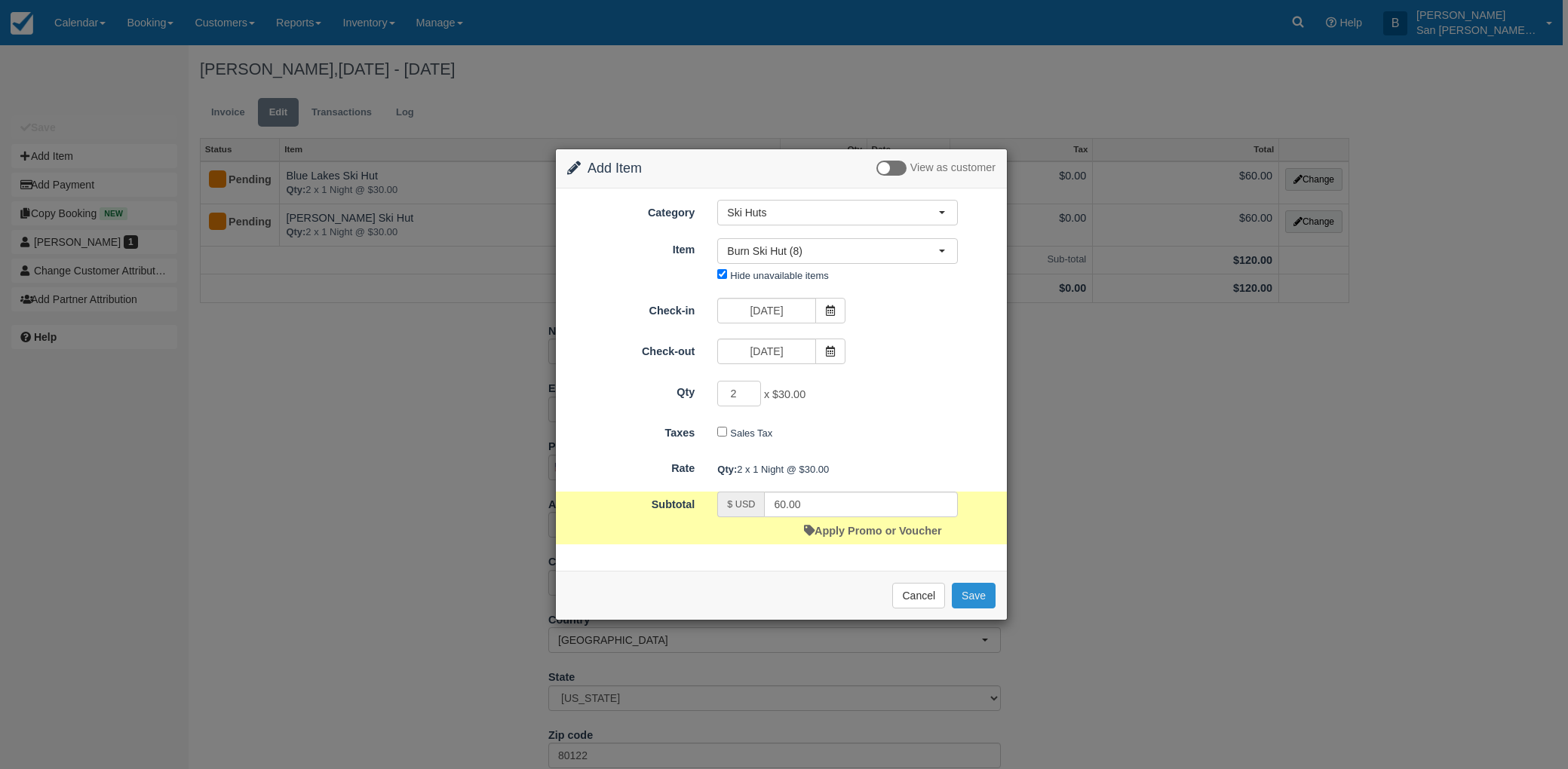
click at [973, 595] on button "Save" at bounding box center [973, 595] width 44 height 25
checkbox input "false"
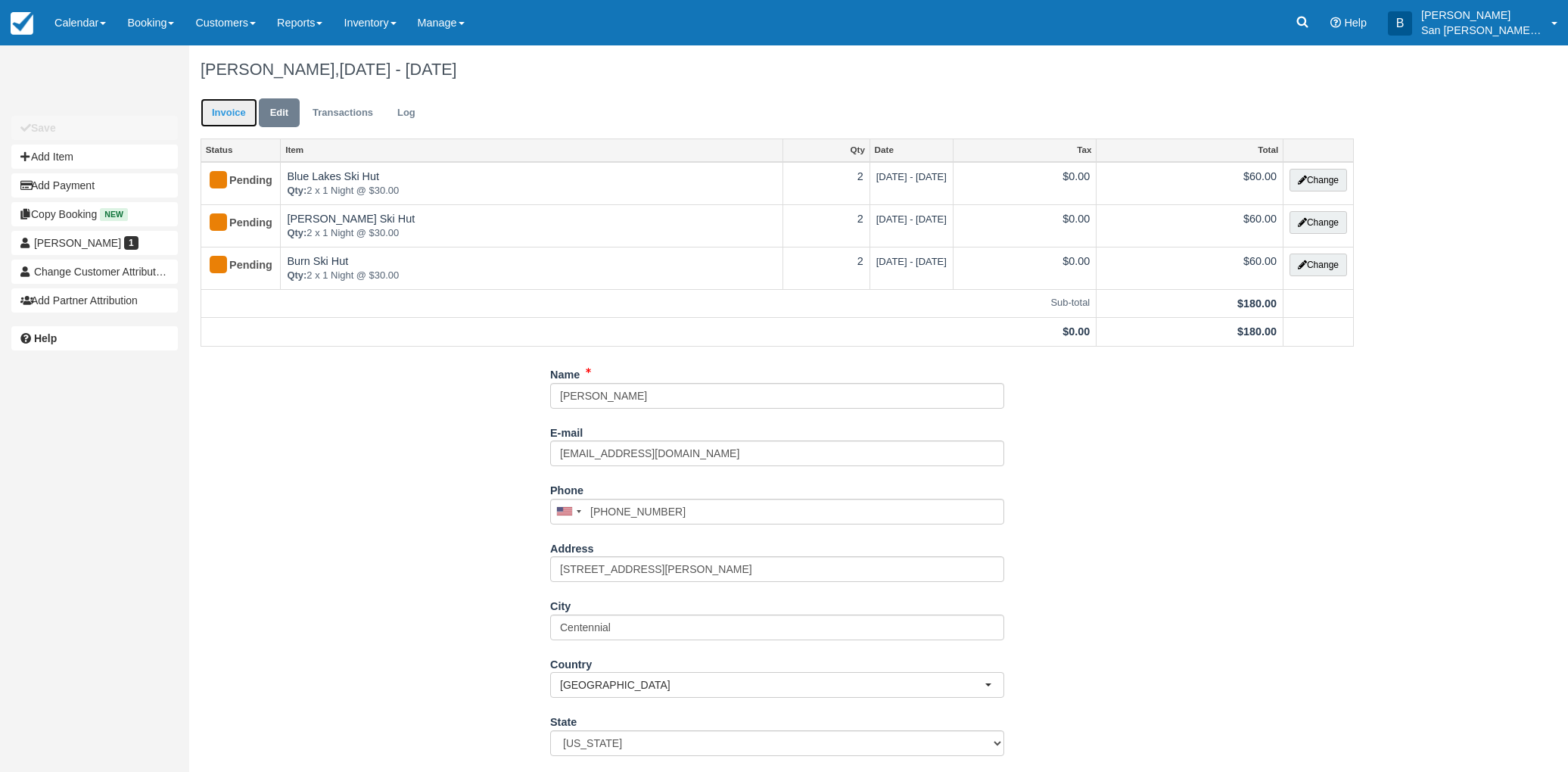
click at [213, 115] on link "Invoice" at bounding box center [229, 112] width 57 height 29
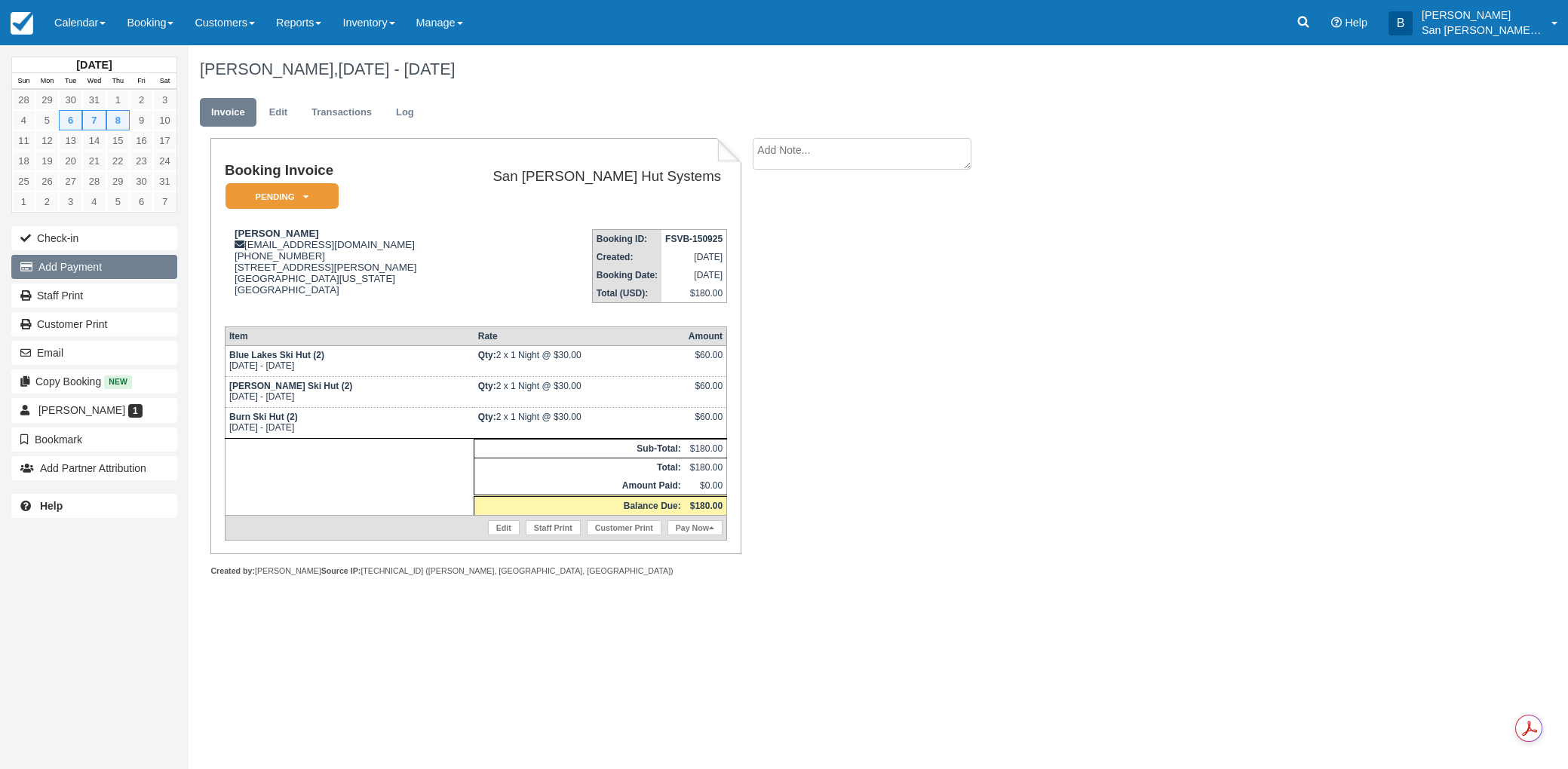
click at [76, 266] on button "Add Payment" at bounding box center [94, 267] width 166 height 24
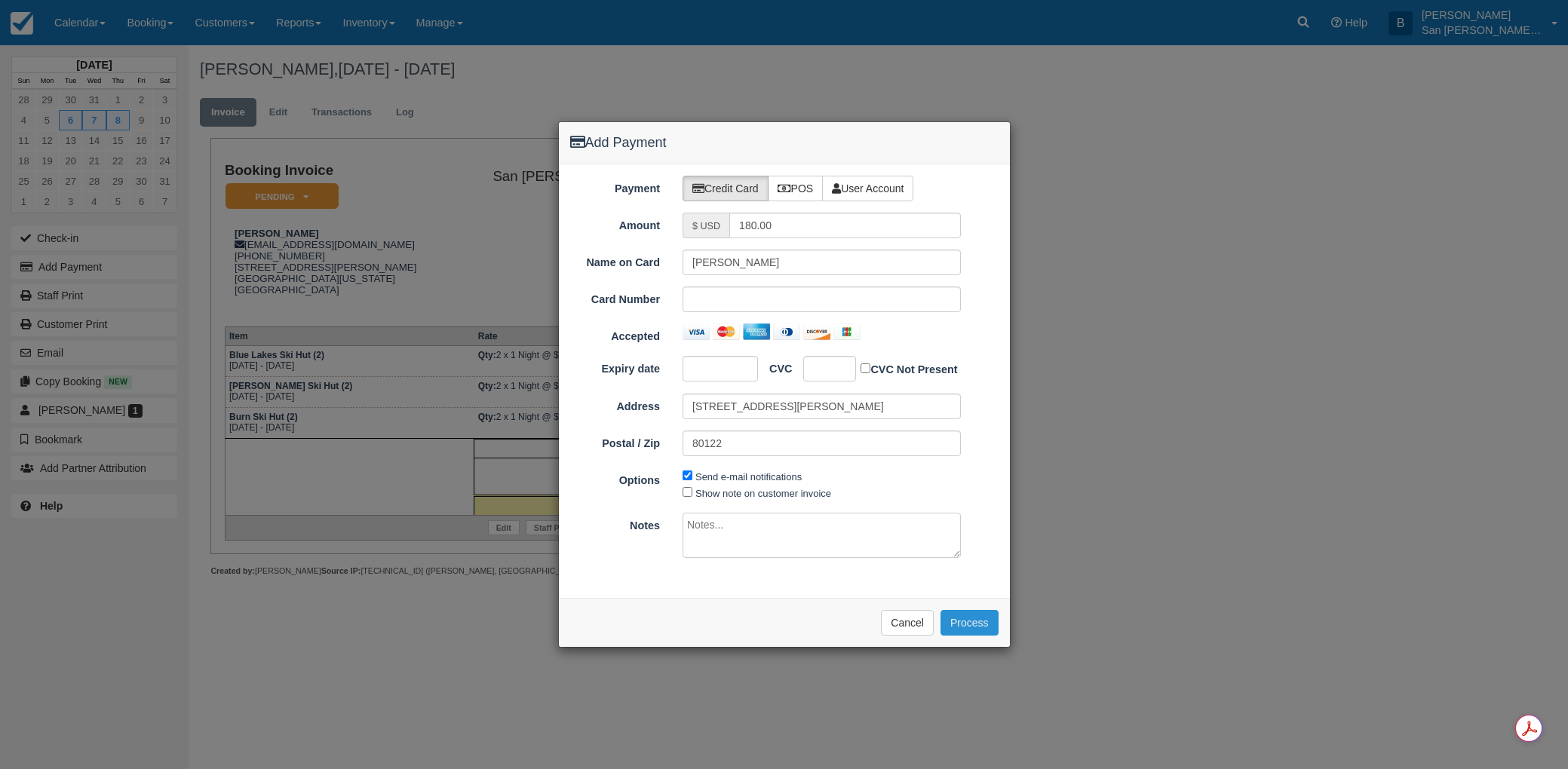
click at [973, 616] on button "Process" at bounding box center [969, 623] width 58 height 25
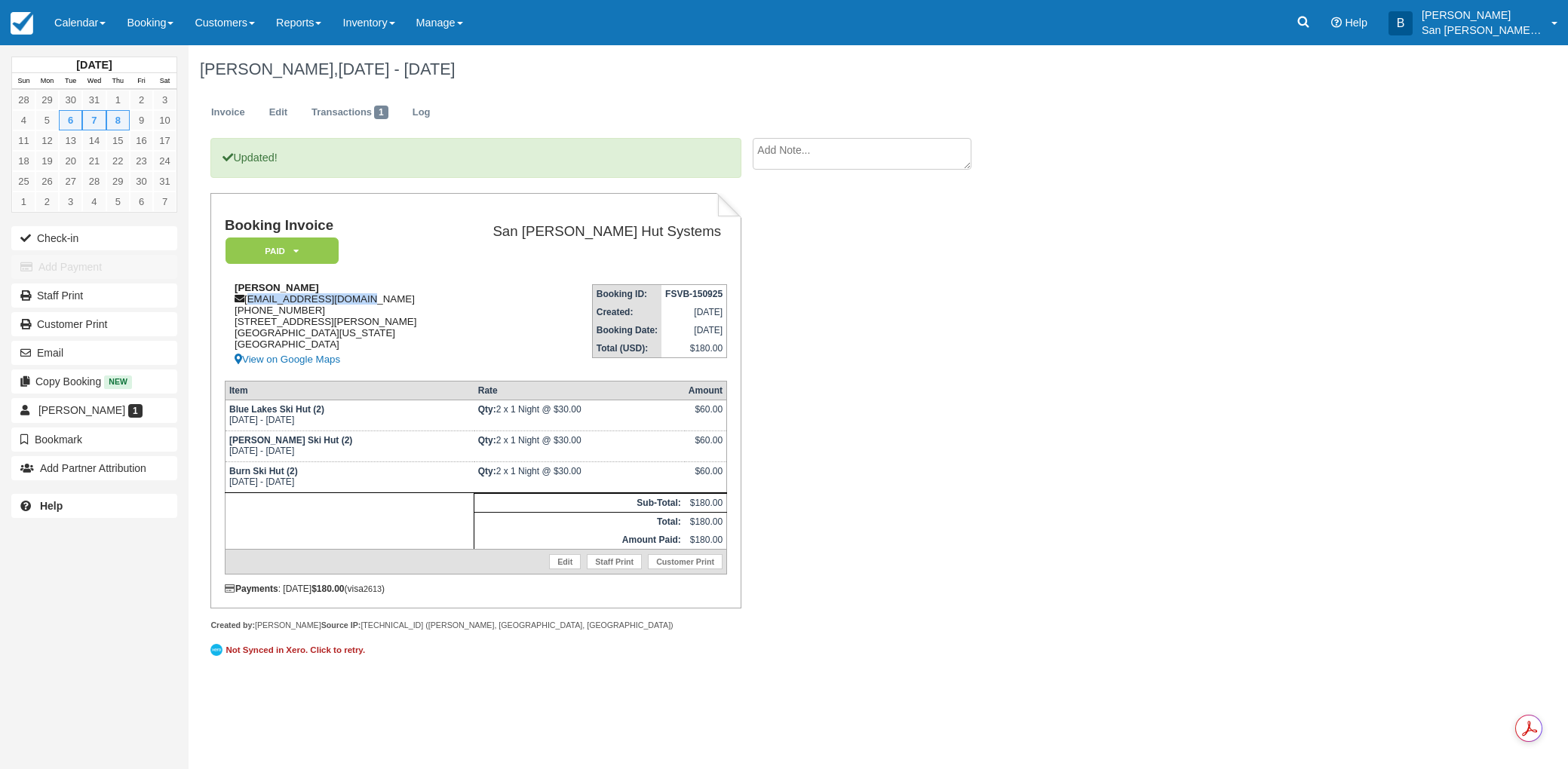
drag, startPoint x: 248, startPoint y: 300, endPoint x: 377, endPoint y: 301, distance: 129.0
click at [377, 301] on div "Seth Jack [EMAIL_ADDRESS][DOMAIN_NAME] [PHONE_NUMBER] [STREET_ADDRESS][PERSON_N…" at bounding box center [336, 325] width 223 height 86
copy div "[EMAIL_ADDRESS][DOMAIN_NAME]"
click at [1161, 332] on div "[PERSON_NAME], [DATE] - [DATE] Invoice Edit Transactions 1 Log Updated! Booking…" at bounding box center [776, 361] width 1176 height 634
click at [67, 294] on link "Staff Print" at bounding box center [94, 296] width 166 height 24
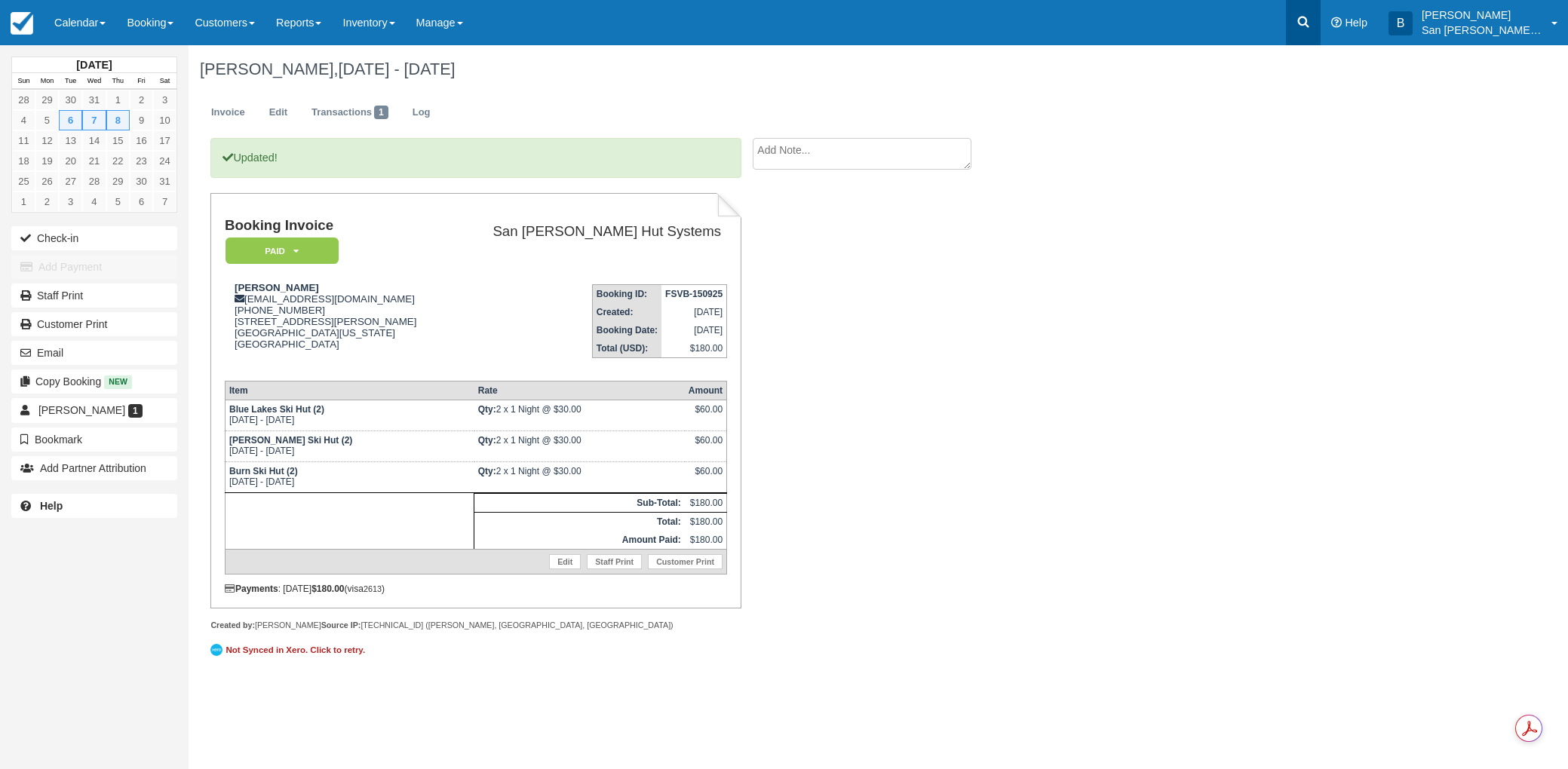
click at [1306, 22] on icon at bounding box center [1303, 22] width 15 height 15
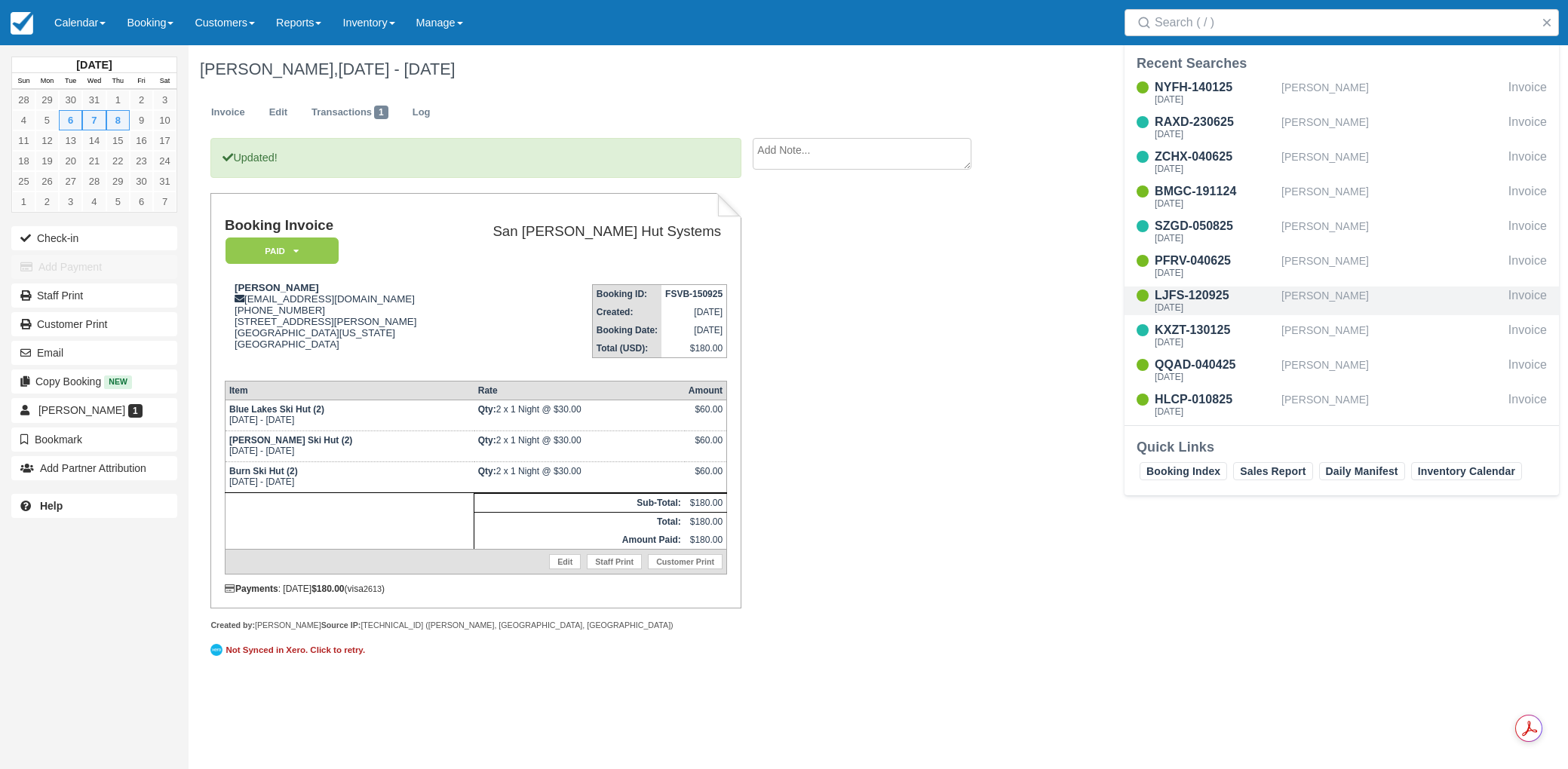
click at [1196, 300] on div "LJFS-120925" at bounding box center [1214, 295] width 120 height 18
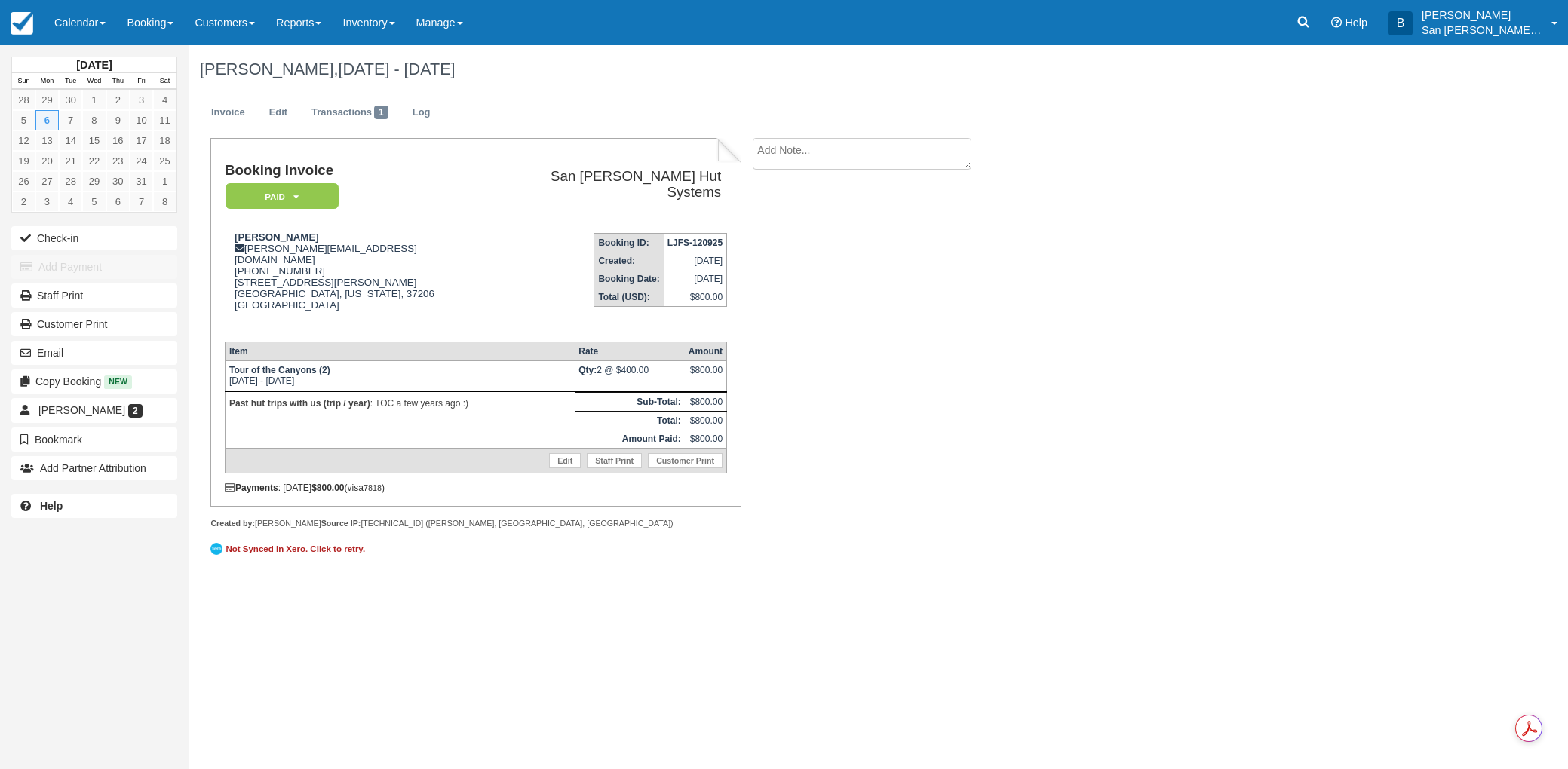
click at [895, 162] on textarea at bounding box center [861, 154] width 219 height 32
type textarea "[PERSON_NAME] paid for 2 beer packages"
click at [794, 232] on button "Create" at bounding box center [786, 239] width 68 height 25
